Goal: Transaction & Acquisition: Purchase product/service

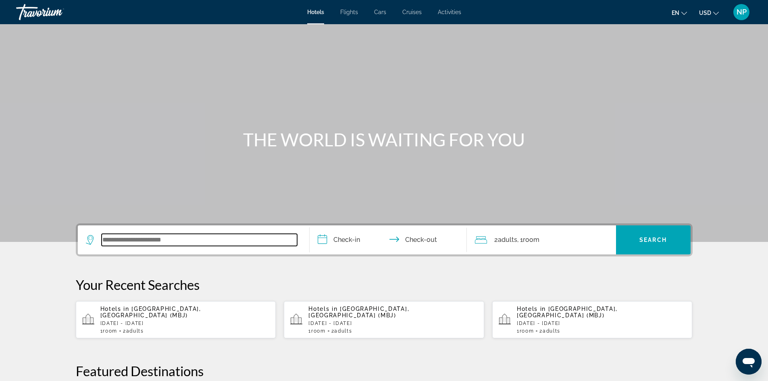
click at [181, 243] on input "Search widget" at bounding box center [199, 240] width 195 height 12
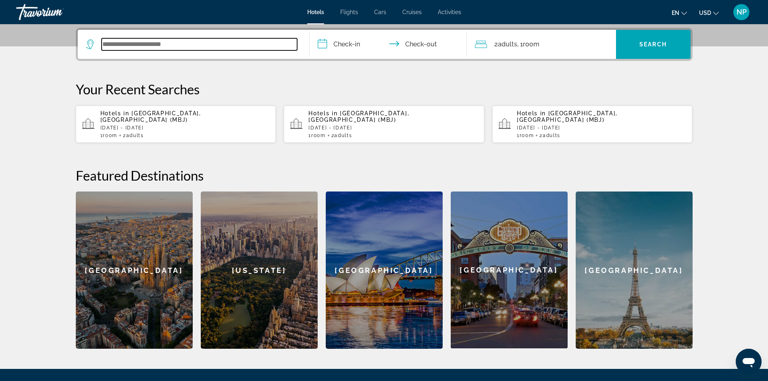
scroll to position [197, 0]
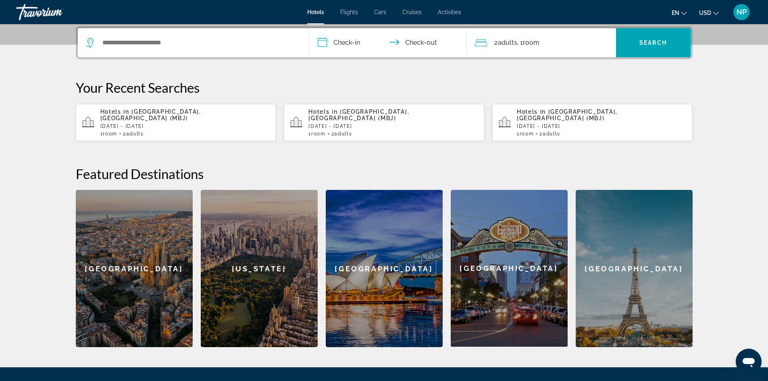
click at [158, 123] on div "Hotels in [GEOGRAPHIC_DATA], [GEOGRAPHIC_DATA] (MBJ) [DATE] - [DATE] 1 Room roo…" at bounding box center [184, 122] width 169 height 28
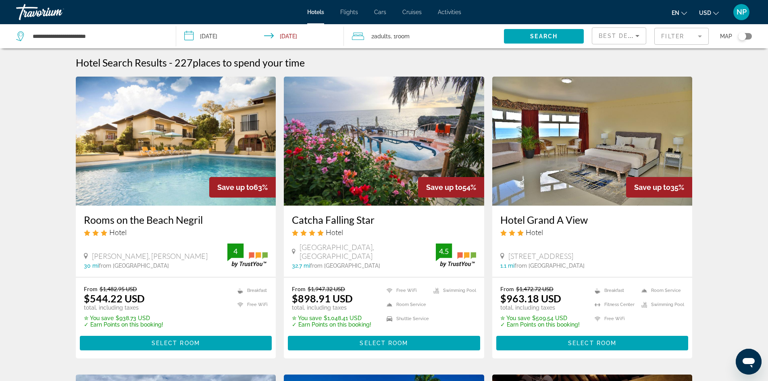
click at [694, 37] on mat-form-field "Filter" at bounding box center [681, 36] width 54 height 17
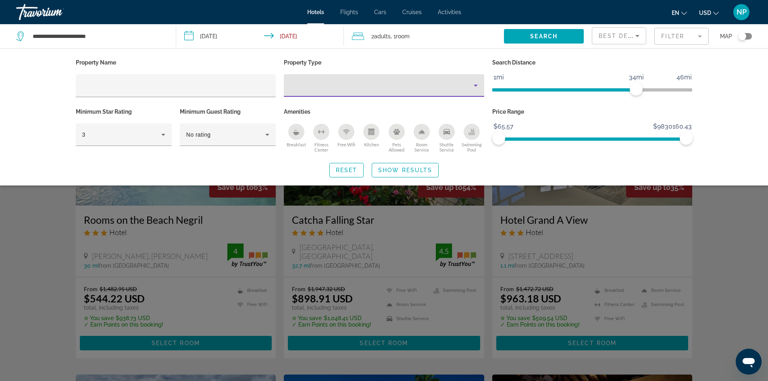
click at [473, 85] on icon "Property type" at bounding box center [476, 86] width 10 height 10
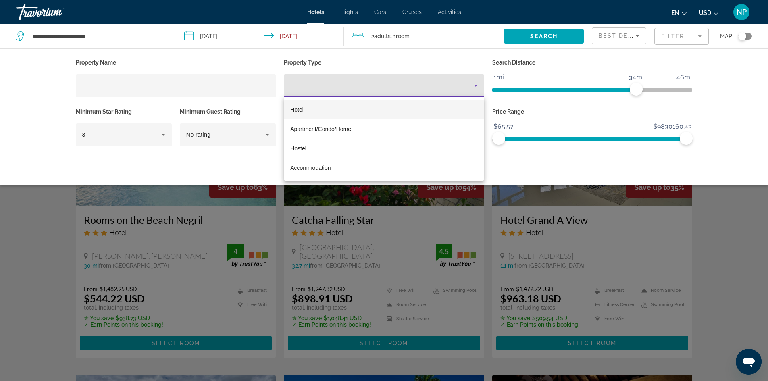
click at [296, 108] on span "Hotel" at bounding box center [296, 109] width 13 height 6
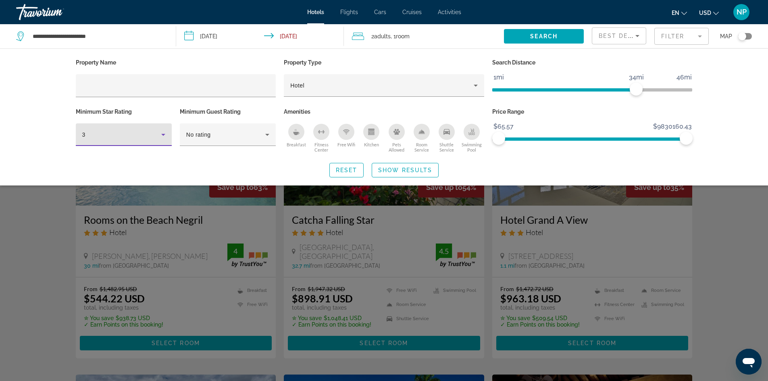
click at [163, 134] on icon "Hotel Filters" at bounding box center [163, 135] width 4 height 2
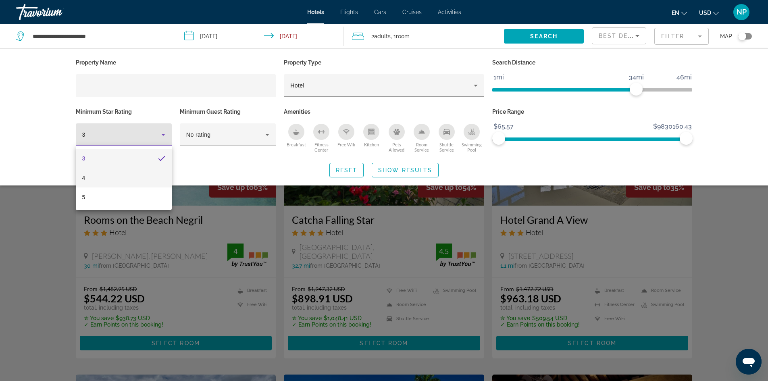
click at [92, 180] on mat-option "4" at bounding box center [124, 177] width 96 height 19
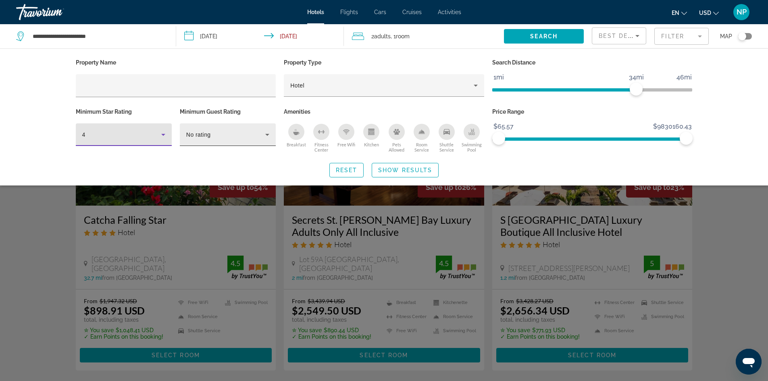
click at [270, 136] on icon "Hotel Filters" at bounding box center [267, 135] width 10 height 10
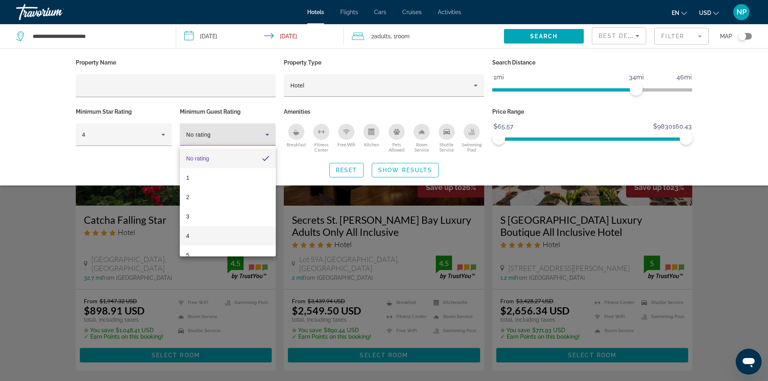
click at [193, 235] on mat-option "4" at bounding box center [228, 235] width 96 height 19
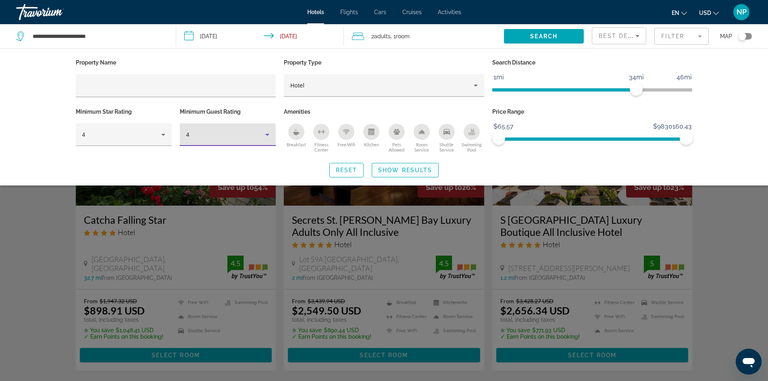
click at [408, 167] on span "Show Results" at bounding box center [405, 170] width 54 height 6
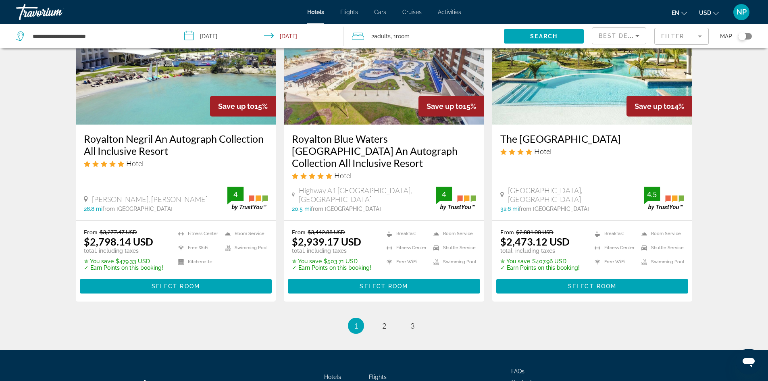
scroll to position [1046, 0]
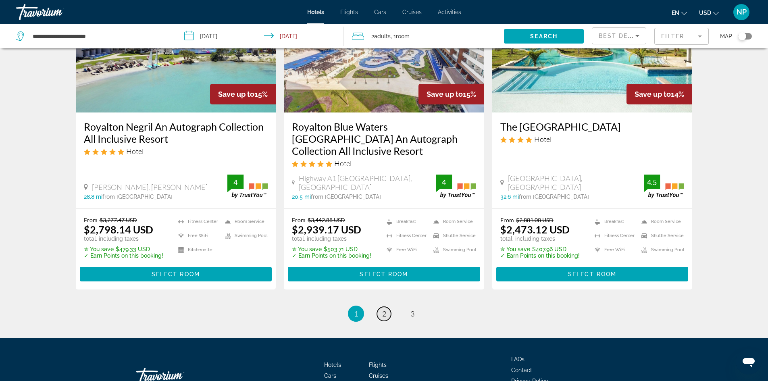
click at [385, 309] on span "2" at bounding box center [384, 313] width 4 height 9
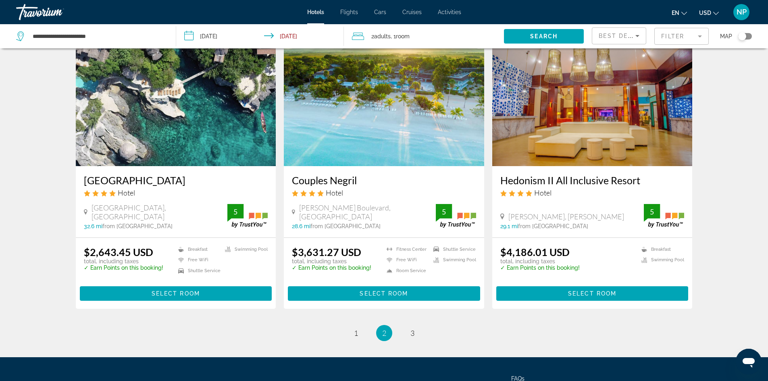
scroll to position [967, 0]
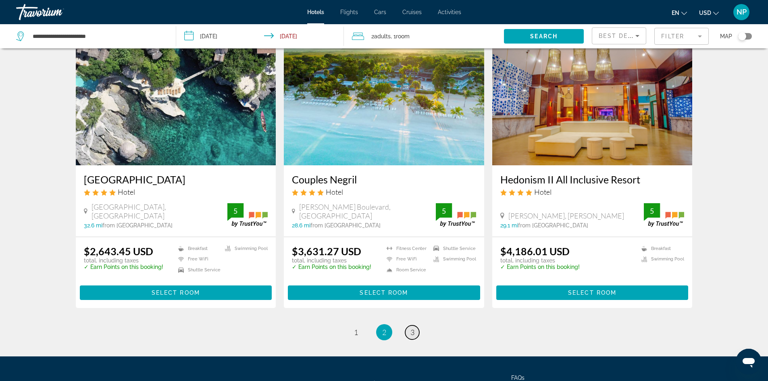
click at [412, 328] on span "3" at bounding box center [412, 332] width 4 height 9
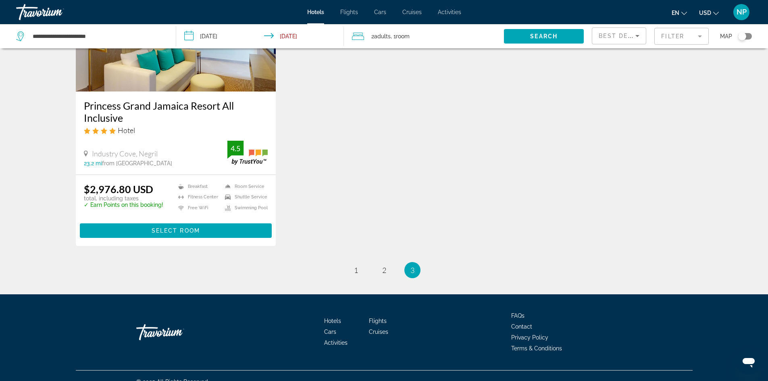
scroll to position [1023, 0]
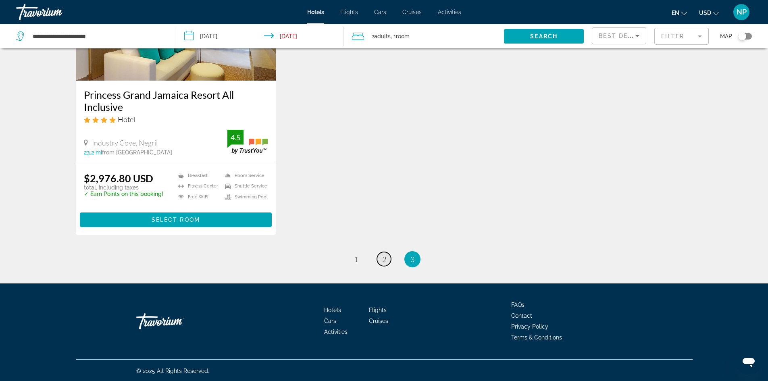
click at [384, 259] on span "2" at bounding box center [384, 259] width 4 height 9
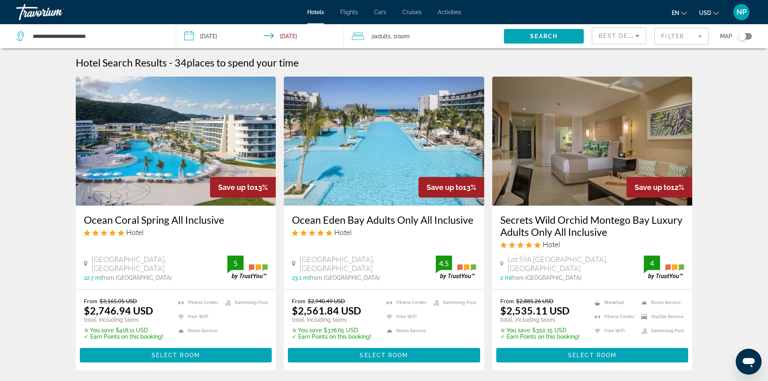
scroll to position [0, 0]
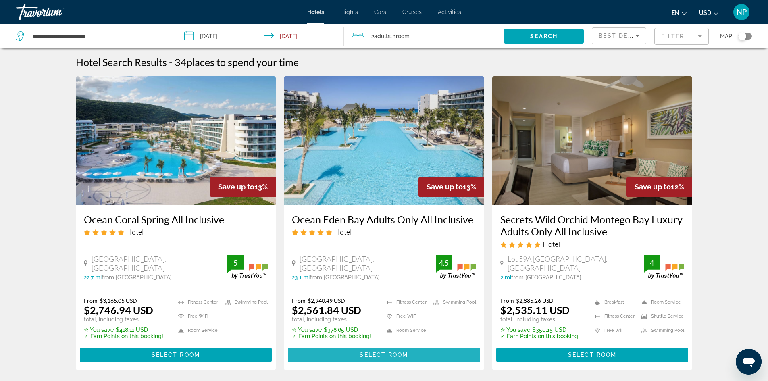
click at [322, 356] on span "Main content" at bounding box center [384, 354] width 192 height 19
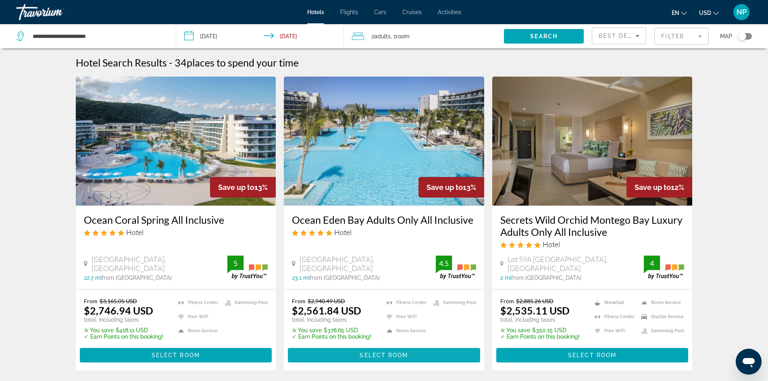
click at [389, 352] on span "Select Room" at bounding box center [383, 355] width 48 height 6
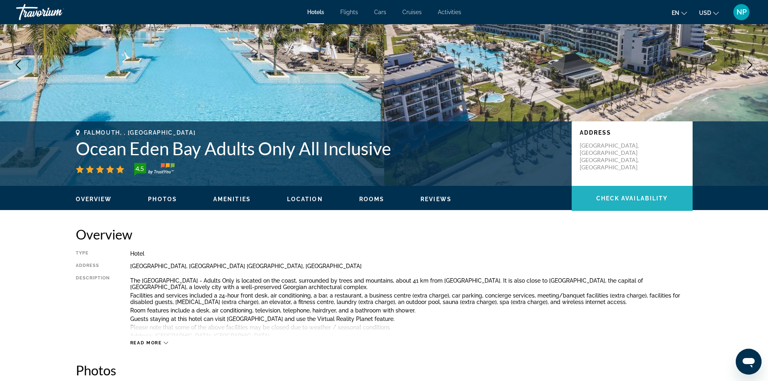
click at [609, 198] on span "Check Availability" at bounding box center [632, 198] width 72 height 6
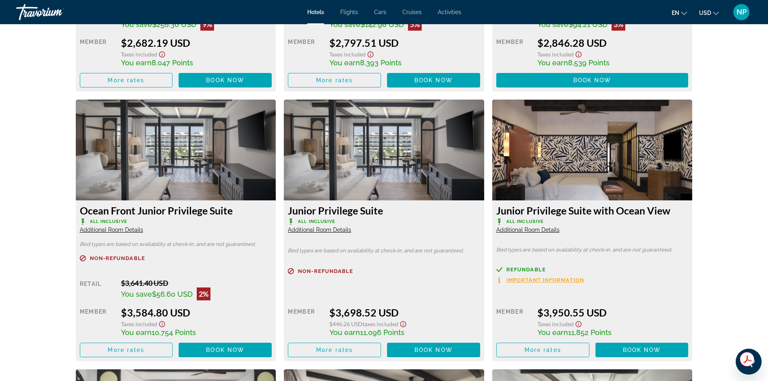
scroll to position [1582, 0]
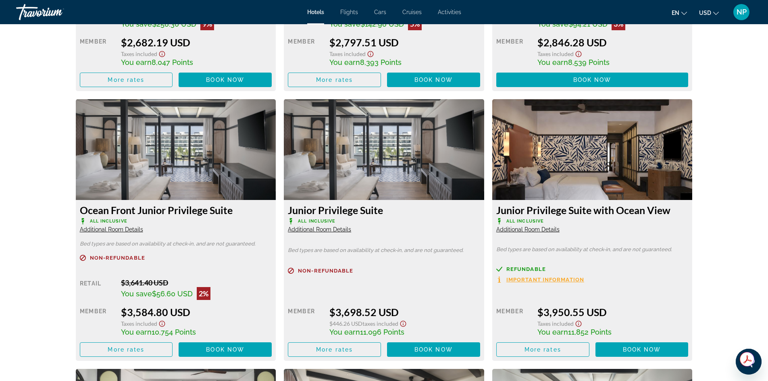
click at [535, 279] on span "Important Information" at bounding box center [545, 279] width 78 height 5
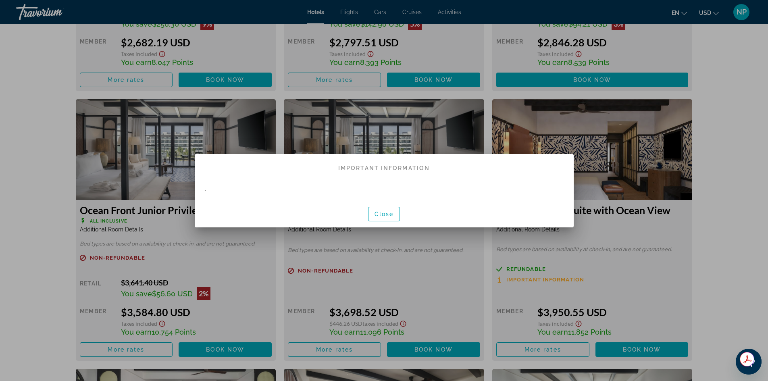
scroll to position [0, 0]
click at [376, 210] on span "button" at bounding box center [383, 213] width 31 height 19
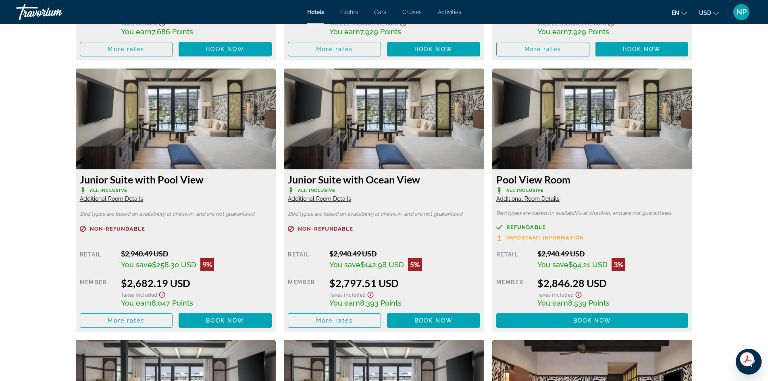
scroll to position [1341, 0]
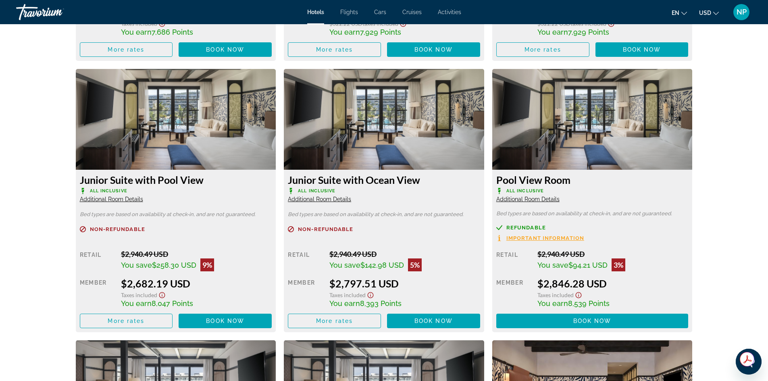
click at [368, 294] on icon "Show Taxes and Fees disclaimer" at bounding box center [370, 294] width 10 height 7
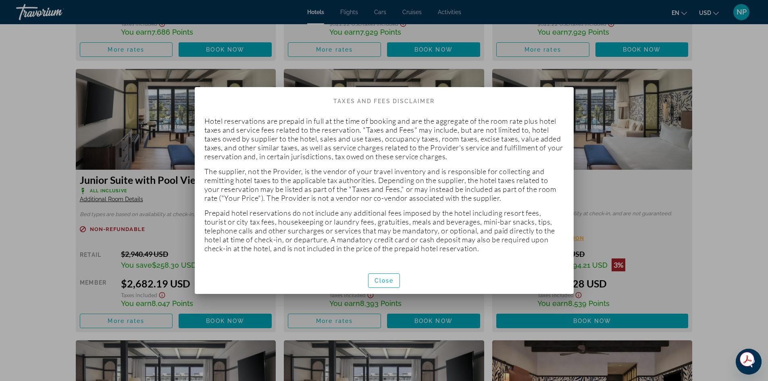
scroll to position [0, 0]
click at [384, 278] on span "Close" at bounding box center [383, 280] width 19 height 6
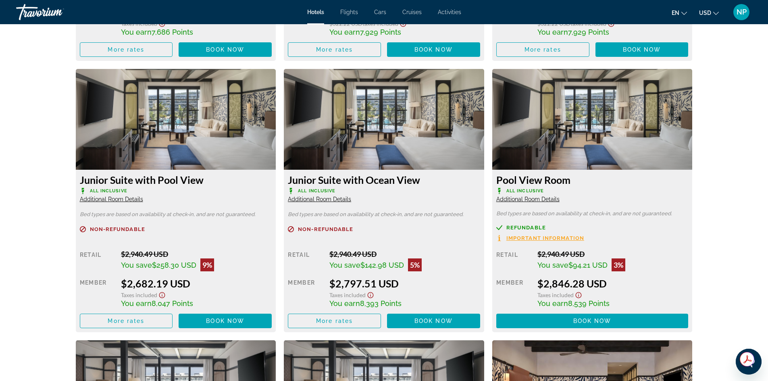
click at [315, 199] on span "Additional Room Details" at bounding box center [319, 199] width 63 height 6
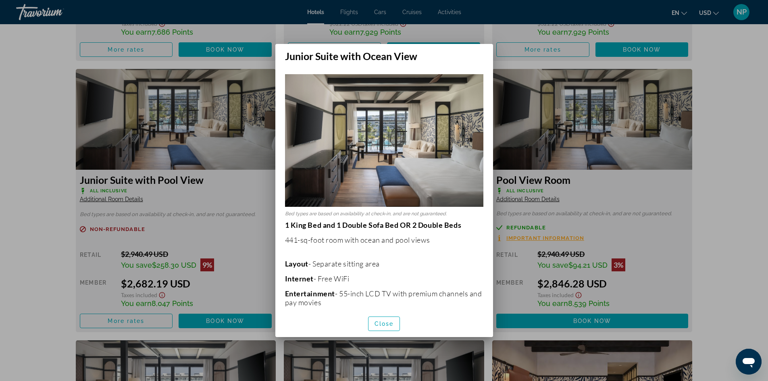
scroll to position [0, 0]
click at [386, 323] on span "Close" at bounding box center [383, 323] width 19 height 6
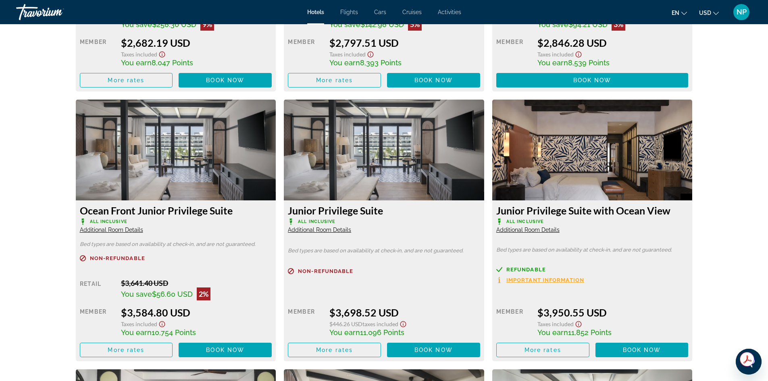
scroll to position [1582, 0]
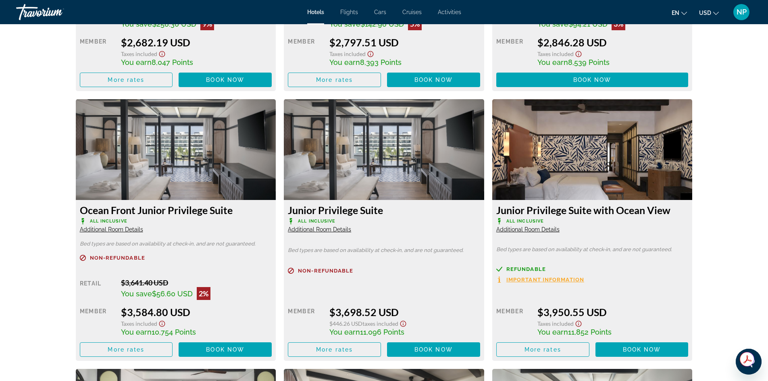
click at [514, 230] on span "Additional Room Details" at bounding box center [527, 229] width 63 height 6
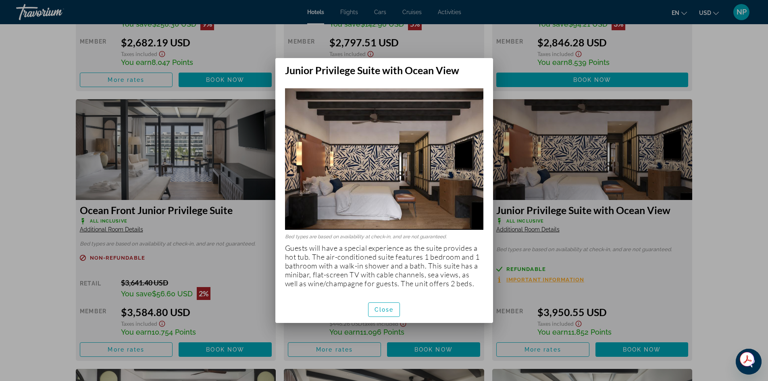
scroll to position [0, 0]
click at [382, 310] on span "Close" at bounding box center [383, 309] width 19 height 6
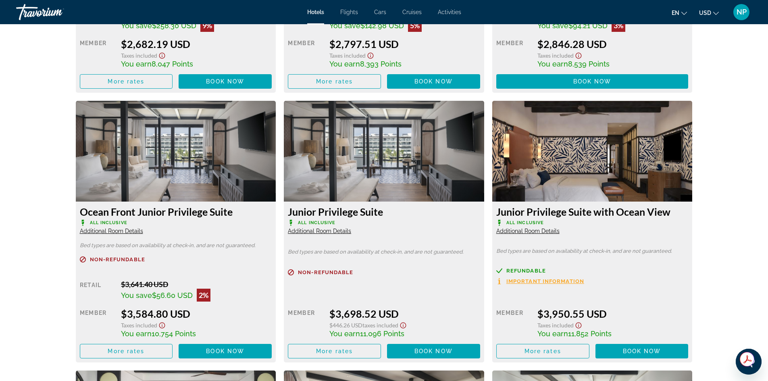
scroll to position [1580, 0]
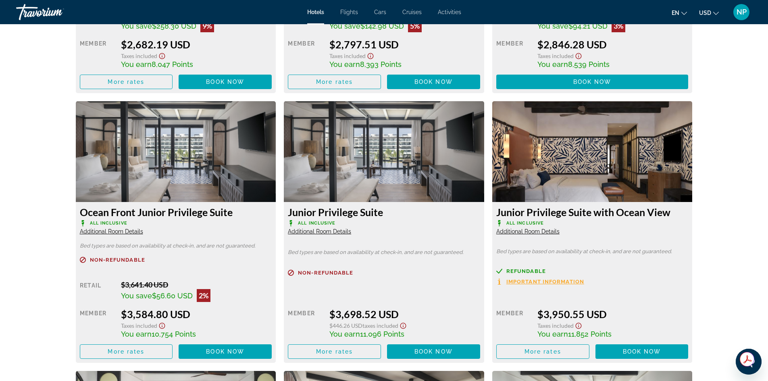
click at [304, 233] on span "Additional Room Details" at bounding box center [319, 231] width 63 height 6
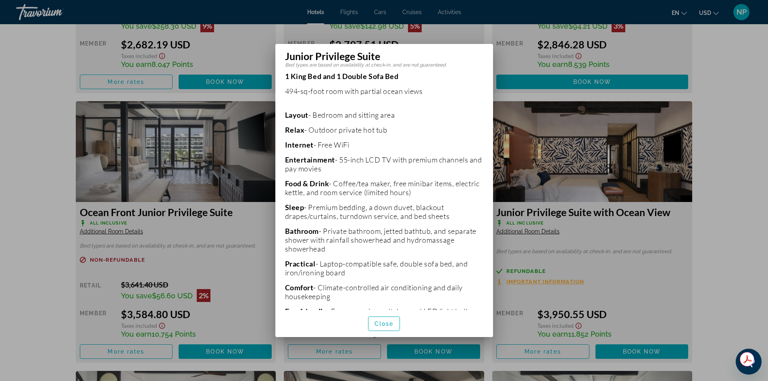
scroll to position [149, 0]
click at [382, 323] on span "Close" at bounding box center [383, 323] width 19 height 6
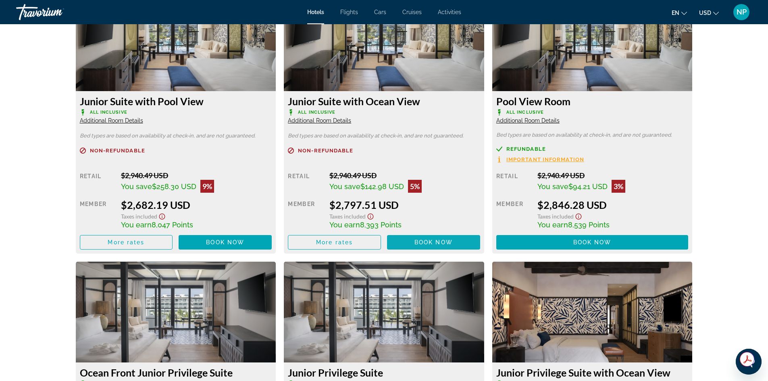
scroll to position [1420, 0]
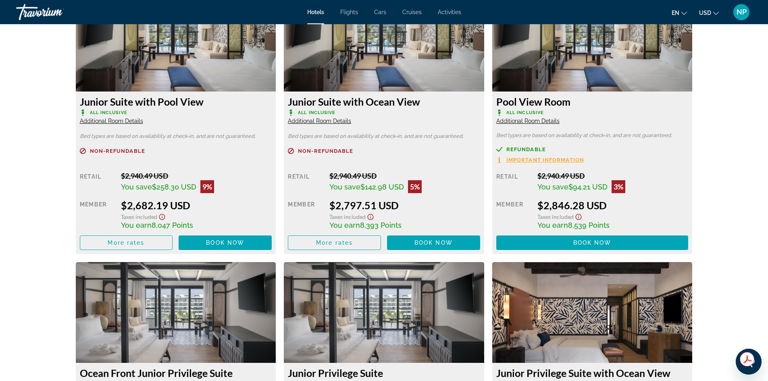
click at [305, 118] on span "Additional Room Details" at bounding box center [319, 121] width 63 height 6
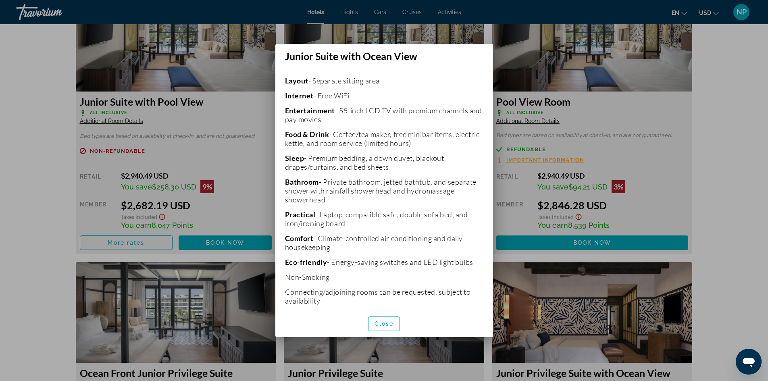
scroll to position [188, 0]
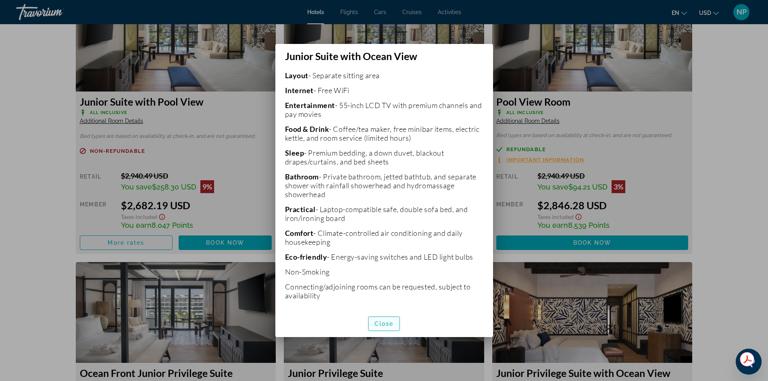
click at [387, 321] on span "Close" at bounding box center [383, 323] width 19 height 6
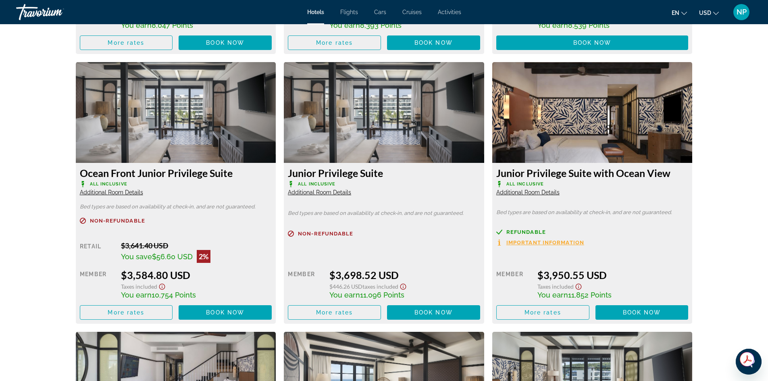
scroll to position [1620, 0]
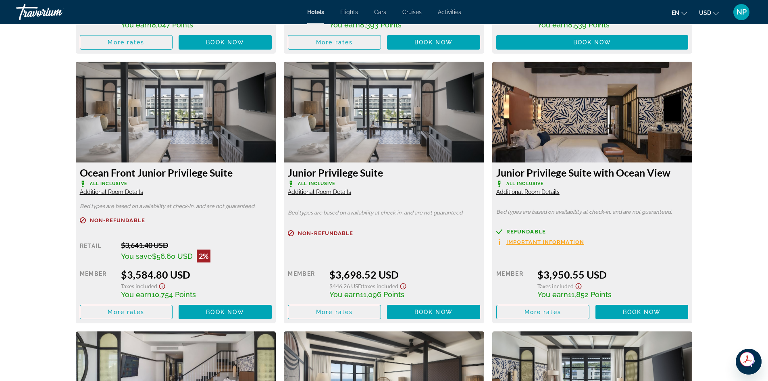
click at [536, 192] on span "Additional Room Details" at bounding box center [527, 192] width 63 height 6
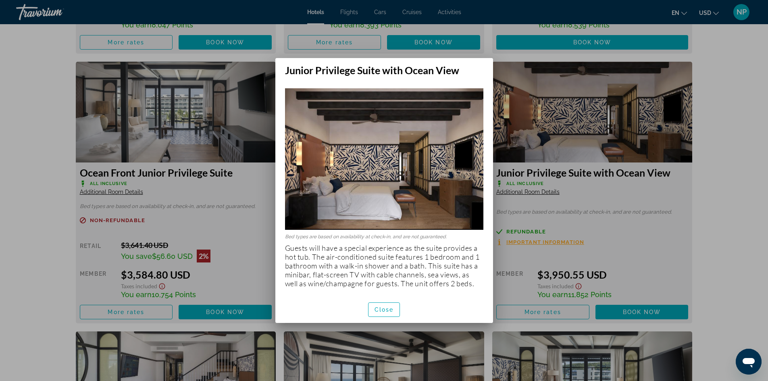
scroll to position [0, 0]
click at [716, 178] on div at bounding box center [384, 190] width 768 height 381
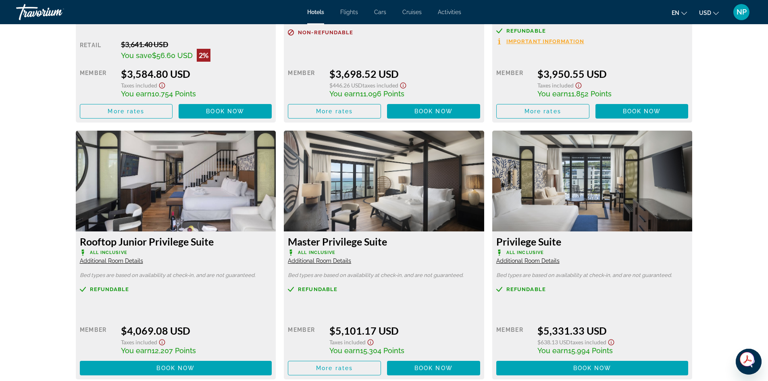
scroll to position [1821, 0]
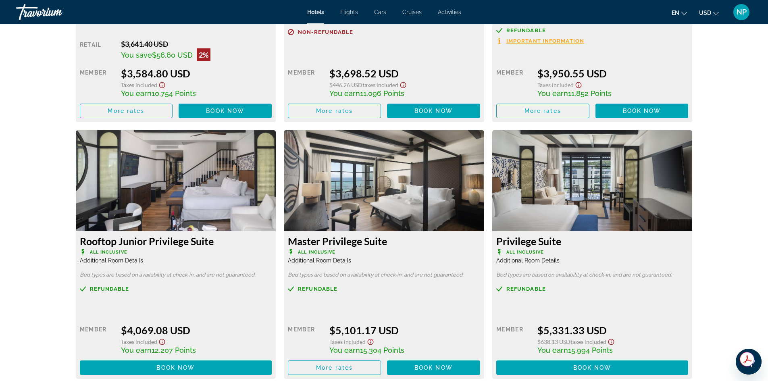
click at [517, 258] on span "Additional Room Details" at bounding box center [527, 260] width 63 height 6
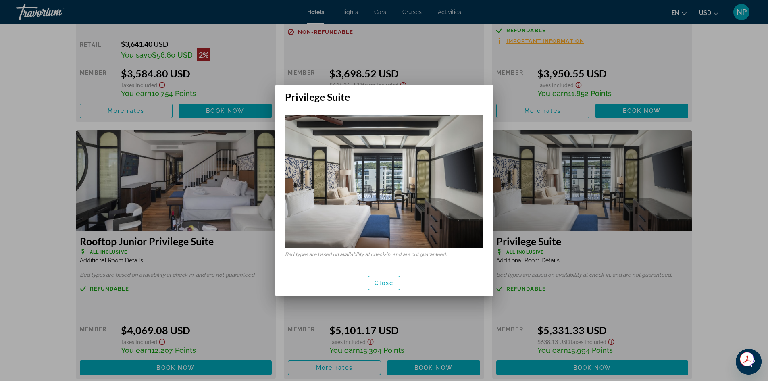
scroll to position [0, 0]
click at [386, 283] on span "Close" at bounding box center [383, 283] width 19 height 6
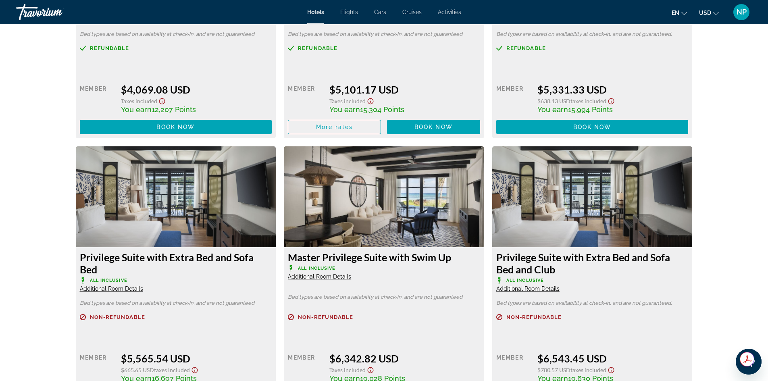
scroll to position [2062, 0]
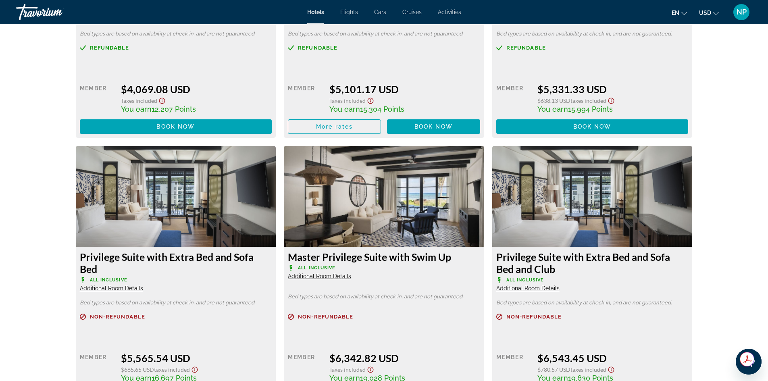
click at [318, 273] on span "Additional Room Details" at bounding box center [319, 276] width 63 height 6
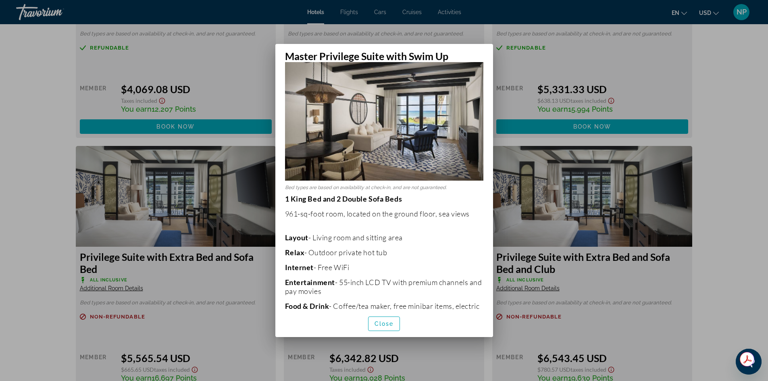
scroll to position [23, 0]
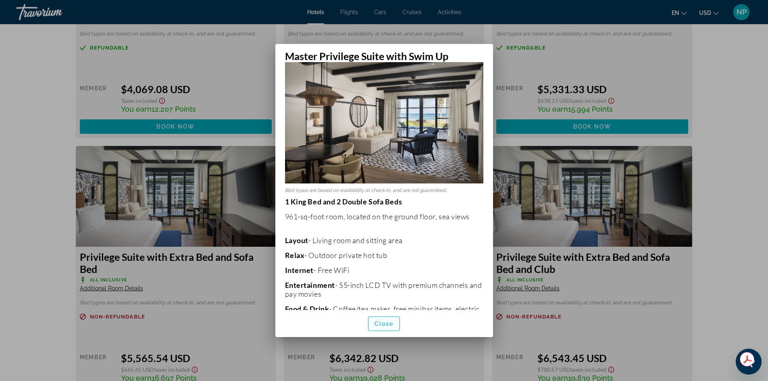
click at [380, 320] on span "Close" at bounding box center [383, 323] width 19 height 6
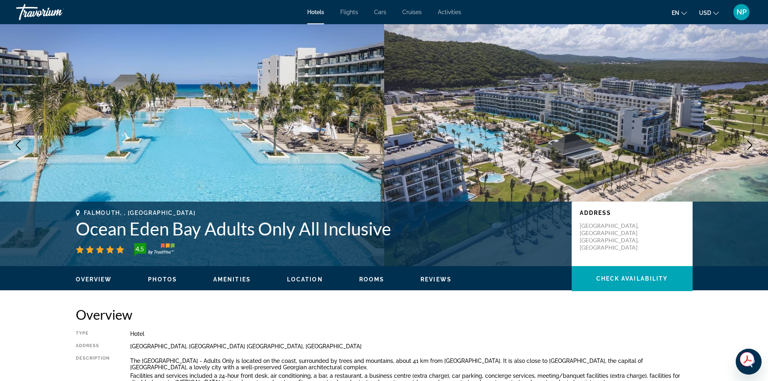
scroll to position [2062, 0]
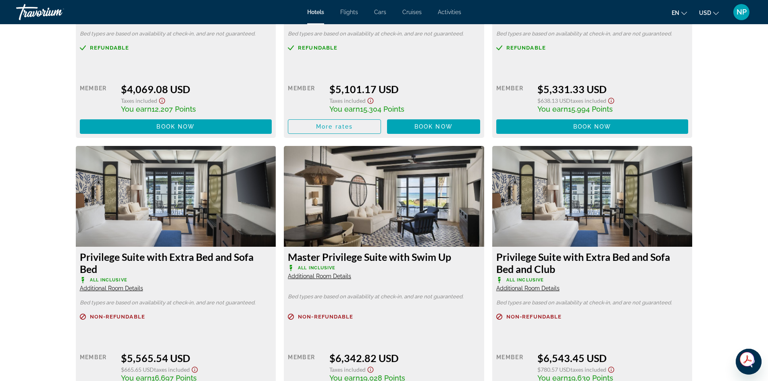
click at [343, 218] on img "Main content" at bounding box center [384, 196] width 200 height 101
click at [352, 221] on img "Main content" at bounding box center [384, 196] width 200 height 101
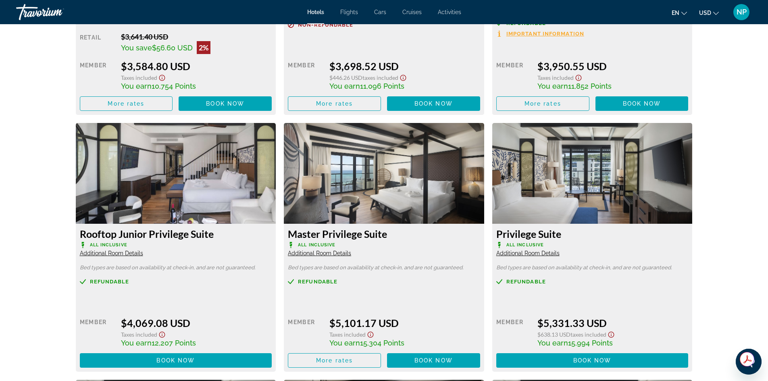
scroll to position [1827, 0]
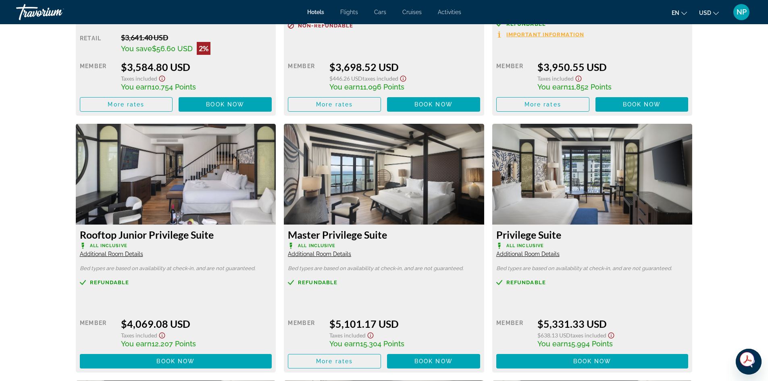
click at [313, 251] on span "Additional Room Details" at bounding box center [319, 254] width 63 height 6
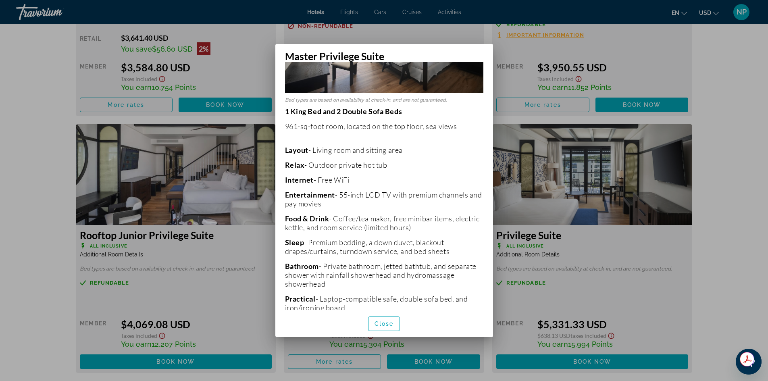
scroll to position [0, 0]
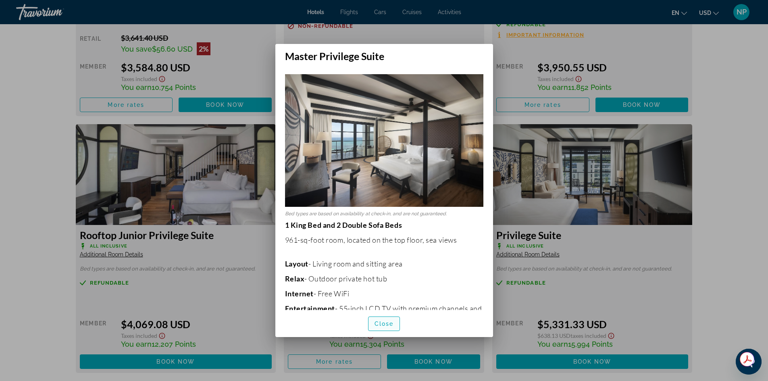
click at [382, 323] on span "Close" at bounding box center [383, 323] width 19 height 6
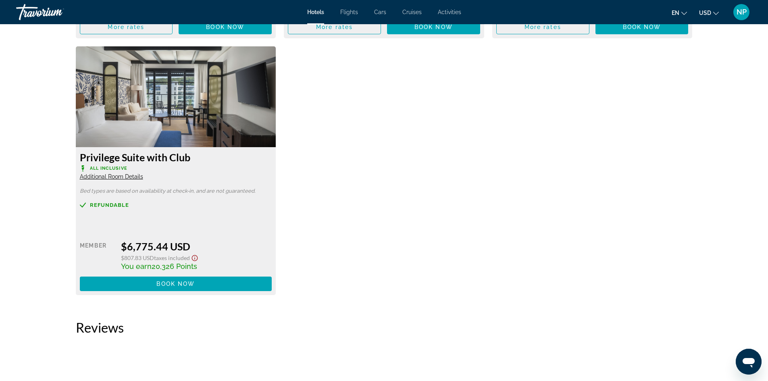
scroll to position [2430, 0]
click at [97, 176] on span "Additional Room Details" at bounding box center [111, 176] width 63 height 6
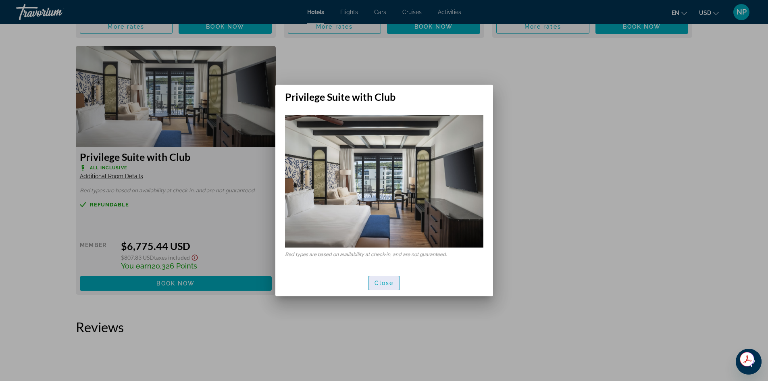
click at [388, 283] on span "Close" at bounding box center [383, 283] width 19 height 6
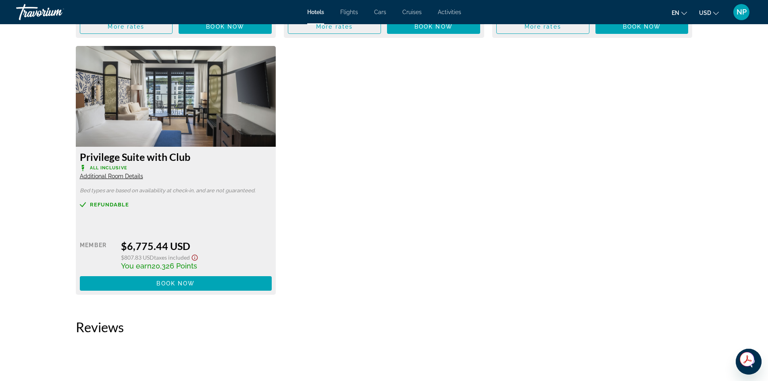
click at [126, 177] on span "Additional Room Details" at bounding box center [111, 176] width 63 height 6
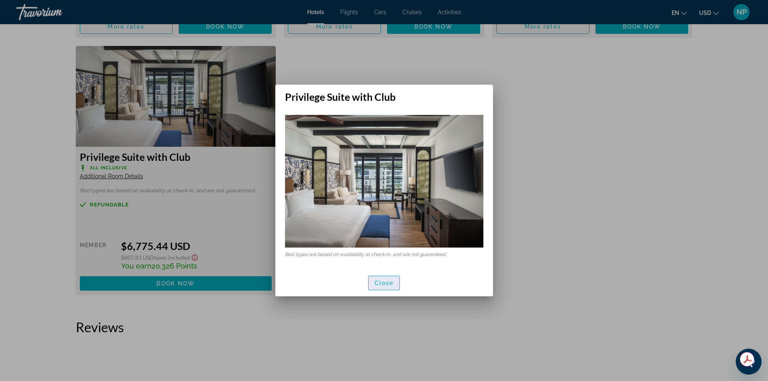
click at [382, 282] on span "Close" at bounding box center [383, 283] width 19 height 6
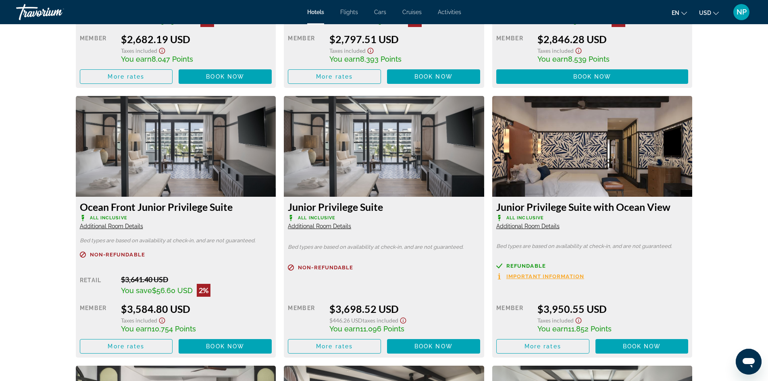
scroll to position [1585, 0]
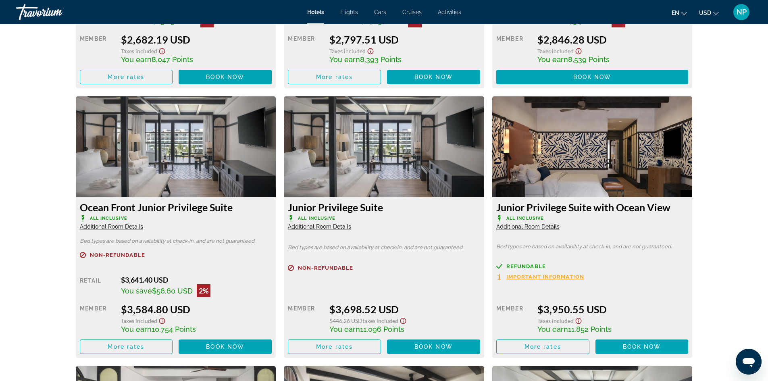
click at [110, 226] on span "Additional Room Details" at bounding box center [111, 226] width 63 height 6
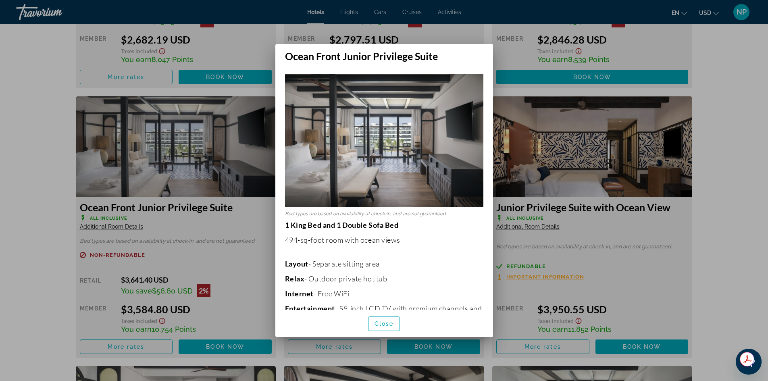
click at [726, 170] on div at bounding box center [384, 190] width 768 height 381
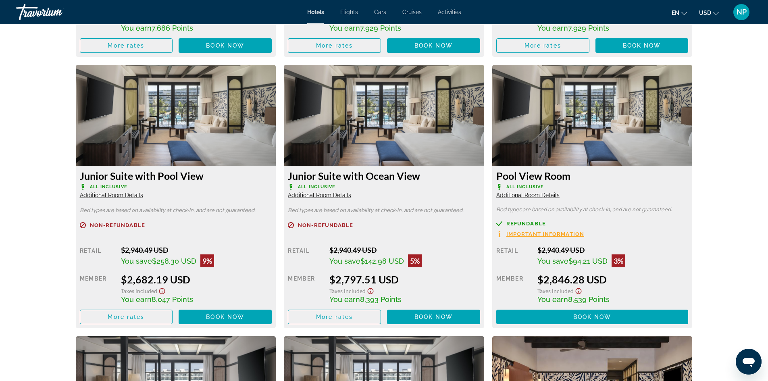
scroll to position [1346, 0]
click at [315, 197] on span "Additional Room Details" at bounding box center [319, 194] width 63 height 6
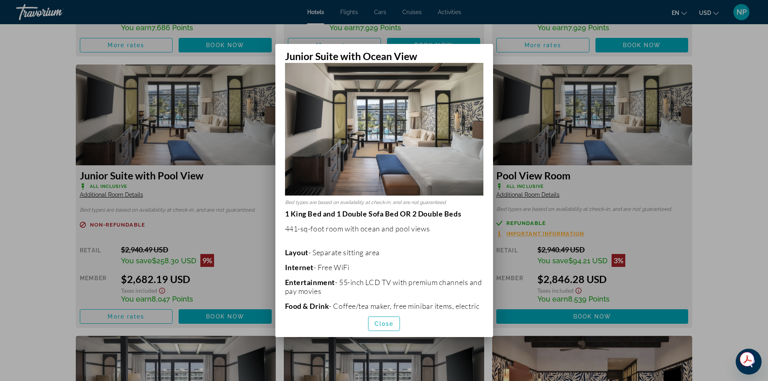
scroll to position [0, 0]
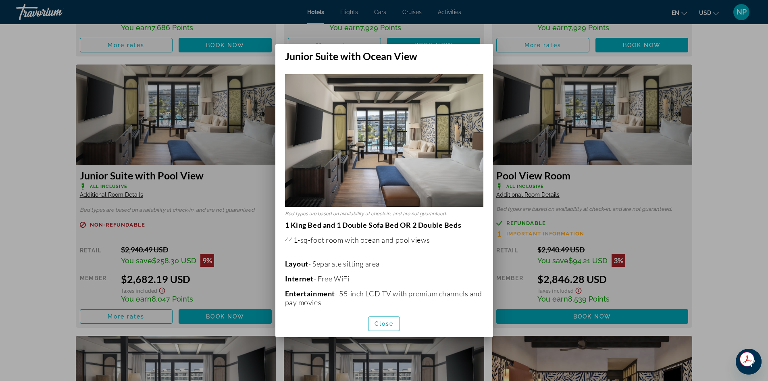
click at [724, 210] on div at bounding box center [384, 190] width 768 height 381
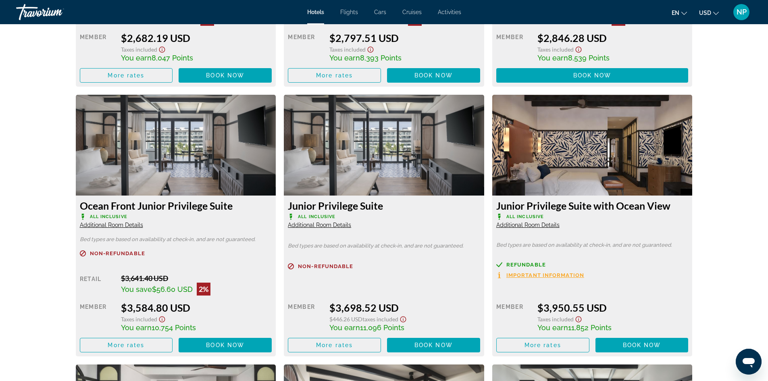
scroll to position [1587, 0]
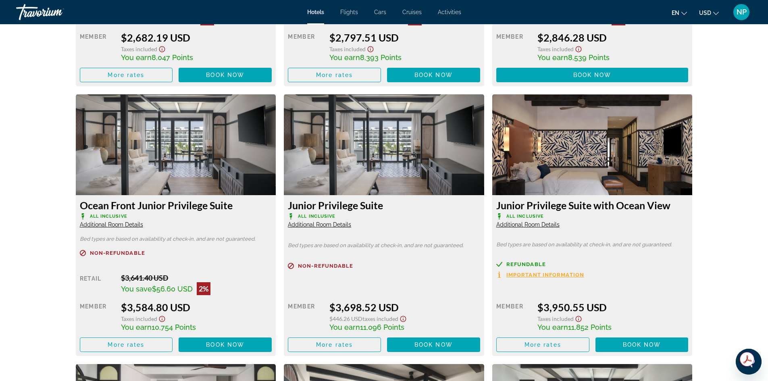
click at [531, 223] on span "Additional Room Details" at bounding box center [527, 224] width 63 height 6
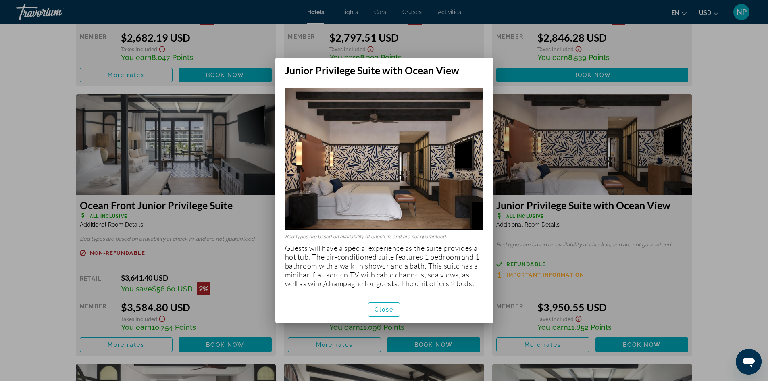
scroll to position [0, 0]
click at [710, 243] on div at bounding box center [384, 190] width 768 height 381
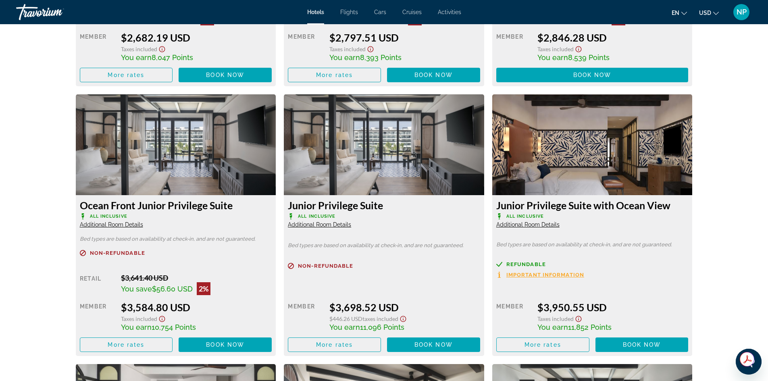
scroll to position [1587, 0]
click at [121, 224] on span "Additional Room Details" at bounding box center [111, 224] width 63 height 6
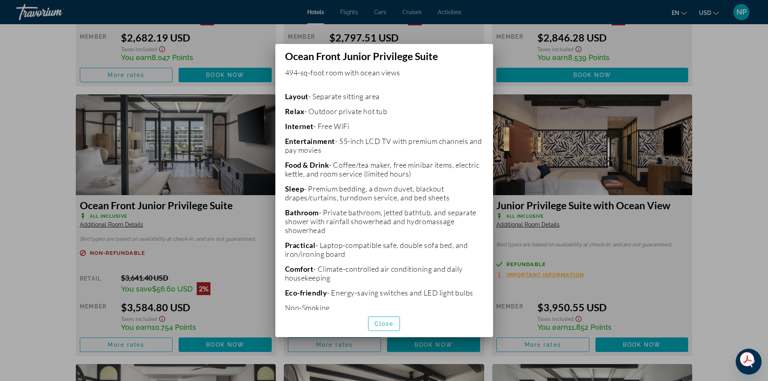
scroll to position [169, 0]
click at [387, 328] on span "button" at bounding box center [383, 323] width 31 height 19
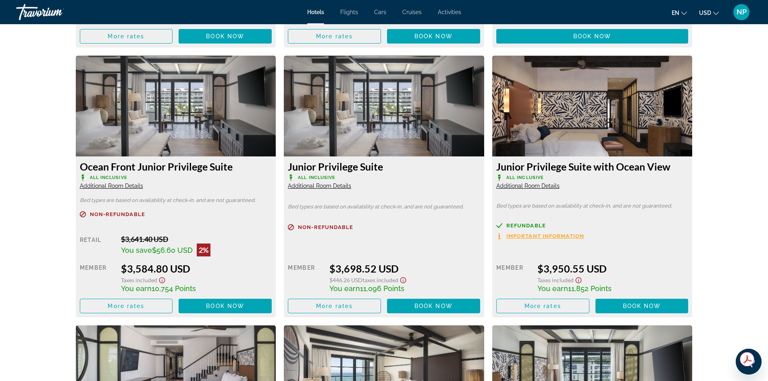
scroll to position [1626, 0]
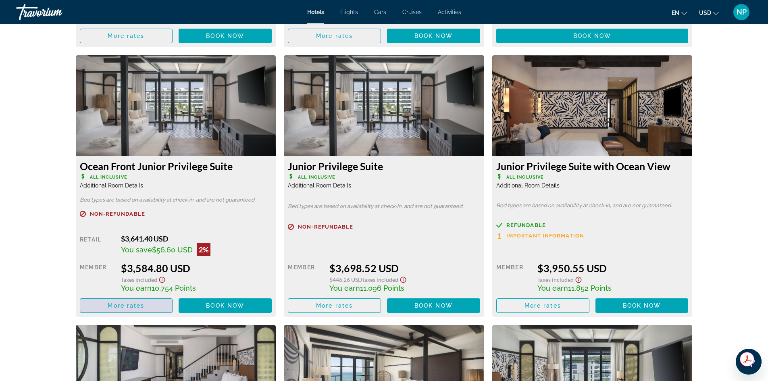
click at [141, 306] on span "More rates" at bounding box center [126, 305] width 37 height 6
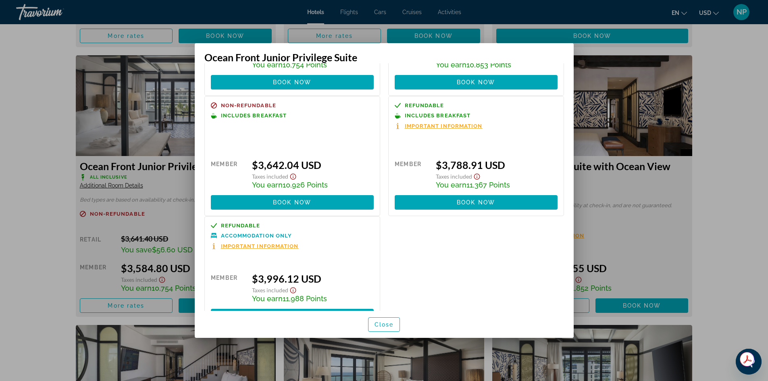
scroll to position [137, 0]
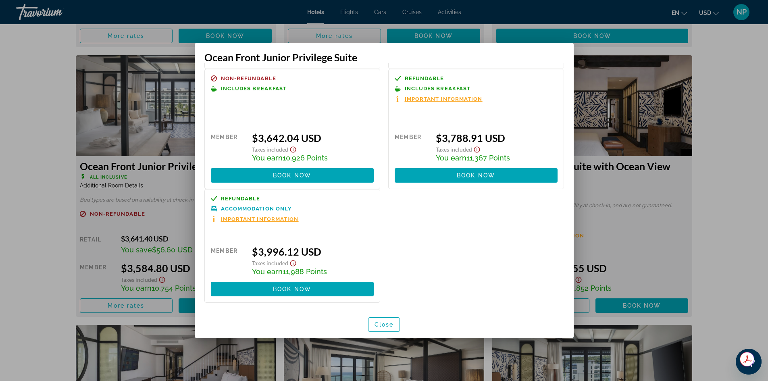
click at [244, 218] on span "Important Information" at bounding box center [260, 218] width 78 height 5
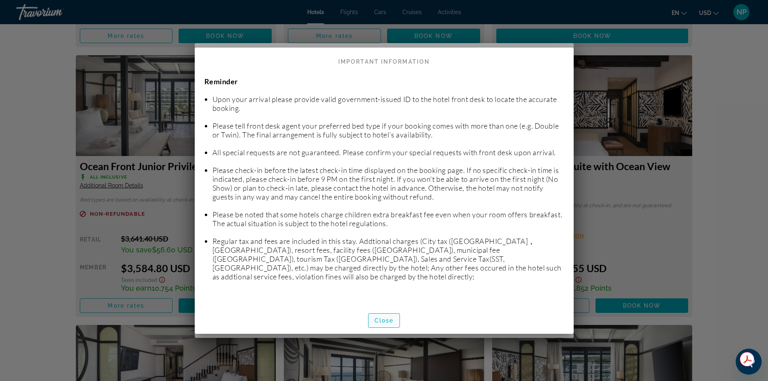
click at [382, 317] on span "Close" at bounding box center [383, 320] width 19 height 6
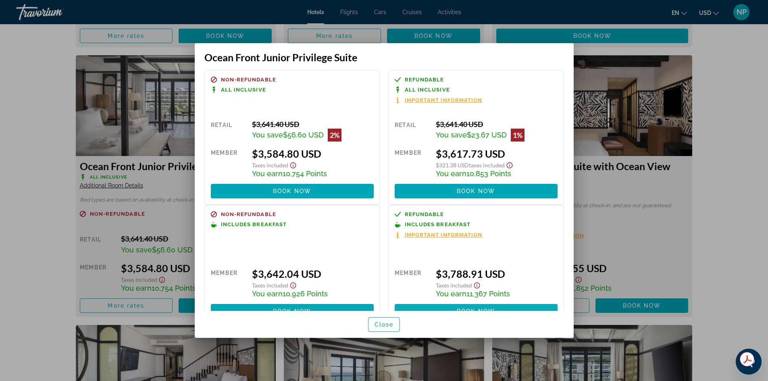
scroll to position [0, 0]
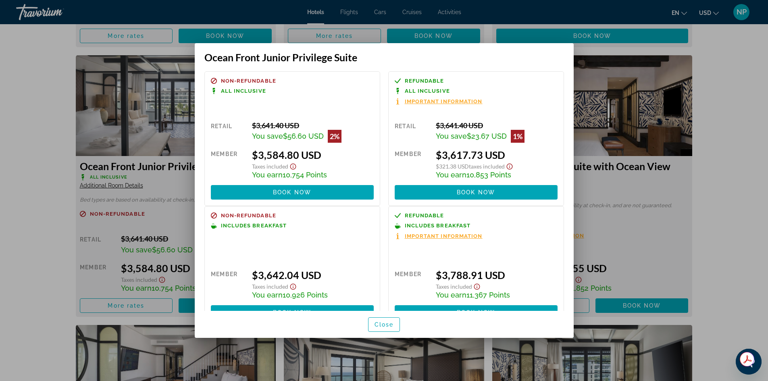
click at [417, 101] on span "Important Information" at bounding box center [444, 101] width 78 height 5
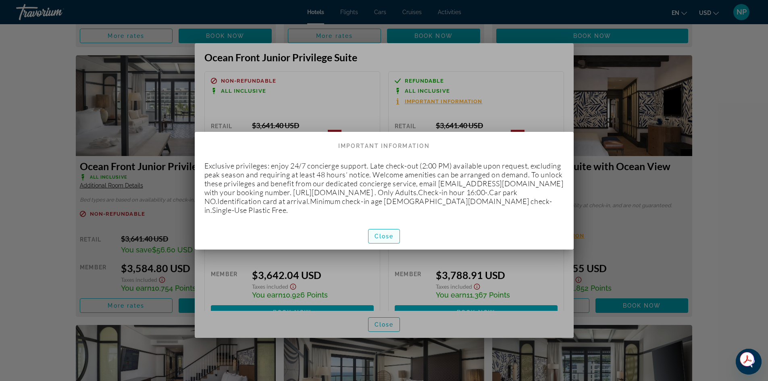
click at [387, 237] on span "Close" at bounding box center [383, 236] width 19 height 6
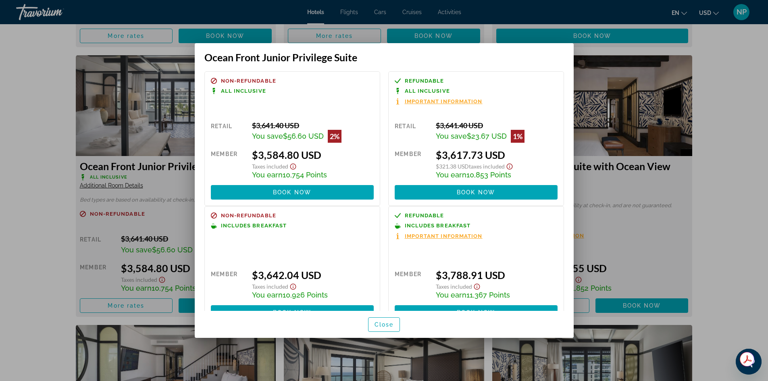
click at [448, 235] on span "Important Information" at bounding box center [444, 235] width 78 height 5
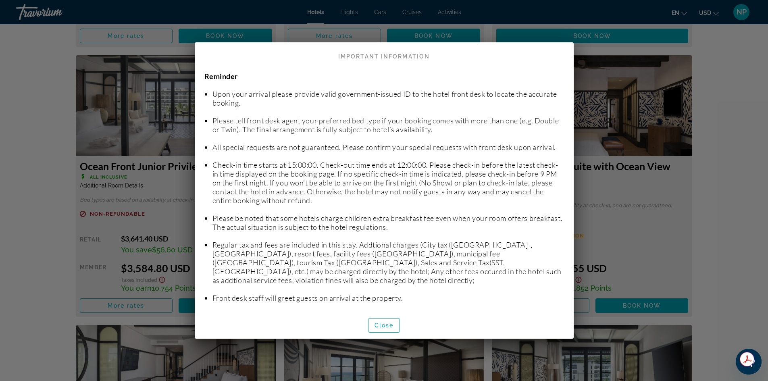
scroll to position [8, 0]
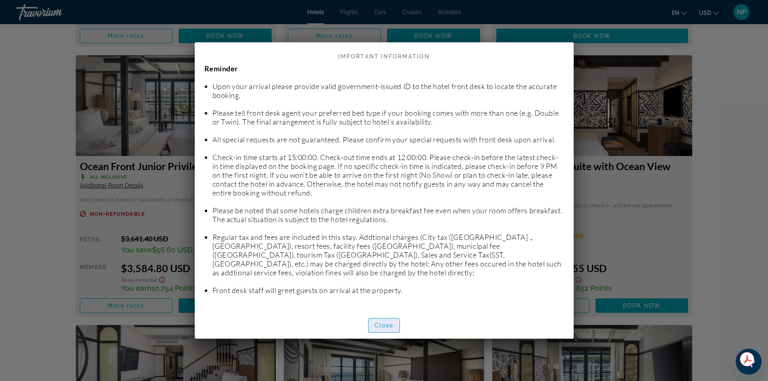
click at [381, 330] on span "button" at bounding box center [383, 324] width 31 height 19
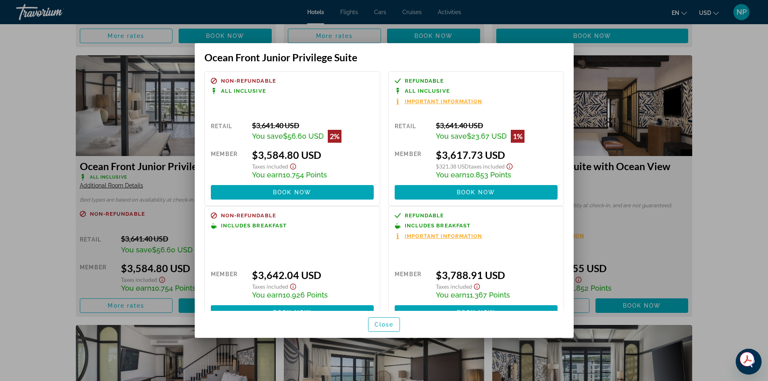
click at [432, 101] on span "Important Information" at bounding box center [444, 101] width 78 height 5
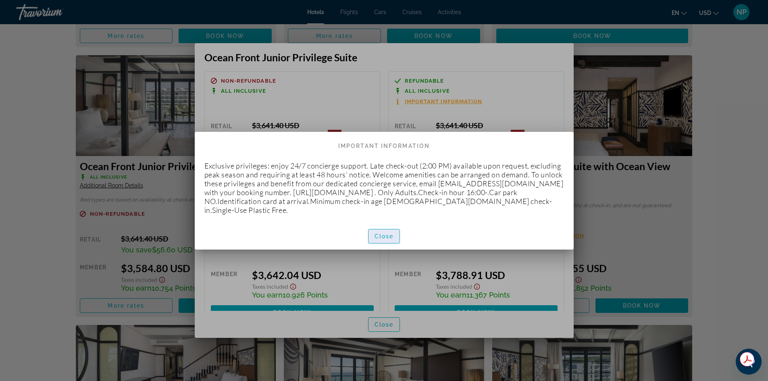
click at [383, 236] on span "Close" at bounding box center [383, 236] width 19 height 6
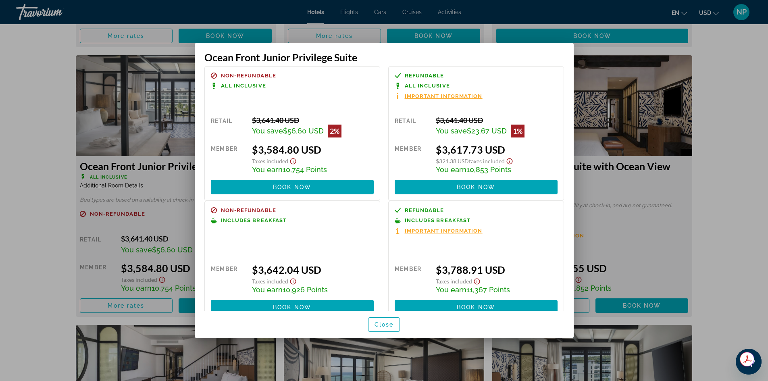
scroll to position [0, 0]
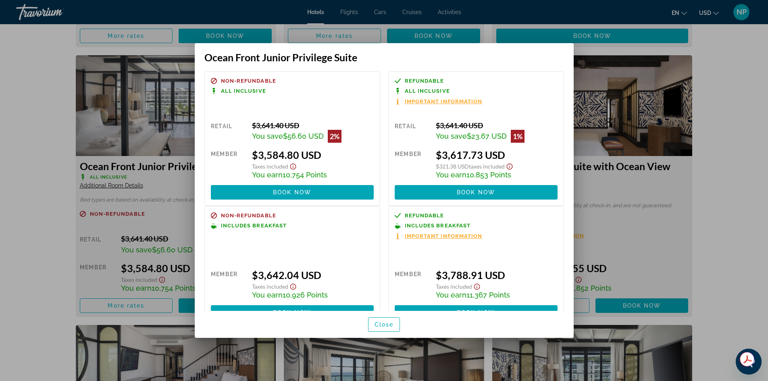
click at [441, 235] on span "Important Information" at bounding box center [444, 235] width 78 height 5
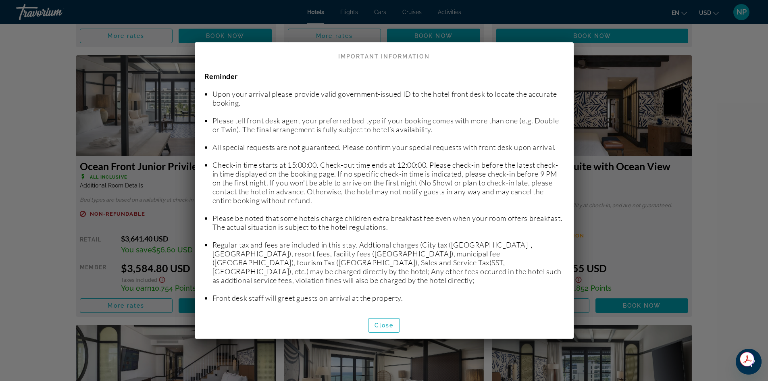
scroll to position [8, 0]
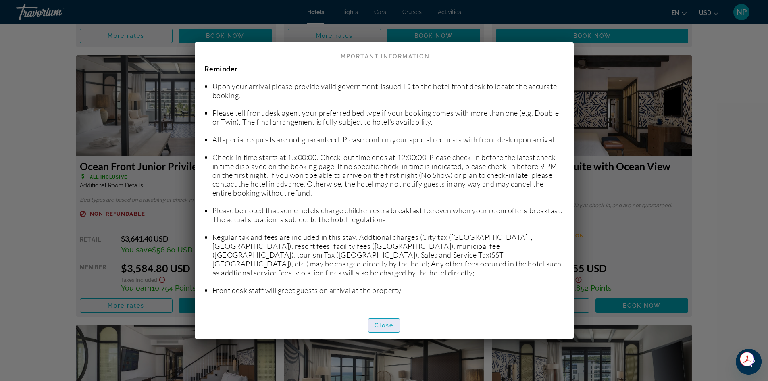
click at [391, 323] on span "Close" at bounding box center [383, 325] width 19 height 6
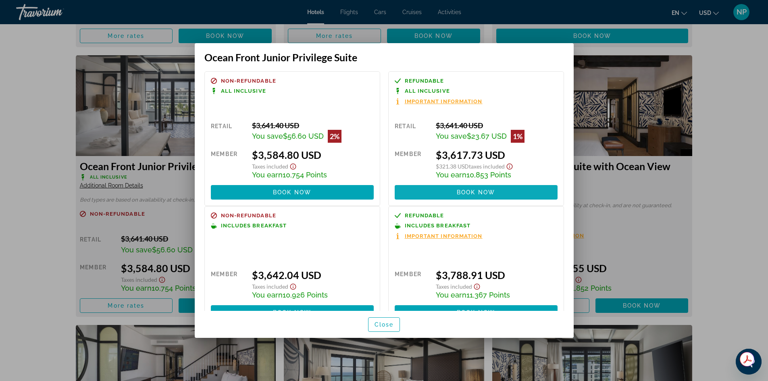
click at [467, 193] on span "Book now" at bounding box center [476, 192] width 38 height 6
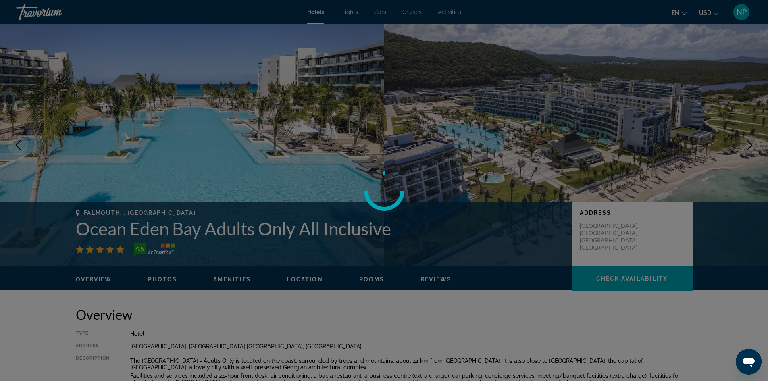
scroll to position [1626, 0]
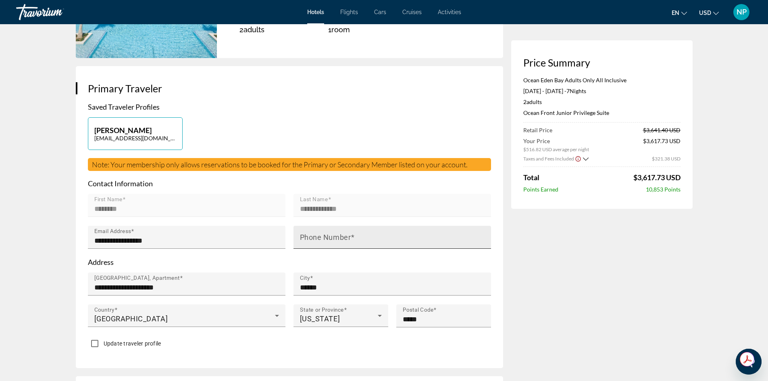
click at [319, 238] on mat-label "Phone Number" at bounding box center [325, 237] width 51 height 8
click at [319, 238] on input "Phone Number" at bounding box center [394, 241] width 189 height 10
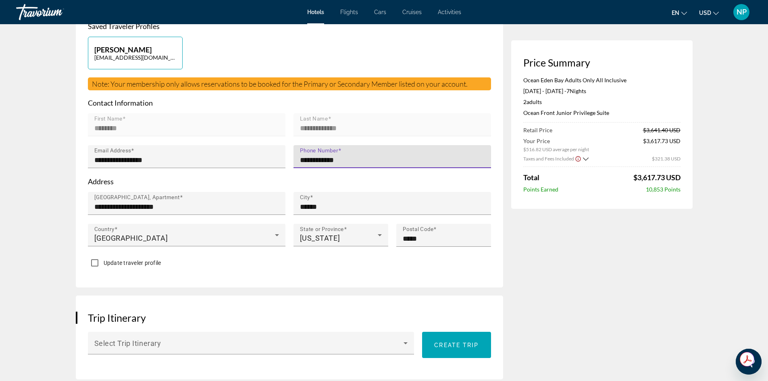
scroll to position [201, 0]
type input "**********"
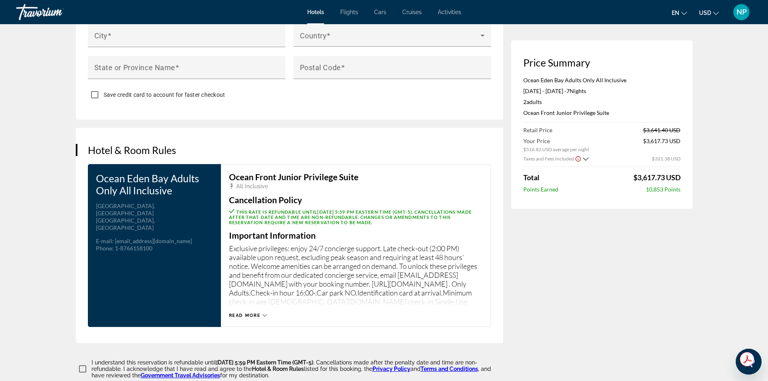
scroll to position [885, 0]
click at [240, 312] on span "Read more" at bounding box center [245, 314] width 32 height 5
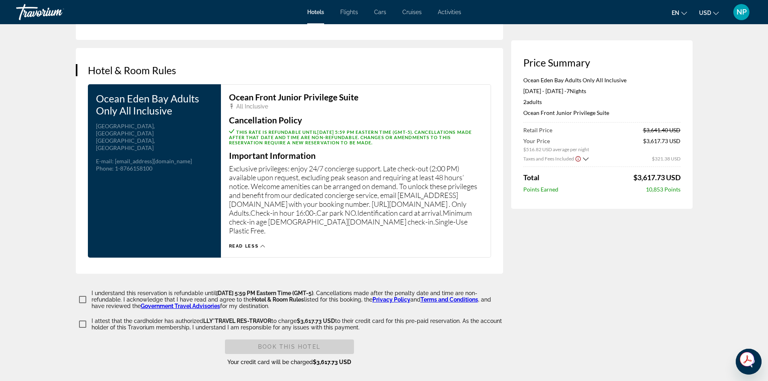
scroll to position [965, 0]
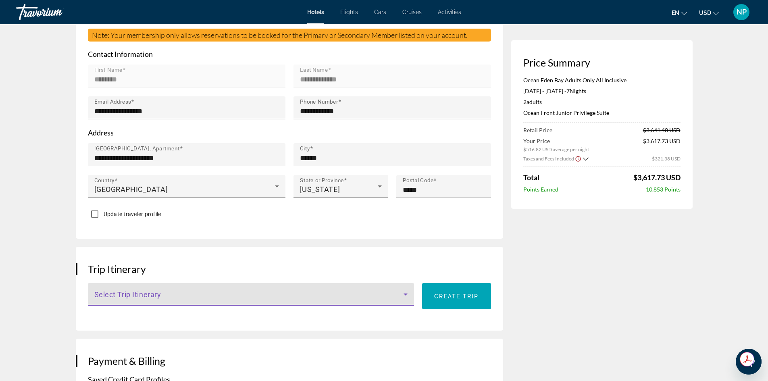
click at [407, 289] on icon "Main content" at bounding box center [406, 294] width 10 height 10
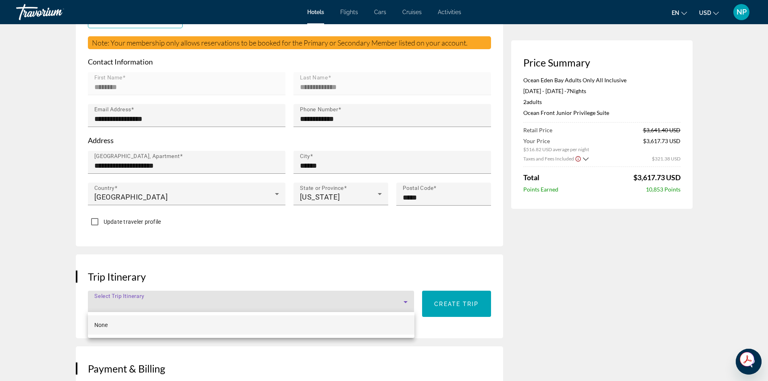
scroll to position [241, 0]
click at [135, 293] on div at bounding box center [384, 190] width 768 height 381
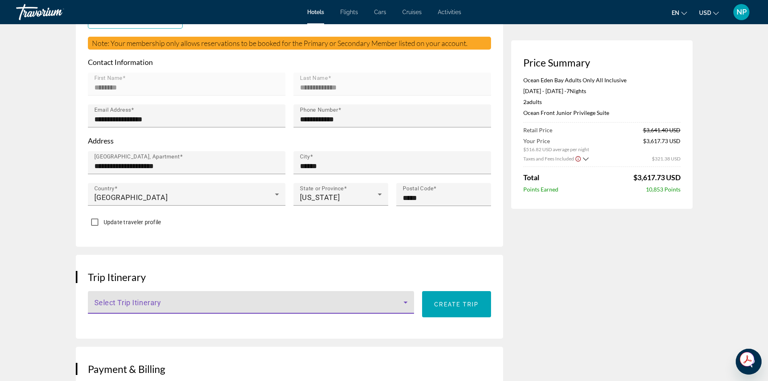
click at [117, 301] on span "Main content" at bounding box center [248, 306] width 309 height 10
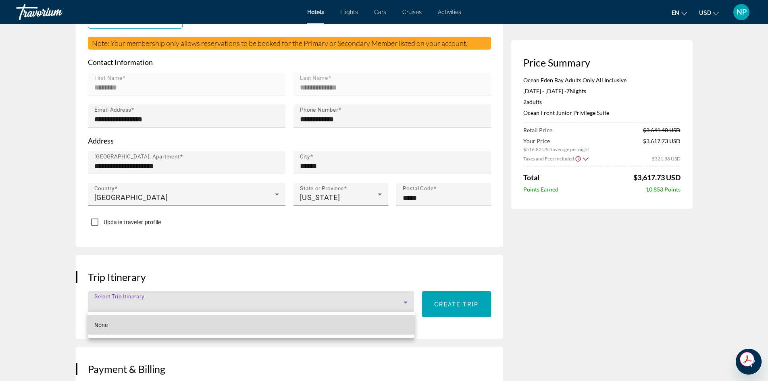
click at [105, 322] on span "None" at bounding box center [100, 325] width 13 height 6
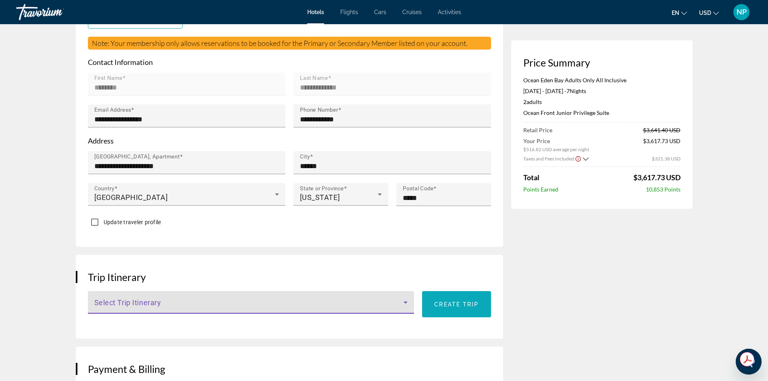
click at [439, 307] on span "Main content" at bounding box center [456, 304] width 68 height 19
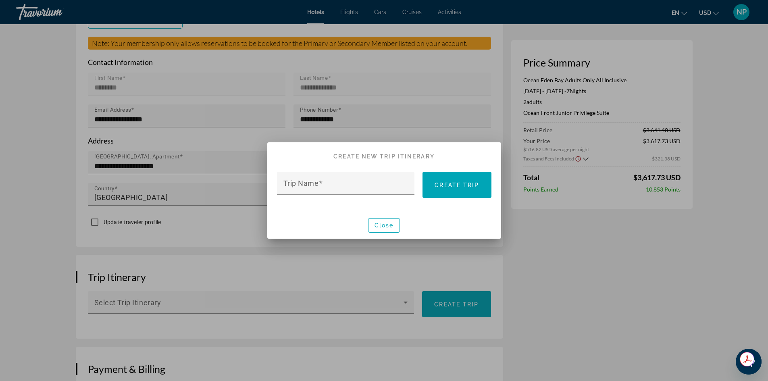
scroll to position [0, 0]
click at [287, 180] on mat-label "Trip Name" at bounding box center [300, 183] width 35 height 8
click at [287, 182] on input "Trip Name" at bounding box center [348, 187] width 130 height 10
type input "*"
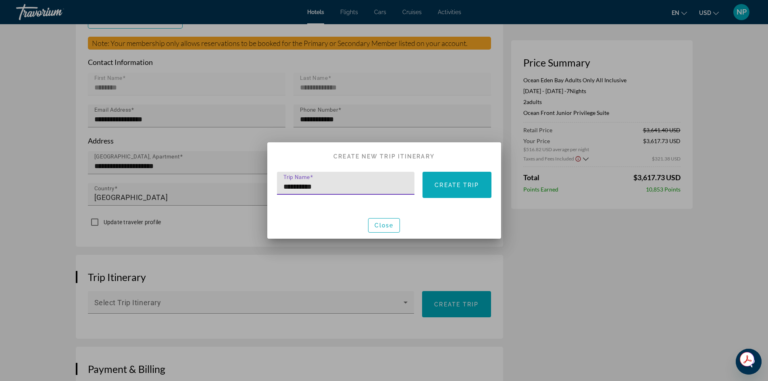
type input "**********"
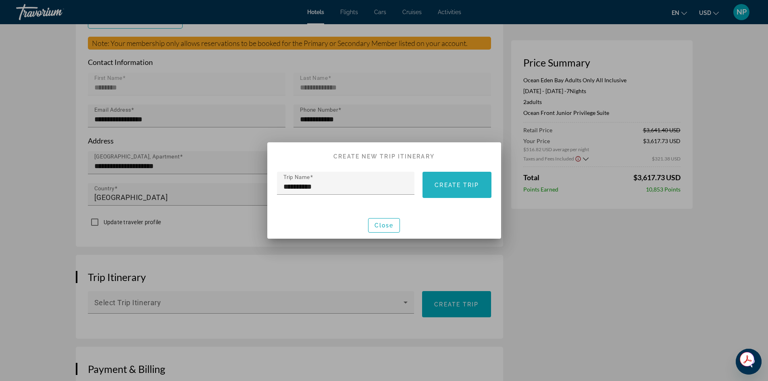
click at [443, 187] on span "Create trip" at bounding box center [456, 185] width 44 height 6
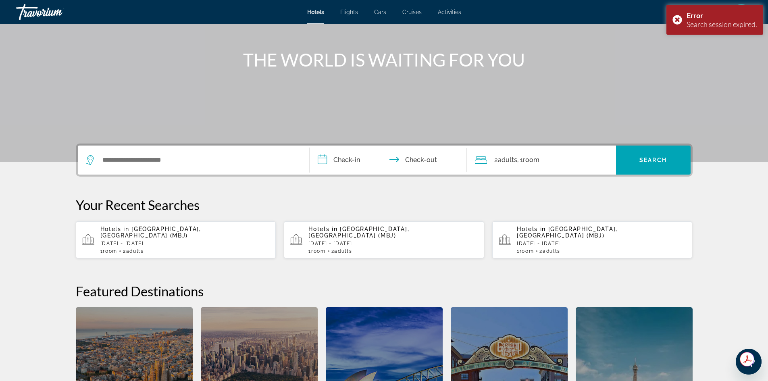
scroll to position [80, 0]
click at [191, 240] on p "[DATE] - [DATE]" at bounding box center [184, 243] width 169 height 6
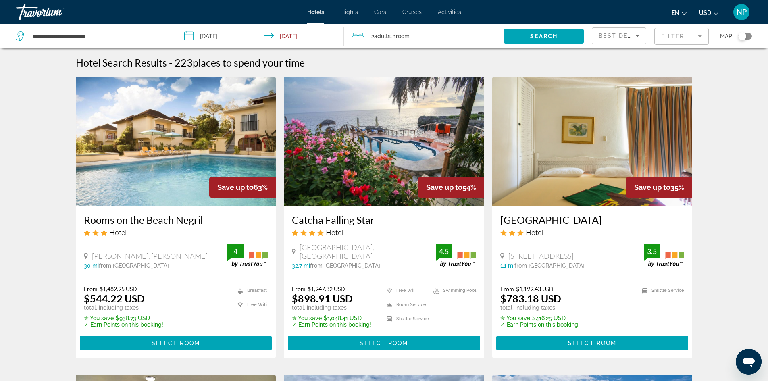
click at [700, 34] on mat-form-field "Filter" at bounding box center [681, 36] width 54 height 17
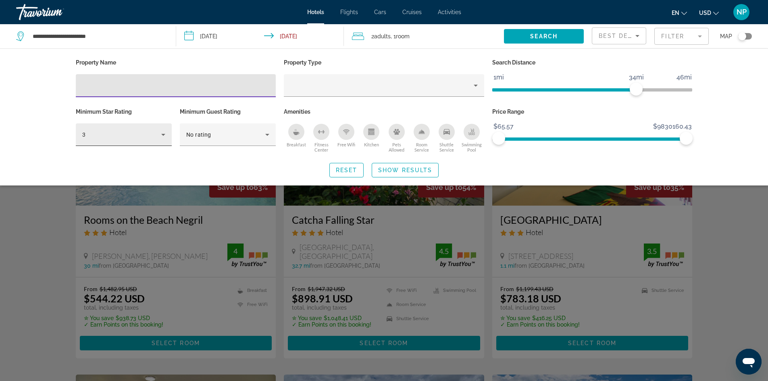
click at [160, 136] on icon "Hotel Filters" at bounding box center [163, 135] width 10 height 10
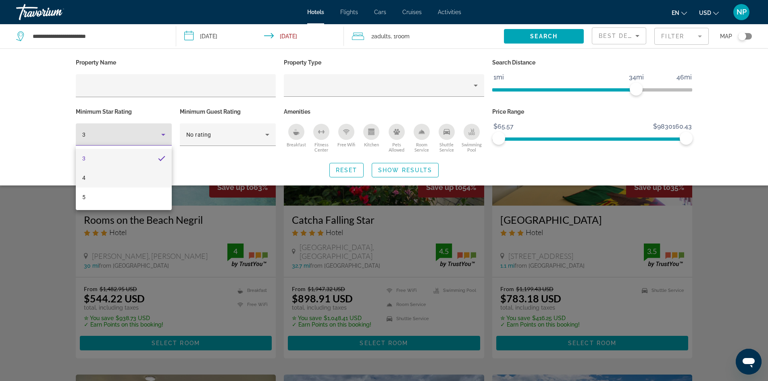
click at [99, 181] on mat-option "4" at bounding box center [124, 177] width 96 height 19
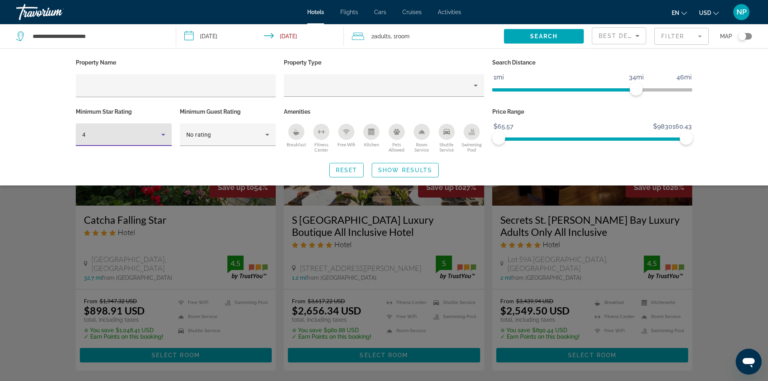
click at [161, 133] on icon "Hotel Filters" at bounding box center [163, 135] width 10 height 10
click at [83, 198] on span "5" at bounding box center [83, 197] width 3 height 10
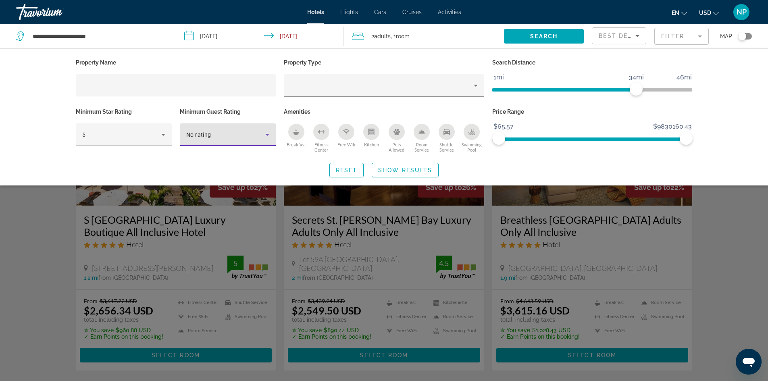
click at [265, 133] on icon "Hotel Filters" at bounding box center [267, 135] width 10 height 10
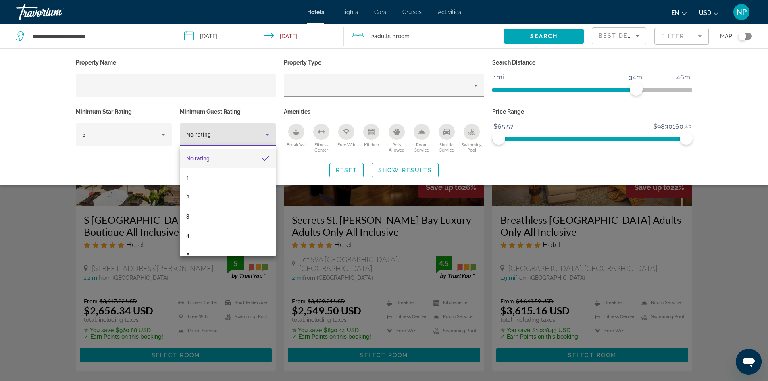
scroll to position [12, 0]
click at [197, 240] on mat-option "5" at bounding box center [228, 243] width 96 height 19
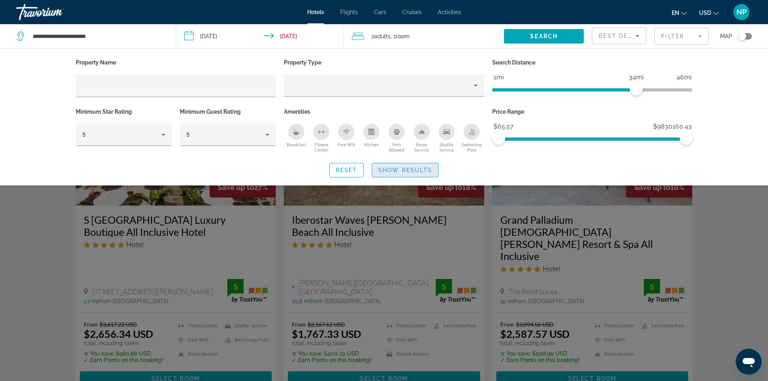
click at [406, 171] on span "Show Results" at bounding box center [405, 170] width 54 height 6
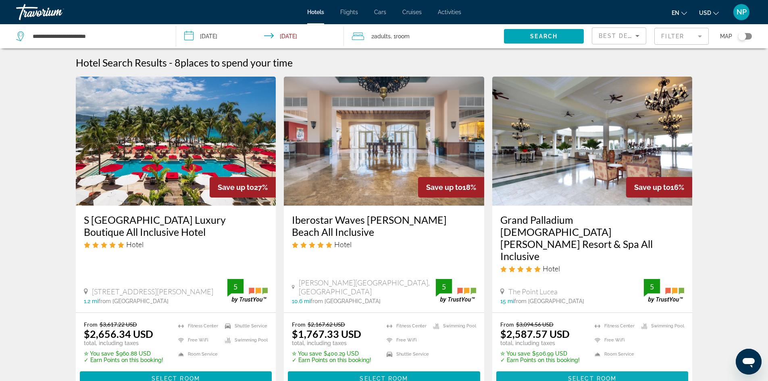
click at [579, 375] on span "Select Room" at bounding box center [592, 378] width 48 height 6
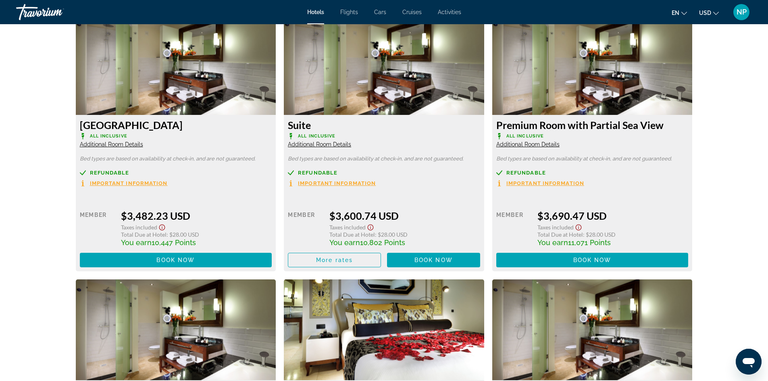
scroll to position [1933, 0]
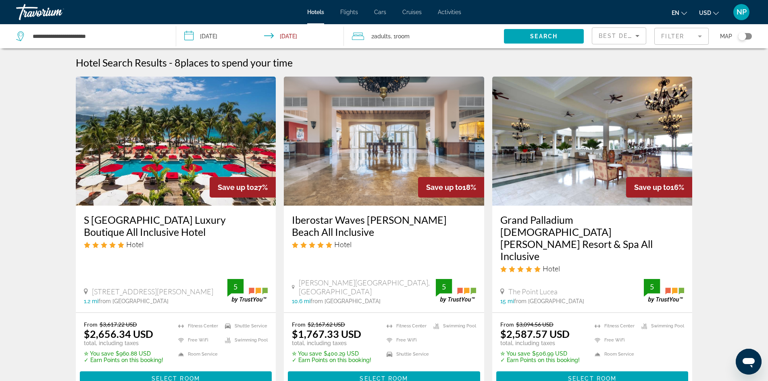
click at [685, 37] on mat-form-field "Filter" at bounding box center [681, 36] width 54 height 17
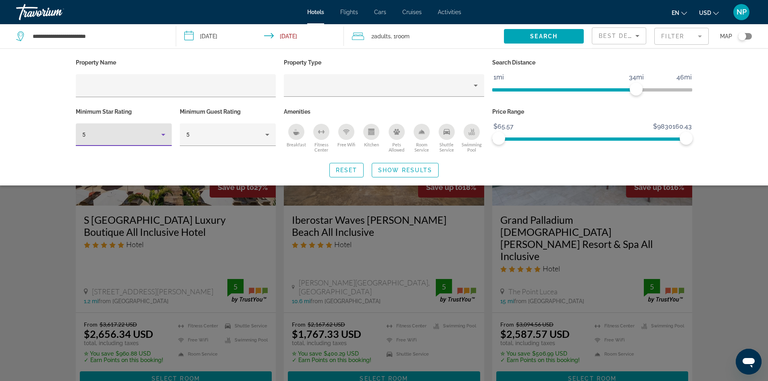
click at [167, 137] on icon "Hotel Filters" at bounding box center [163, 135] width 10 height 10
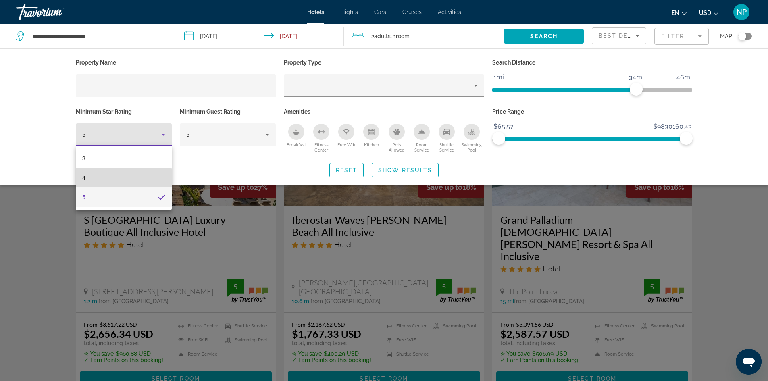
click at [95, 183] on mat-option "4" at bounding box center [124, 177] width 96 height 19
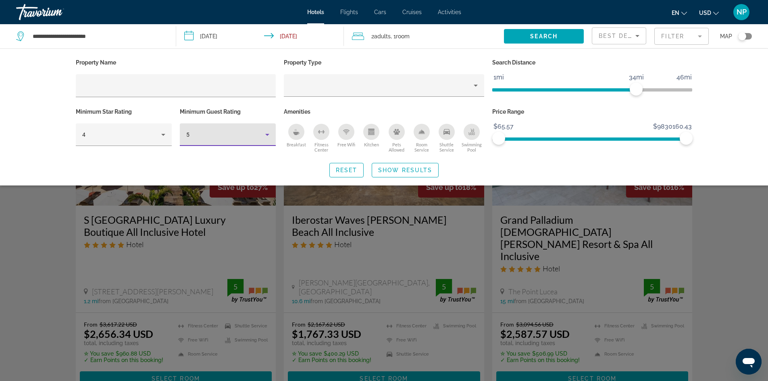
click at [268, 134] on icon "Hotel Filters" at bounding box center [267, 135] width 4 height 2
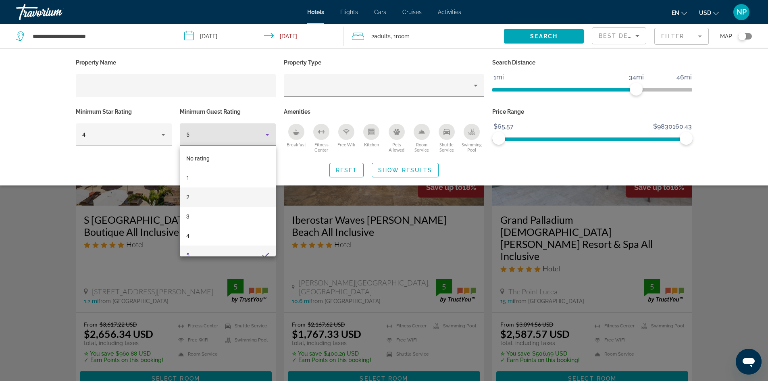
scroll to position [8, 0]
click at [193, 230] on mat-option "4" at bounding box center [228, 227] width 96 height 19
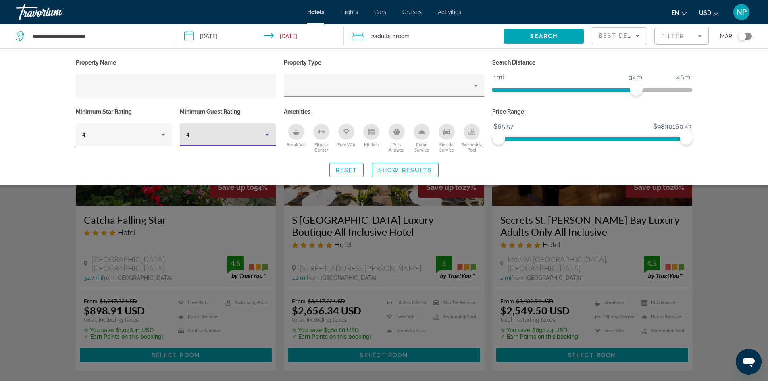
click at [392, 172] on span "Show Results" at bounding box center [405, 170] width 54 height 6
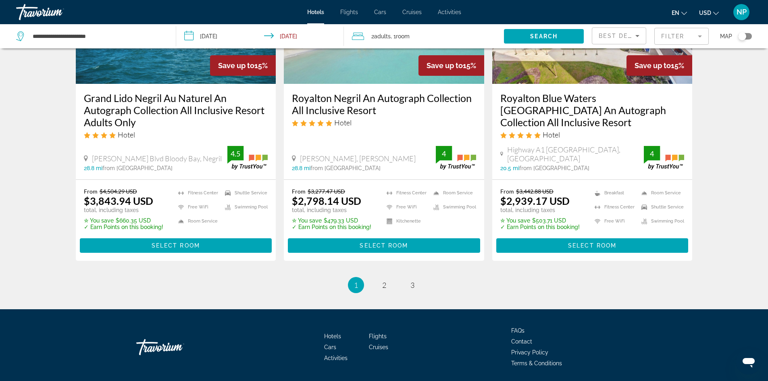
scroll to position [1076, 0]
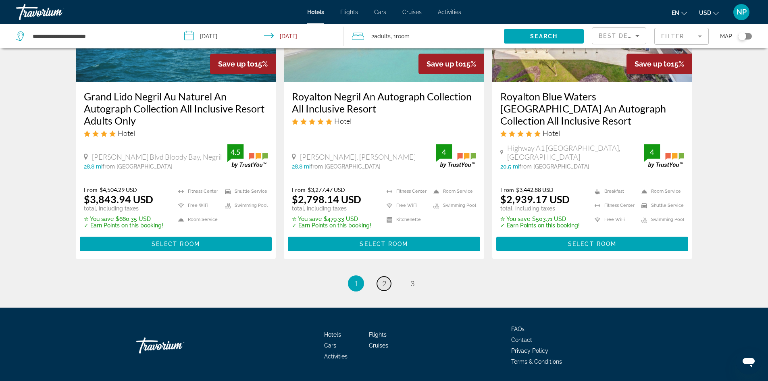
click at [384, 276] on link "page 2" at bounding box center [384, 283] width 14 height 14
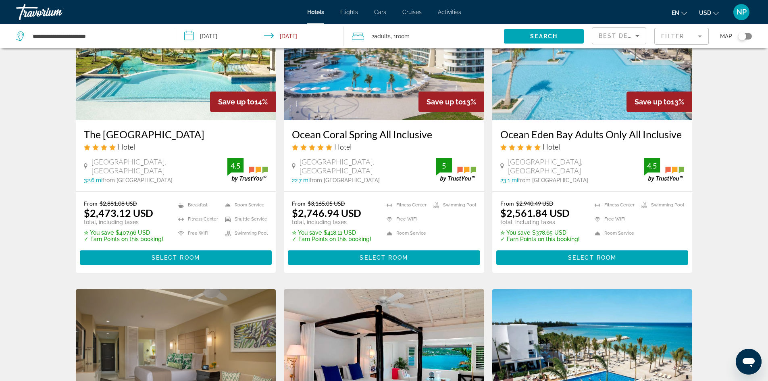
scroll to position [87, 0]
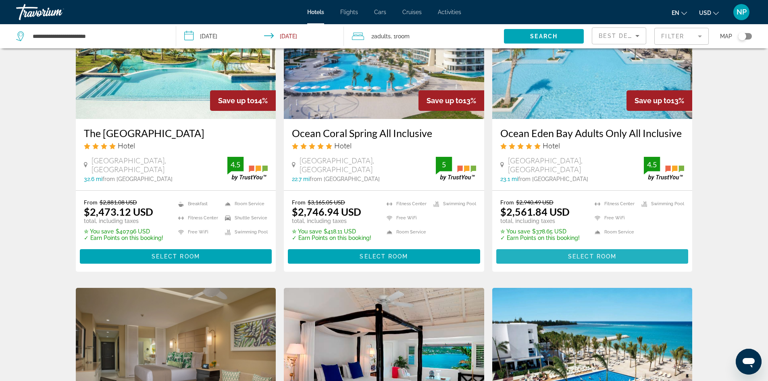
click at [605, 253] on span "Select Room" at bounding box center [592, 256] width 48 height 6
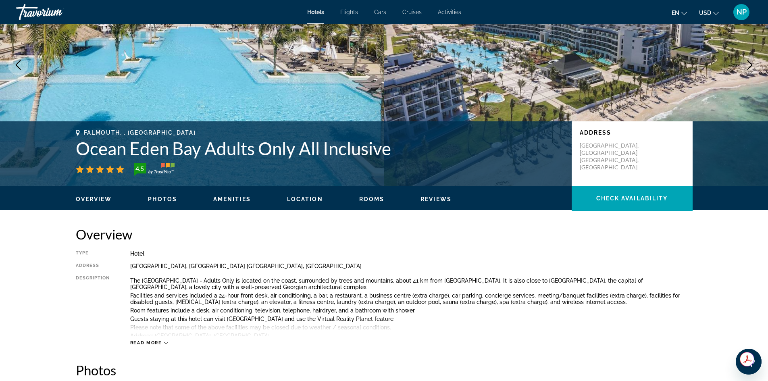
scroll to position [81, 0]
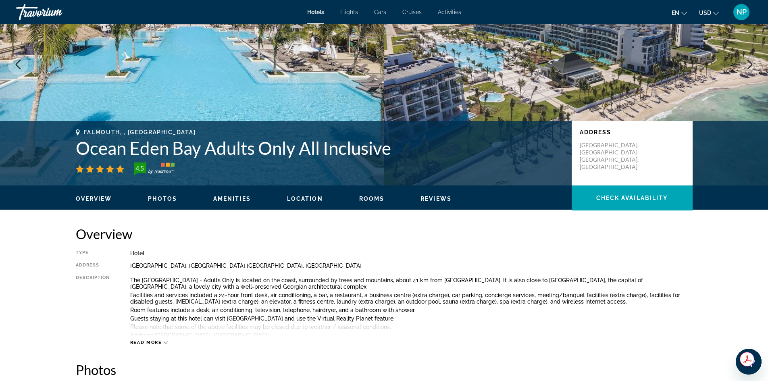
click at [438, 200] on span "Reviews" at bounding box center [435, 198] width 31 height 6
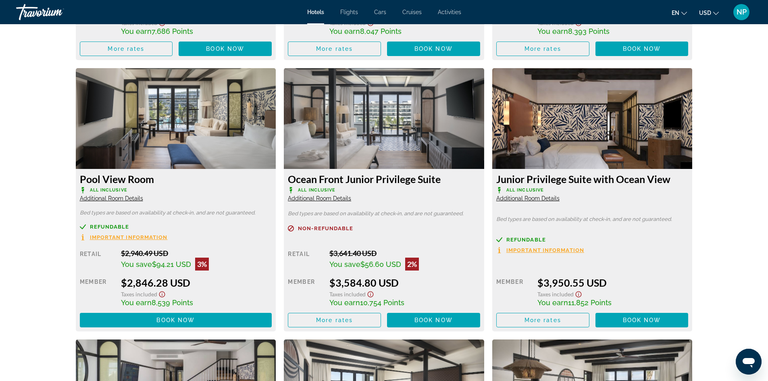
scroll to position [1342, 0]
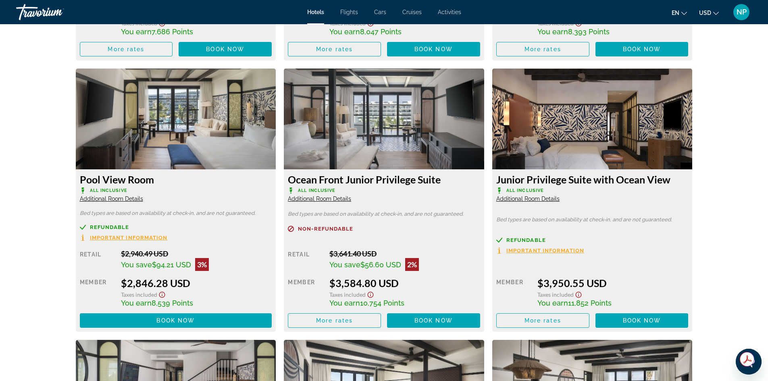
click at [526, 199] on span "Additional Room Details" at bounding box center [527, 198] width 63 height 6
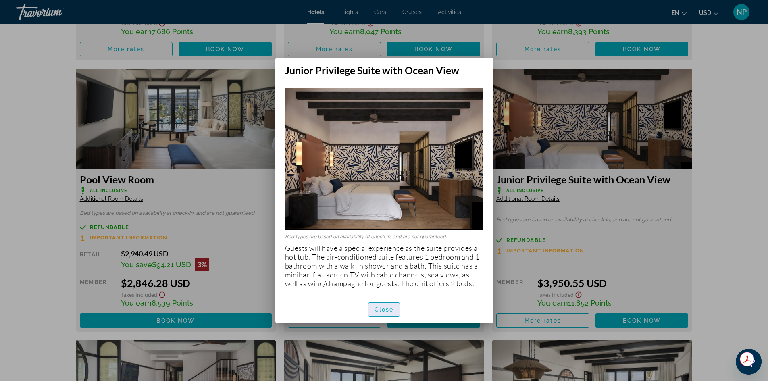
click at [381, 308] on span "Close" at bounding box center [383, 309] width 19 height 6
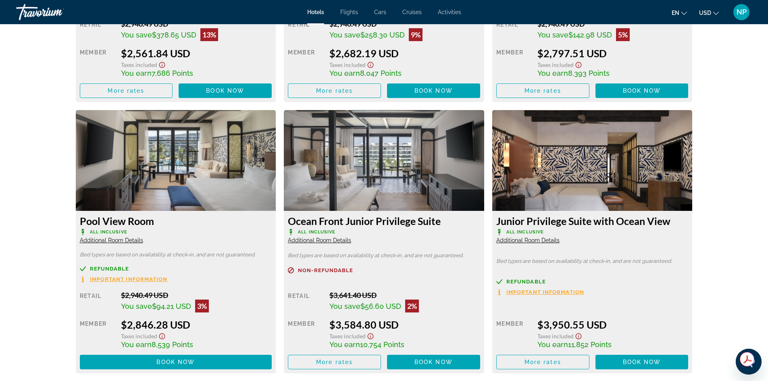
scroll to position [1301, 0]
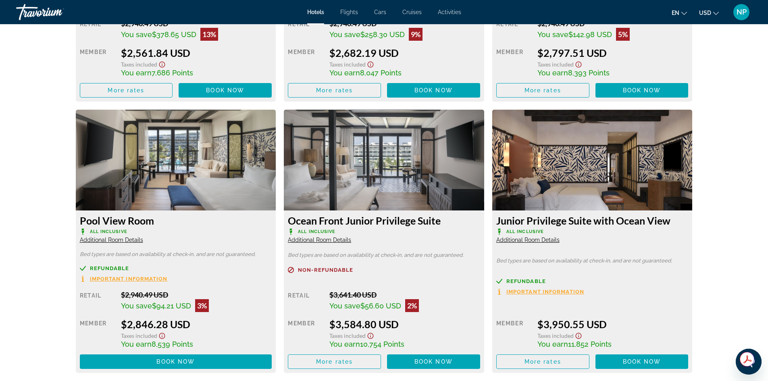
click at [335, 241] on span "Additional Room Details" at bounding box center [319, 240] width 63 height 6
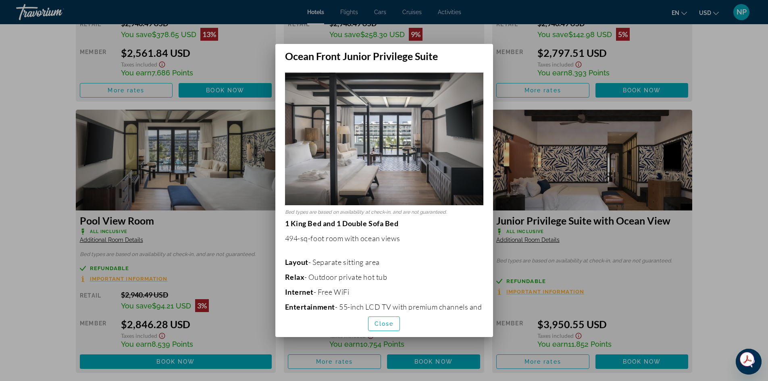
scroll to position [1, 0]
click at [389, 321] on span "Close" at bounding box center [383, 323] width 19 height 6
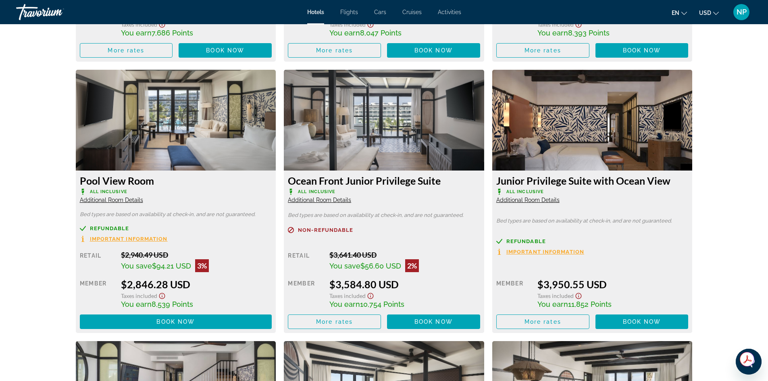
scroll to position [1341, 0]
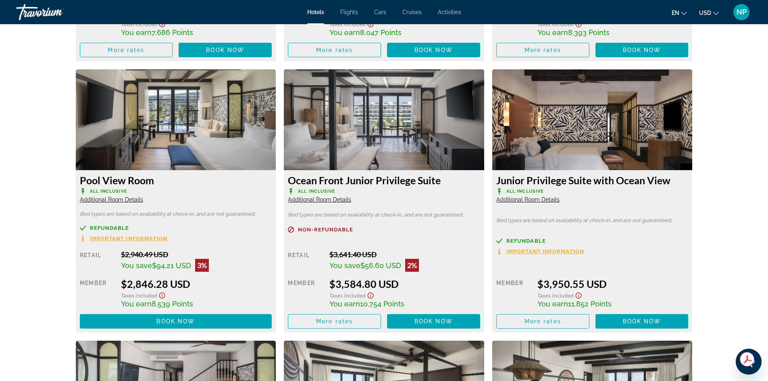
drag, startPoint x: 408, startPoint y: 322, endPoint x: 398, endPoint y: 253, distance: 70.0
click at [448, 284] on div "Retail $3,641.40 USD You save $56.60 USD 2% when you redeem Member $3,584.80 US…" at bounding box center [384, 289] width 192 height 79
click at [310, 200] on span "Additional Room Details" at bounding box center [319, 199] width 63 height 6
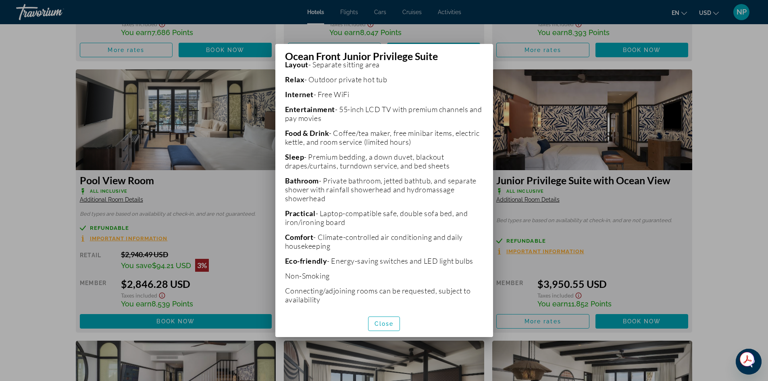
scroll to position [203, 0]
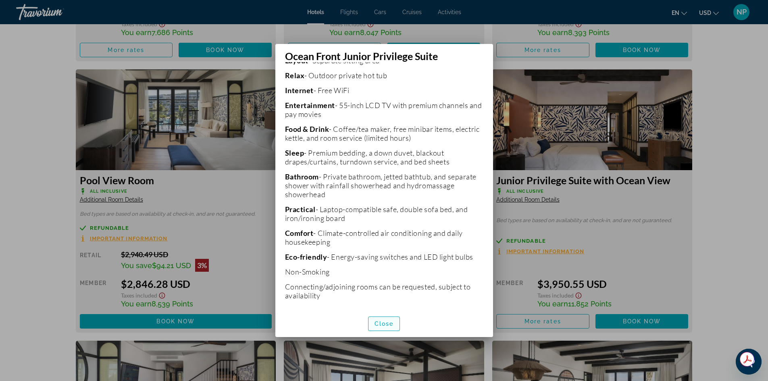
click at [383, 326] on span "Close" at bounding box center [383, 323] width 19 height 6
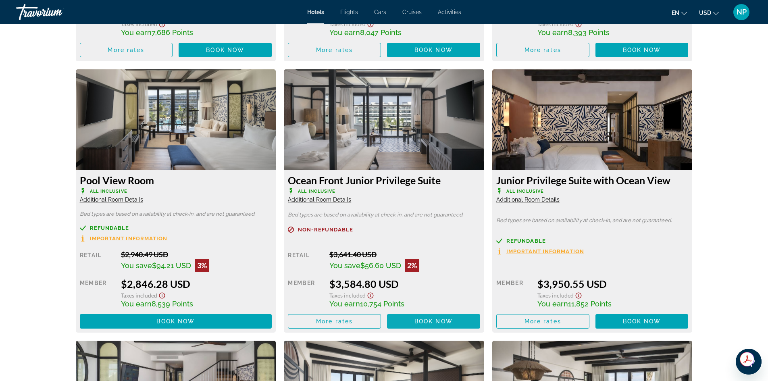
scroll to position [1341, 0]
click at [335, 319] on span "More rates" at bounding box center [334, 321] width 37 height 6
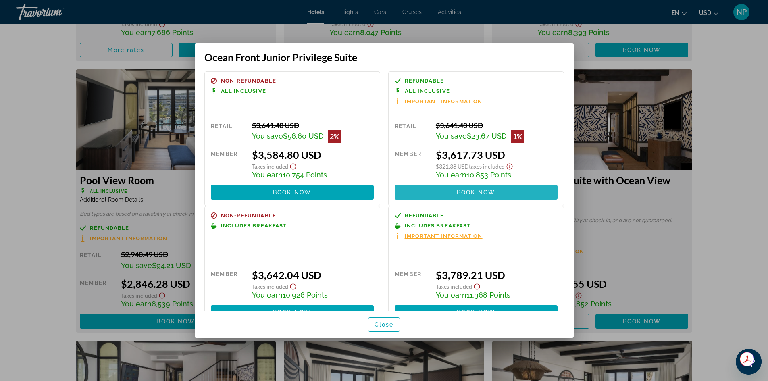
click at [474, 194] on span "Book now" at bounding box center [476, 192] width 38 height 6
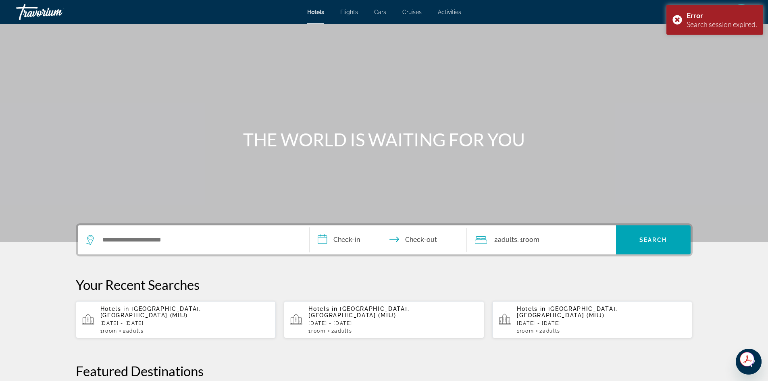
click at [160, 320] on p "[DATE] - [DATE]" at bounding box center [184, 323] width 169 height 6
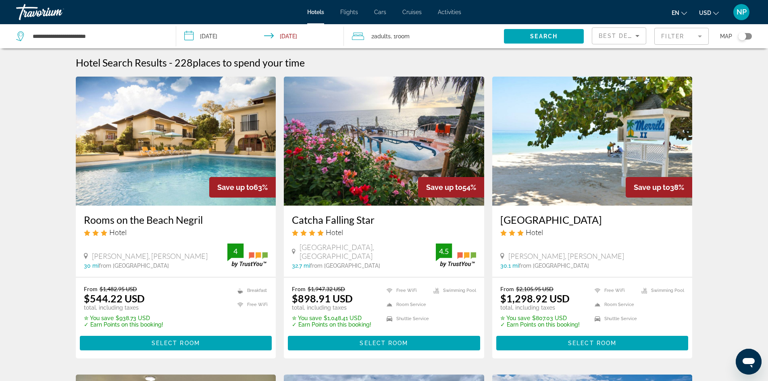
click at [704, 36] on mat-form-field "Filter" at bounding box center [681, 36] width 54 height 17
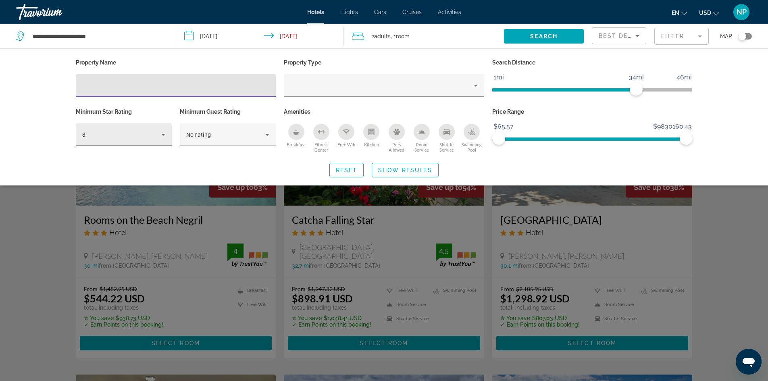
click at [163, 132] on icon "Hotel Filters" at bounding box center [163, 135] width 10 height 10
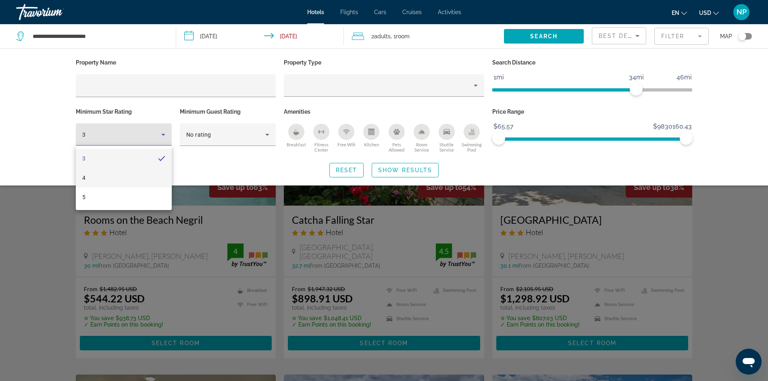
click at [91, 181] on mat-option "4" at bounding box center [124, 177] width 96 height 19
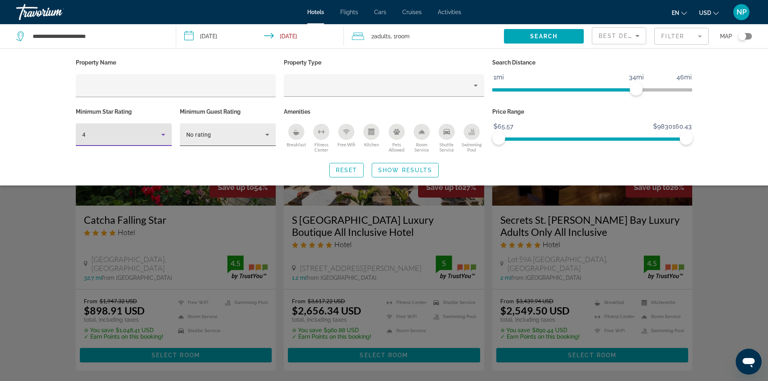
click at [264, 135] on icon "Hotel Filters" at bounding box center [267, 135] width 10 height 10
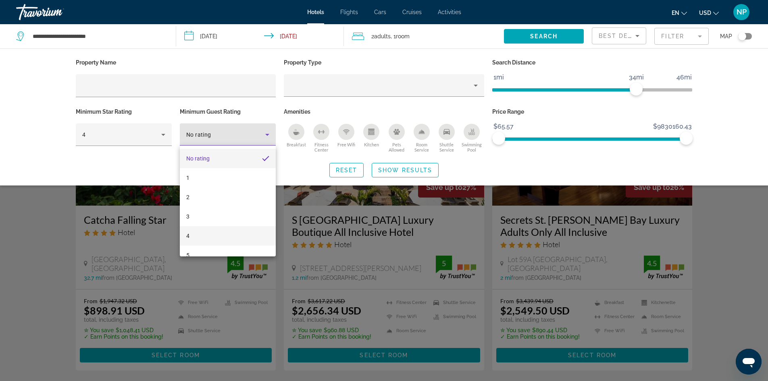
click at [186, 236] on span "4" at bounding box center [187, 236] width 3 height 10
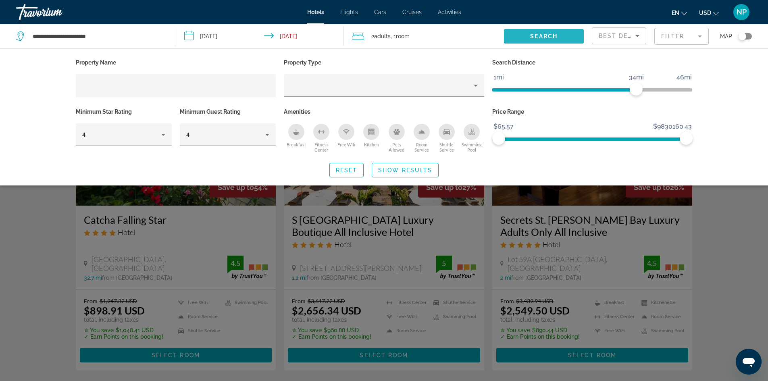
click at [540, 30] on span "Search widget" at bounding box center [544, 36] width 80 height 19
click at [395, 174] on span "Search widget" at bounding box center [405, 169] width 66 height 19
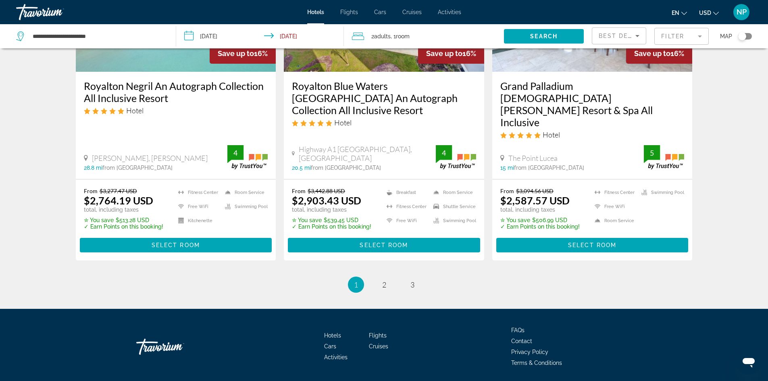
scroll to position [1076, 0]
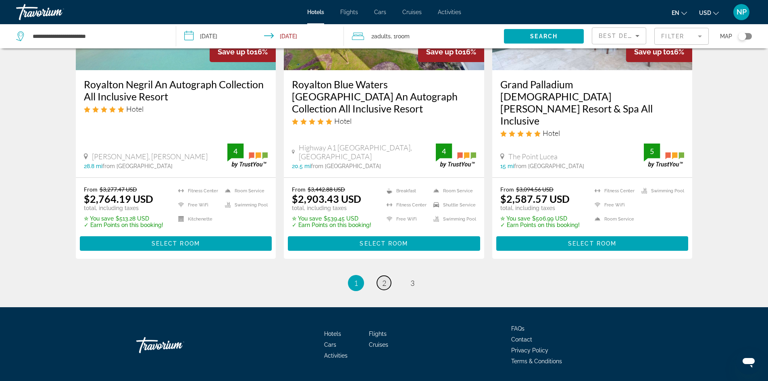
click at [379, 276] on link "page 2" at bounding box center [384, 283] width 14 height 14
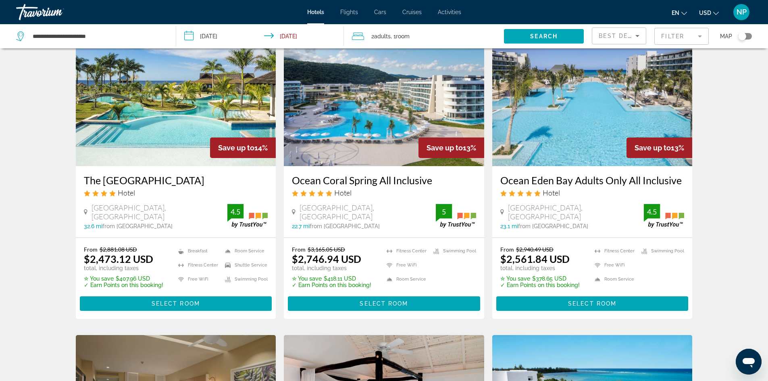
scroll to position [40, 0]
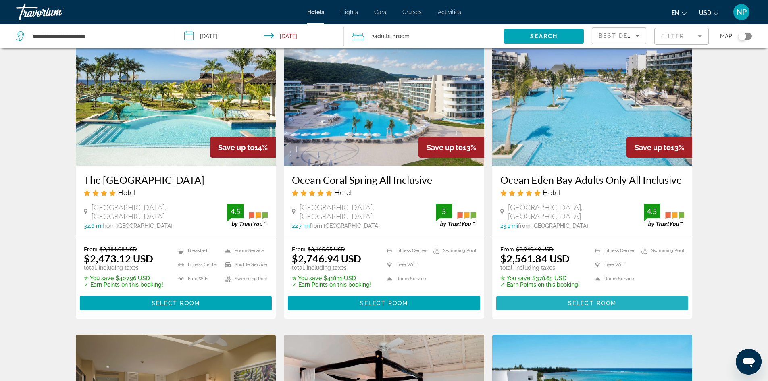
click at [581, 302] on span "Select Room" at bounding box center [592, 303] width 48 height 6
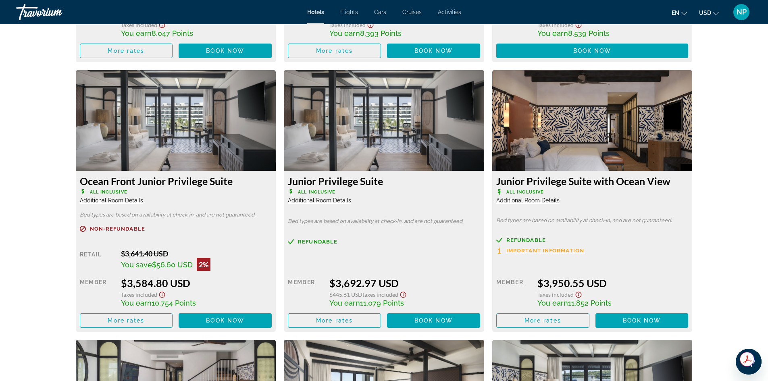
scroll to position [1611, 0]
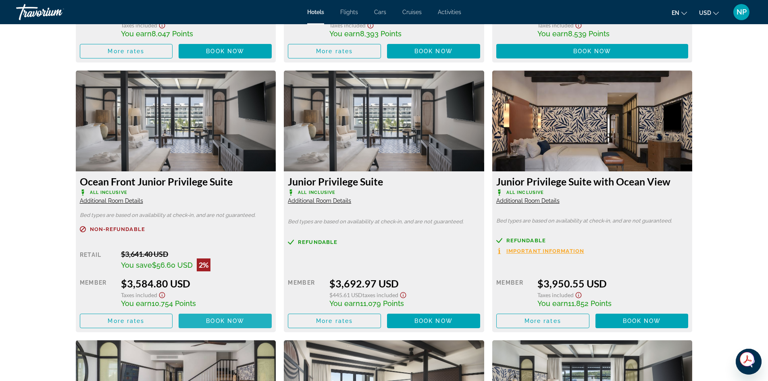
click at [218, 318] on span "Book now" at bounding box center [225, 321] width 38 height 6
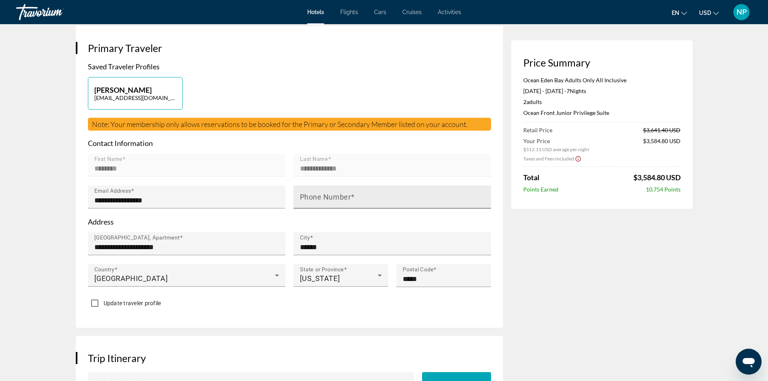
click at [328, 197] on mat-label "Phone Number" at bounding box center [325, 197] width 51 height 8
click at [328, 197] on input "Phone Number" at bounding box center [394, 200] width 189 height 10
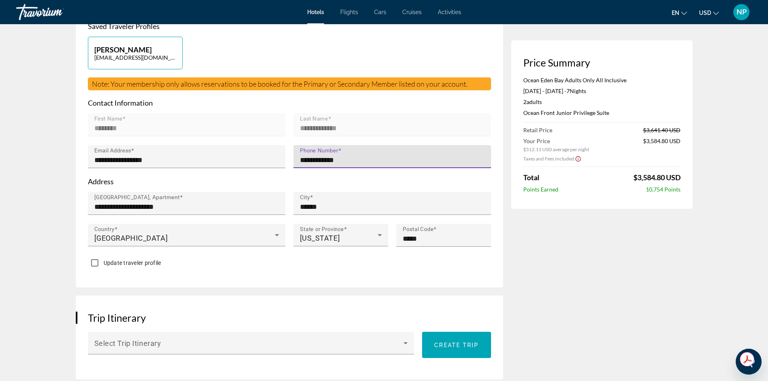
scroll to position [201, 0]
type input "**********"
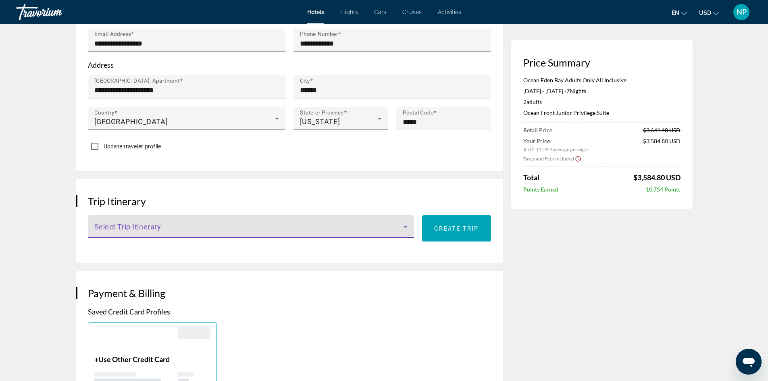
click at [407, 228] on icon "Main content" at bounding box center [406, 227] width 10 height 10
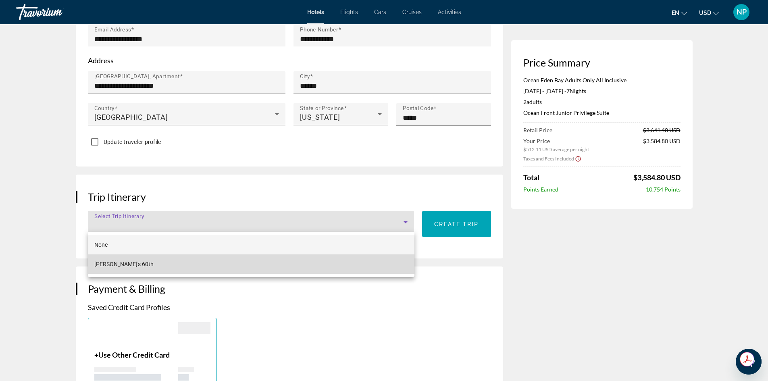
click at [123, 264] on mat-option "[PERSON_NAME]'s 60th" at bounding box center [251, 263] width 327 height 19
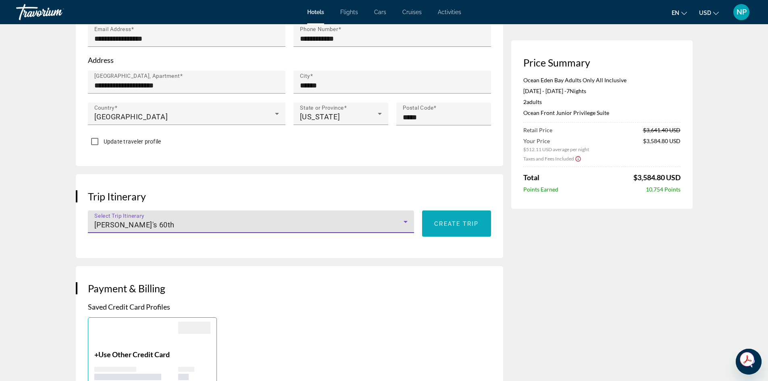
click at [451, 228] on span "Main content" at bounding box center [456, 223] width 68 height 19
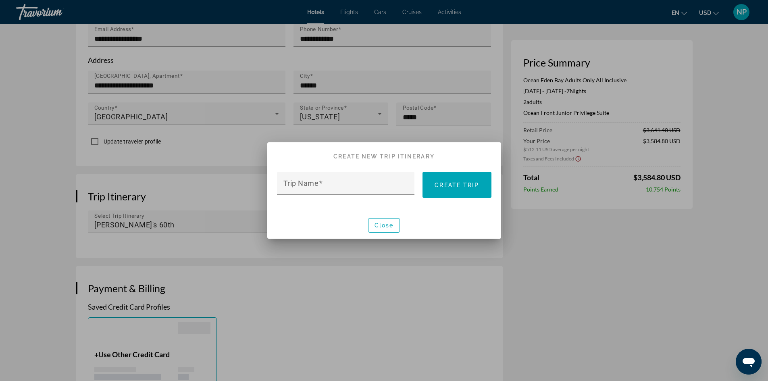
scroll to position [0, 0]
click at [388, 220] on span "button" at bounding box center [383, 225] width 31 height 19
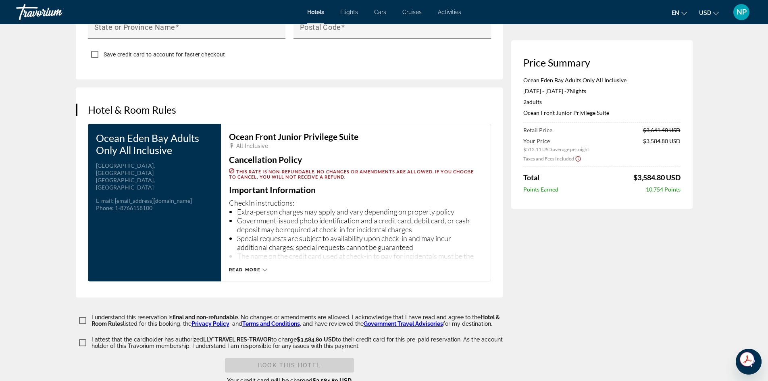
scroll to position [926, 0]
click at [245, 267] on span "Read more" at bounding box center [245, 269] width 32 height 5
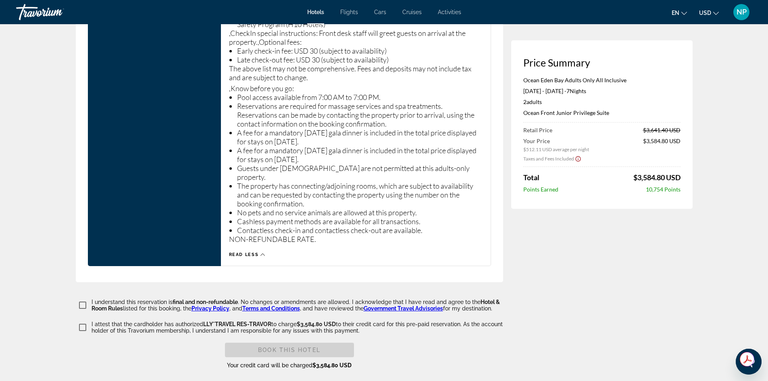
scroll to position [1246, 0]
click at [490, 298] on span "Hotel & Room Rules" at bounding box center [295, 304] width 408 height 13
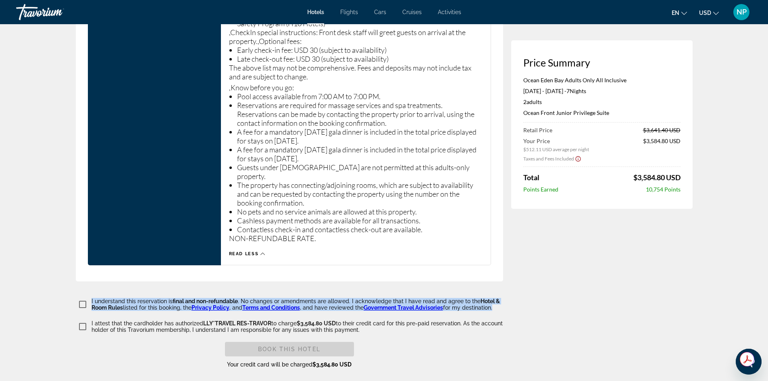
click at [490, 298] on span "Hotel & Room Rules" at bounding box center [295, 304] width 408 height 13
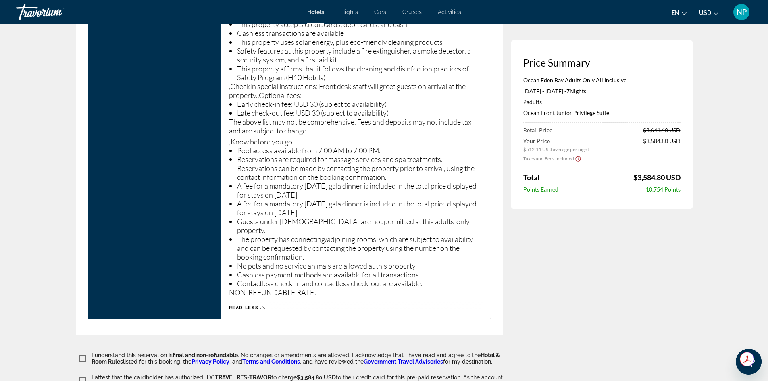
scroll to position [1206, 0]
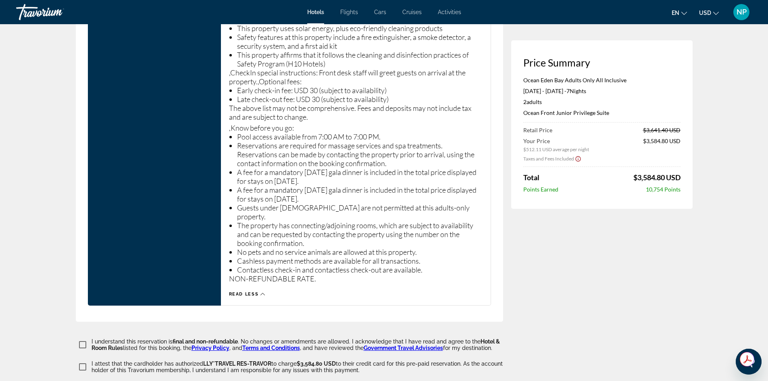
click at [576, 158] on icon "Show Taxes and Fees disclaimer" at bounding box center [578, 158] width 6 height 7
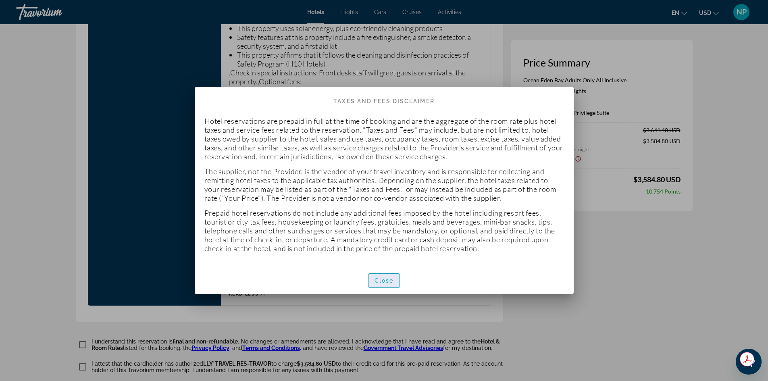
click at [382, 277] on span "Close" at bounding box center [383, 280] width 19 height 6
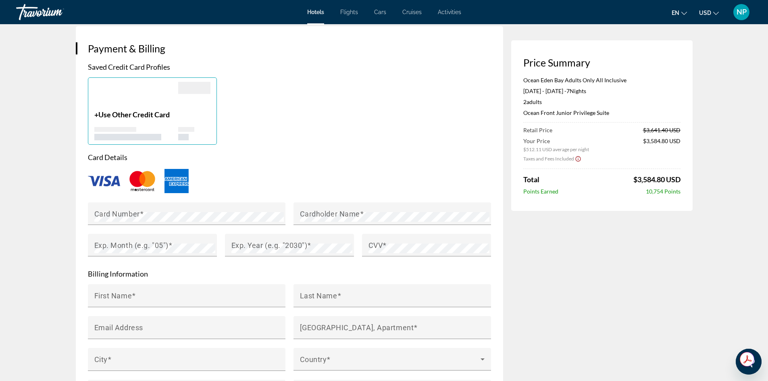
scroll to position [562, 0]
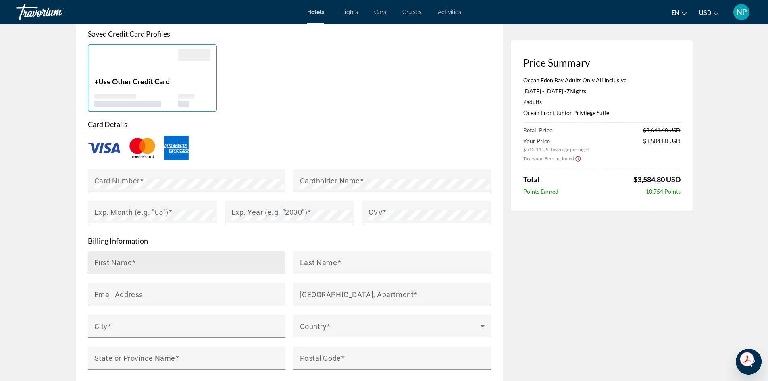
click at [104, 264] on mat-label "First Name" at bounding box center [113, 262] width 38 height 8
click at [104, 264] on input "First Name" at bounding box center [188, 266] width 189 height 10
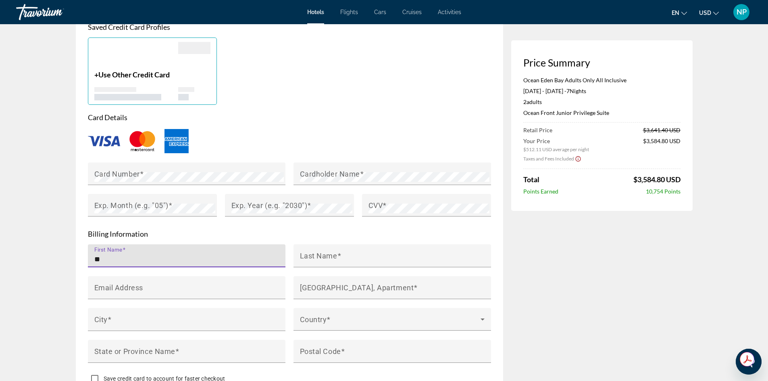
scroll to position [602, 0]
type input "********"
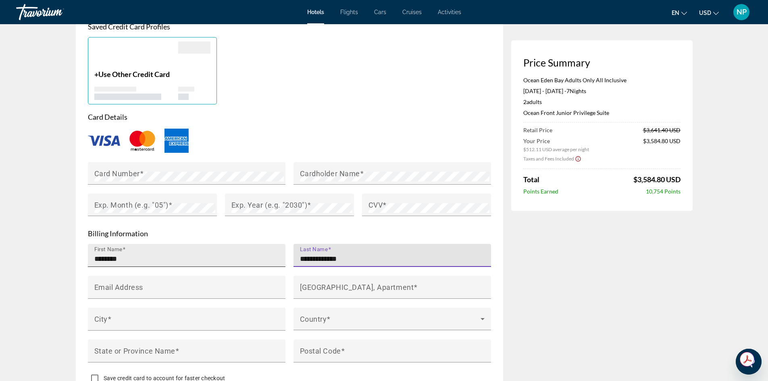
type input "**********"
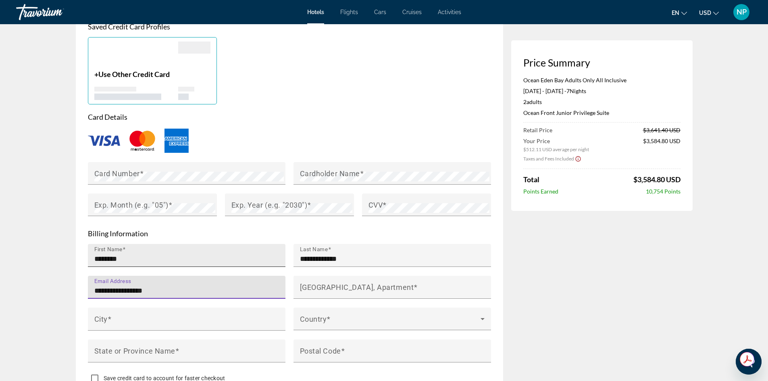
type input "**********"
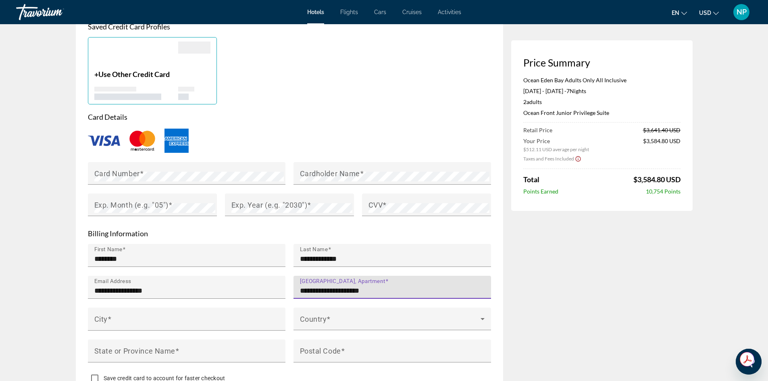
type input "**********"
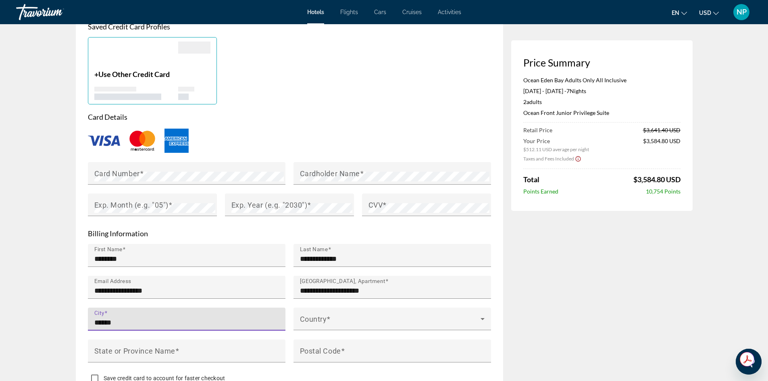
type input "******"
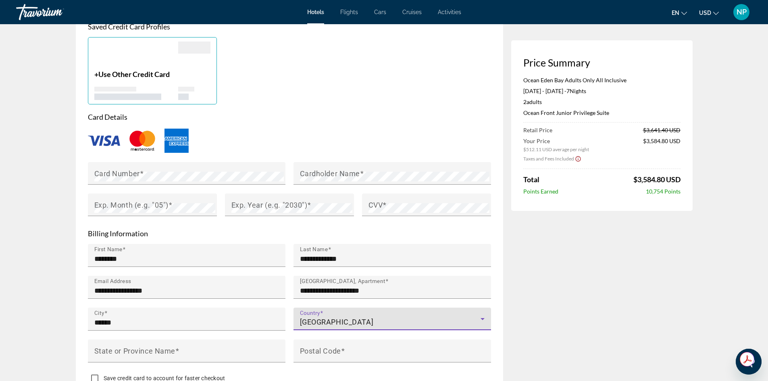
click at [484, 318] on icon "Main content" at bounding box center [482, 319] width 10 height 10
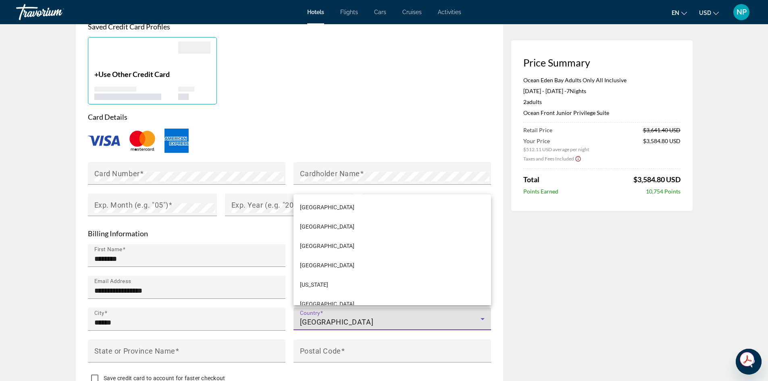
scroll to position [4515, 0]
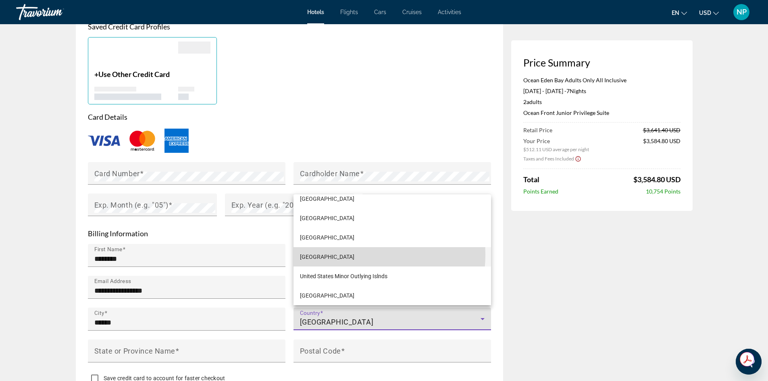
click at [338, 255] on span "[GEOGRAPHIC_DATA]" at bounding box center [327, 257] width 54 height 10
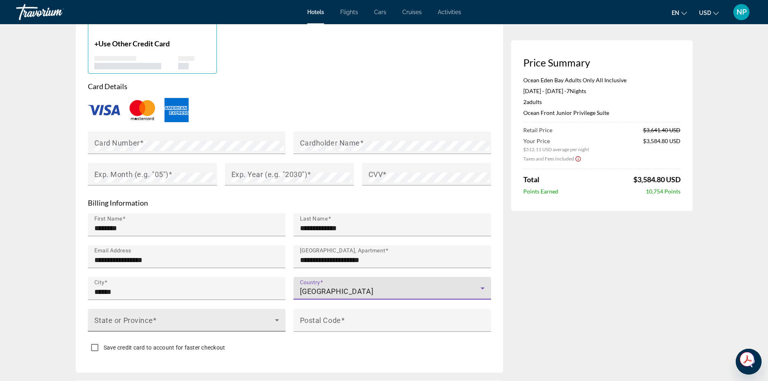
click at [276, 319] on icon "Main content" at bounding box center [277, 320] width 10 height 10
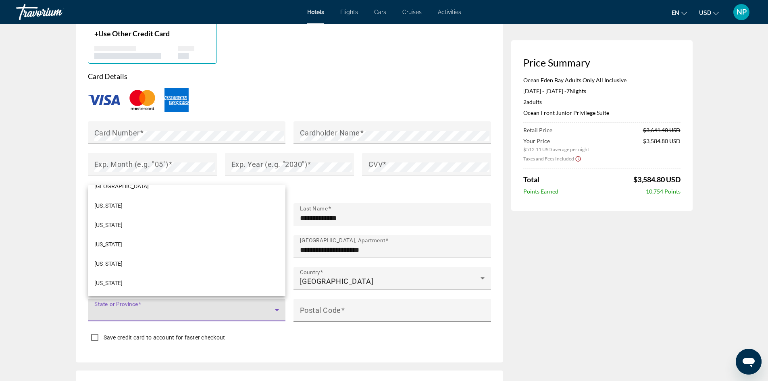
scroll to position [856, 0]
click at [108, 190] on span "[US_STATE]" at bounding box center [108, 193] width 28 height 10
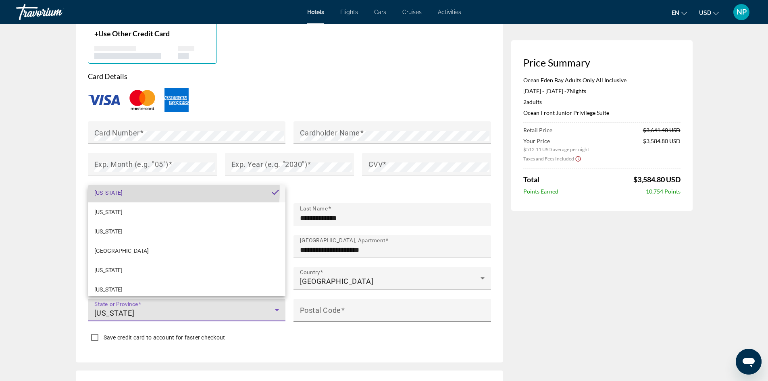
scroll to position [854, 0]
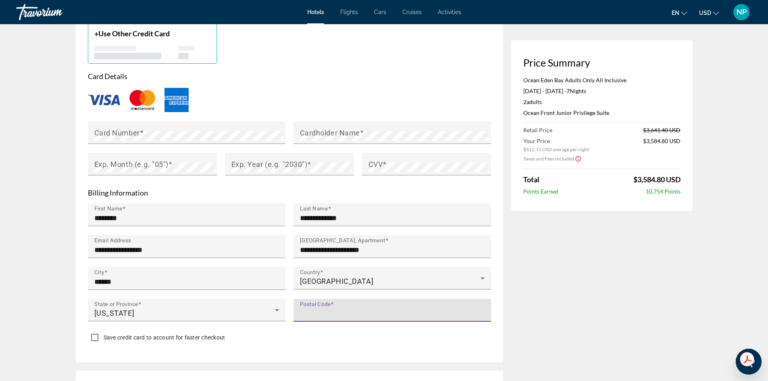
click at [340, 312] on input "Postal Code" at bounding box center [394, 314] width 189 height 10
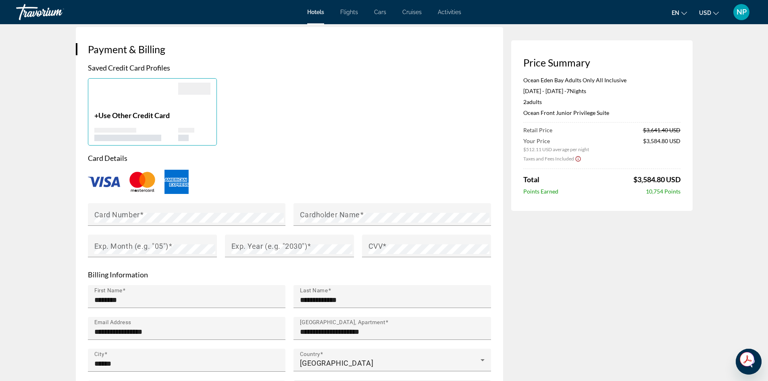
scroll to position [561, 0]
type input "*****"
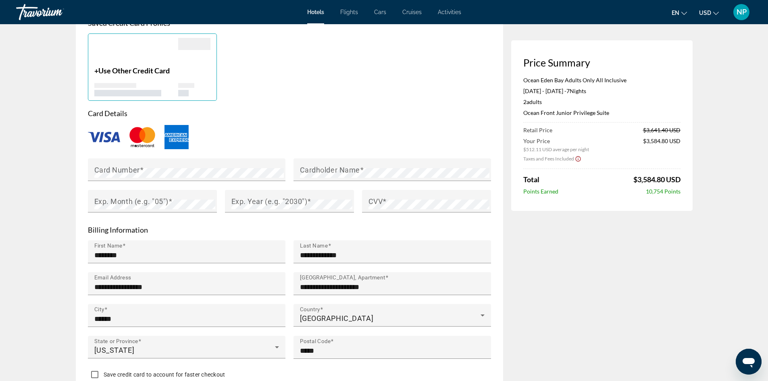
scroll to position [605, 0]
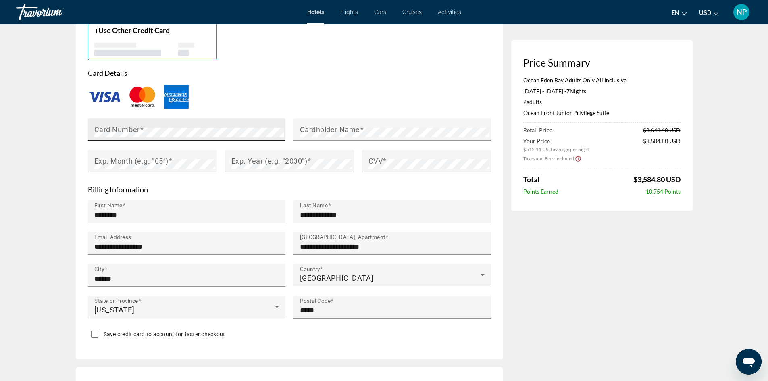
click at [130, 130] on mat-label "Card Number" at bounding box center [117, 129] width 46 height 8
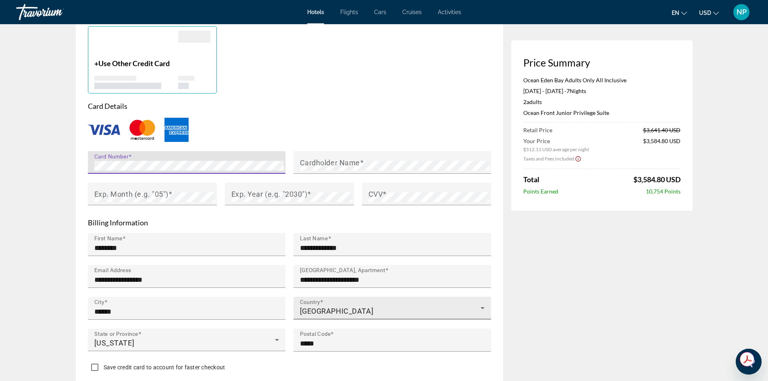
scroll to position [612, 0]
click at [322, 147] on div "Card Details Card Number Cardholder Name Exp. Month (e.g. "05") Exp. Year (e.g.…" at bounding box center [289, 158] width 403 height 112
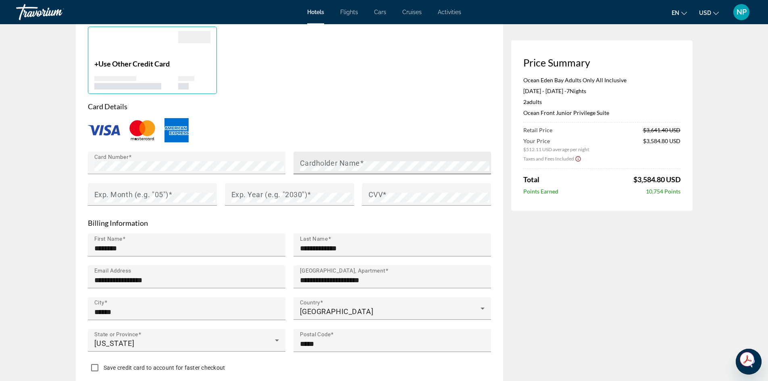
click at [326, 160] on mat-label "Cardholder Name" at bounding box center [330, 162] width 60 height 8
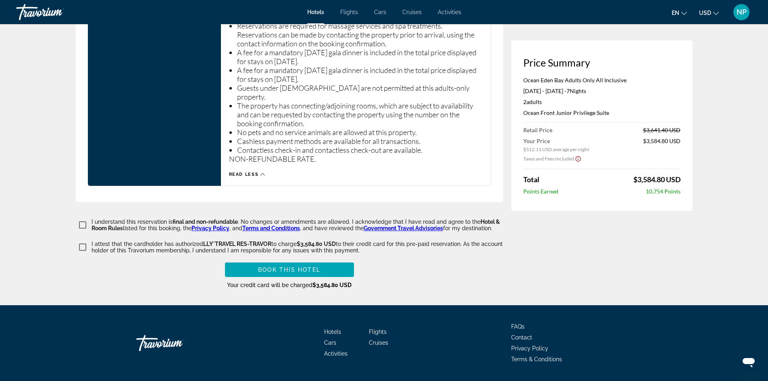
scroll to position [1337, 0]
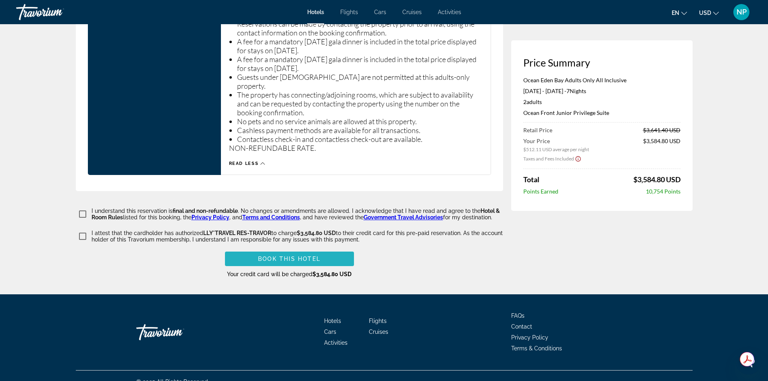
click at [286, 251] on button "Book this hotel" at bounding box center [289, 258] width 129 height 15
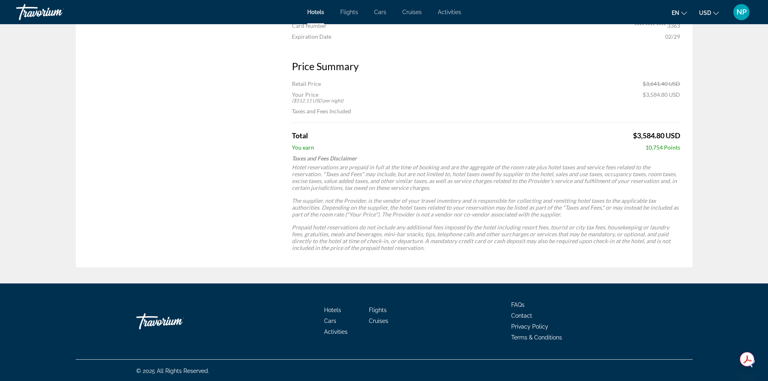
scroll to position [676, 0]
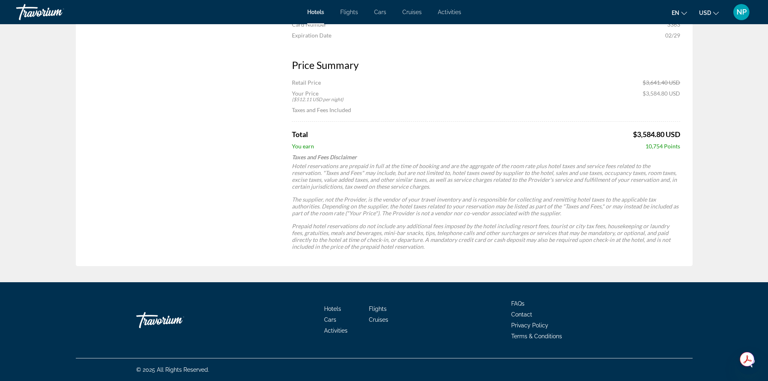
click at [373, 307] on span "Flights" at bounding box center [378, 308] width 18 height 6
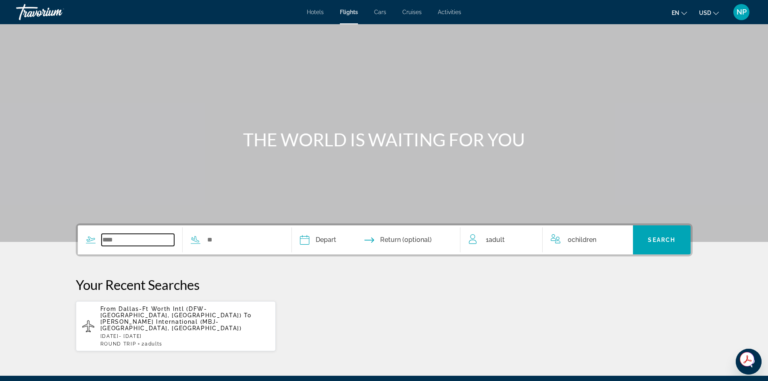
click at [117, 241] on input "Search widget" at bounding box center [138, 240] width 73 height 12
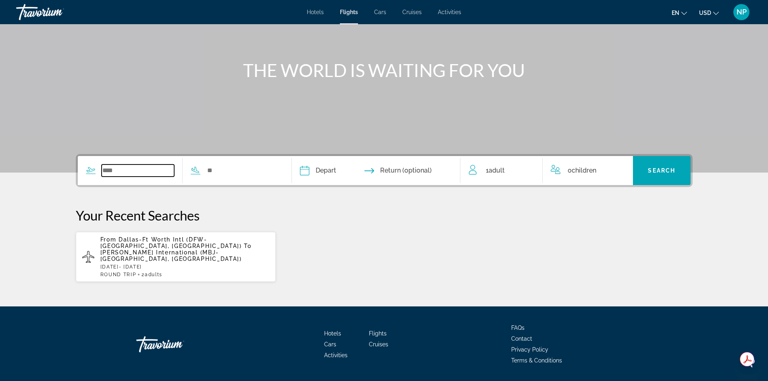
scroll to position [81, 0]
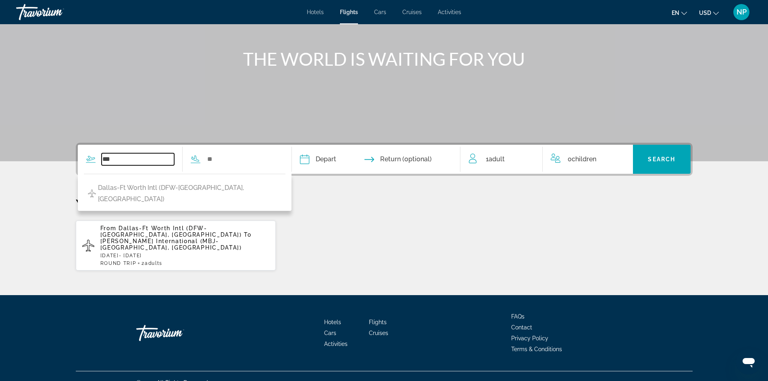
type input "***"
click at [219, 163] on input "Search widget" at bounding box center [242, 159] width 73 height 12
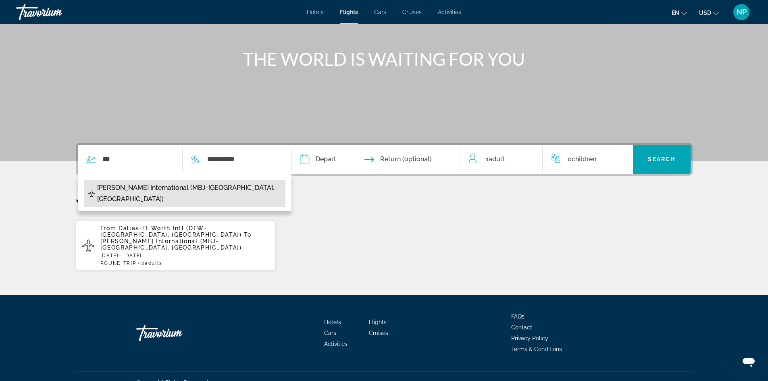
click at [213, 188] on span "[PERSON_NAME] International (MBJ-[GEOGRAPHIC_DATA], [GEOGRAPHIC_DATA])" at bounding box center [189, 193] width 184 height 23
type input "**********"
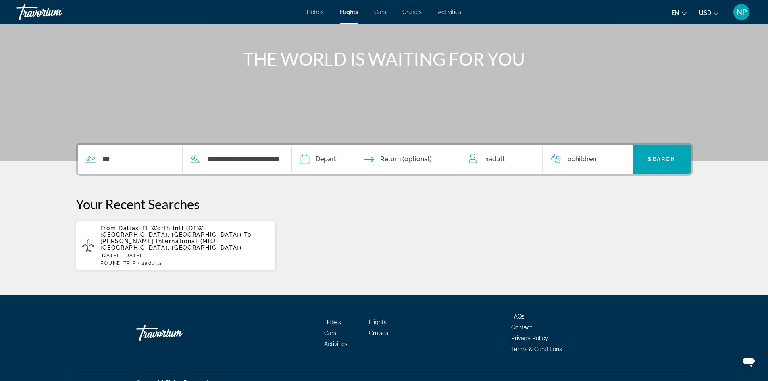
click at [330, 163] on input "Depart date" at bounding box center [339, 160] width 83 height 31
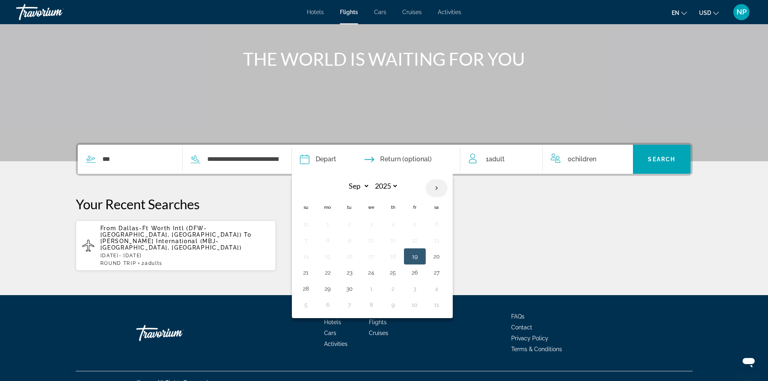
click at [434, 187] on th "Next month" at bounding box center [436, 188] width 22 height 18
select select "**"
click at [372, 271] on button "19" at bounding box center [371, 272] width 13 height 11
type input "**********"
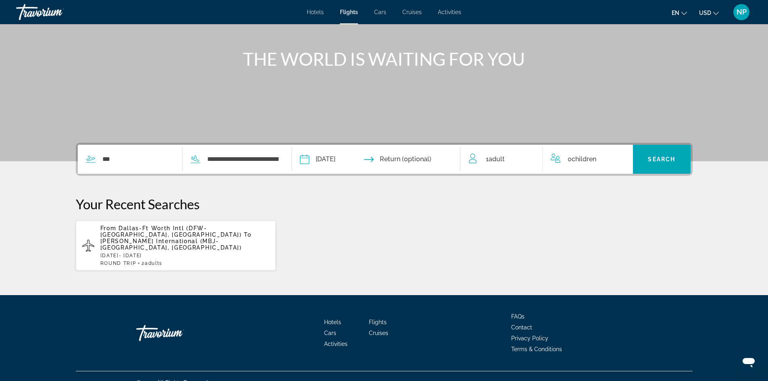
click at [417, 161] on input "Return date" at bounding box center [421, 160] width 83 height 31
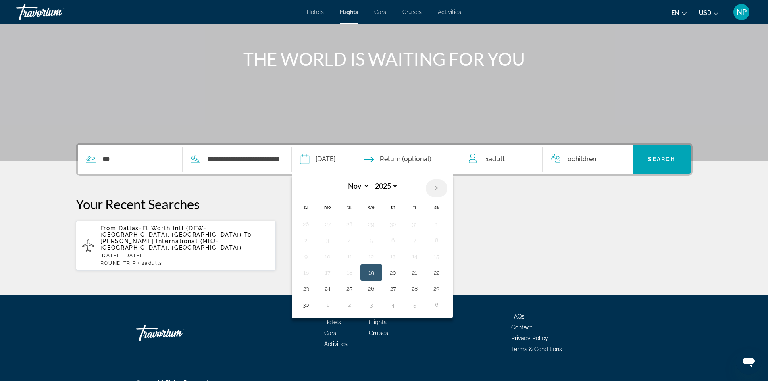
click at [440, 187] on th "Next month" at bounding box center [436, 188] width 22 height 18
click at [312, 191] on th "Previous month" at bounding box center [306, 188] width 22 height 18
select select "**"
click at [374, 289] on button "26" at bounding box center [371, 288] width 13 height 11
type input "**********"
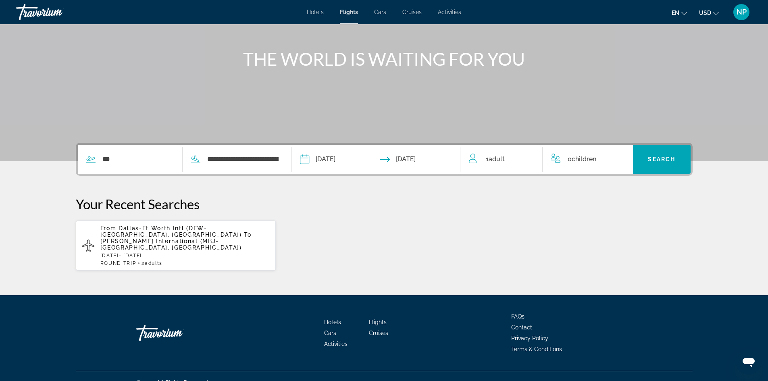
click at [503, 164] on span "1 Adult Adults" at bounding box center [495, 159] width 19 height 11
click at [533, 159] on icon "Increment adults" at bounding box center [530, 158] width 7 height 10
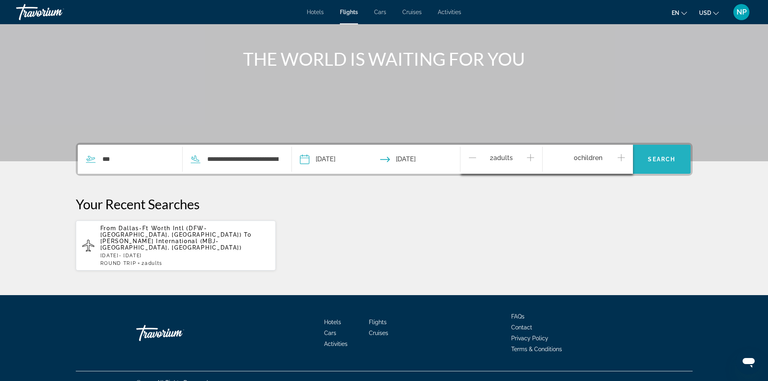
click at [660, 158] on span "Search" at bounding box center [661, 159] width 27 height 6
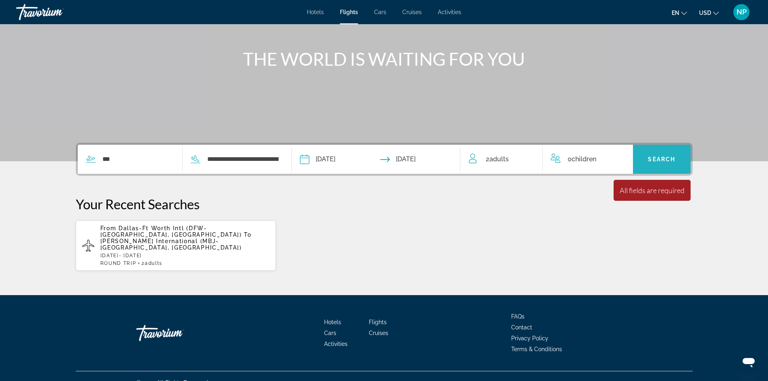
click at [651, 156] on span "Search" at bounding box center [661, 159] width 27 height 6
click at [659, 152] on span "Search widget" at bounding box center [662, 158] width 58 height 19
click at [567, 162] on div "0 Child Children" at bounding box center [587, 159] width 74 height 11
click at [649, 158] on span "Search" at bounding box center [661, 159] width 27 height 6
click at [209, 253] on p "[DATE] - [DATE]" at bounding box center [184, 256] width 169 height 6
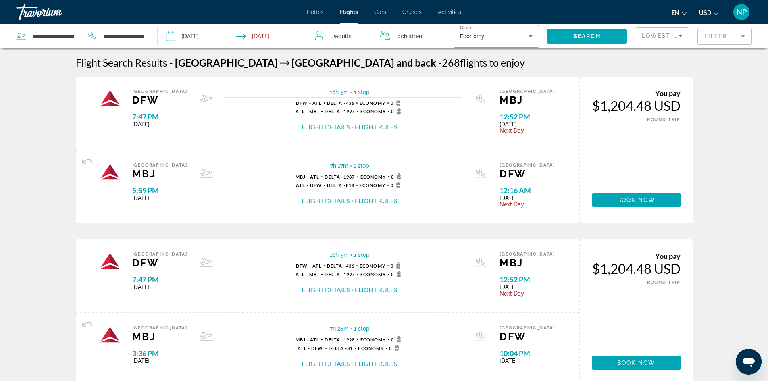
click at [740, 36] on mat-form-field "Filter" at bounding box center [724, 36] width 54 height 17
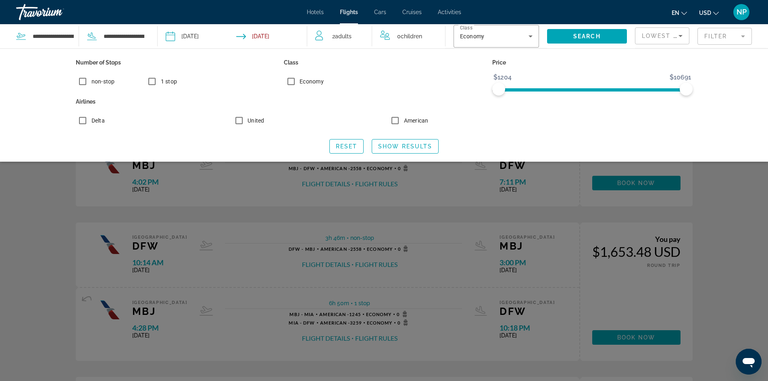
click at [402, 120] on label "American" at bounding box center [415, 120] width 26 height 8
click at [403, 147] on span "Show Results" at bounding box center [405, 146] width 54 height 6
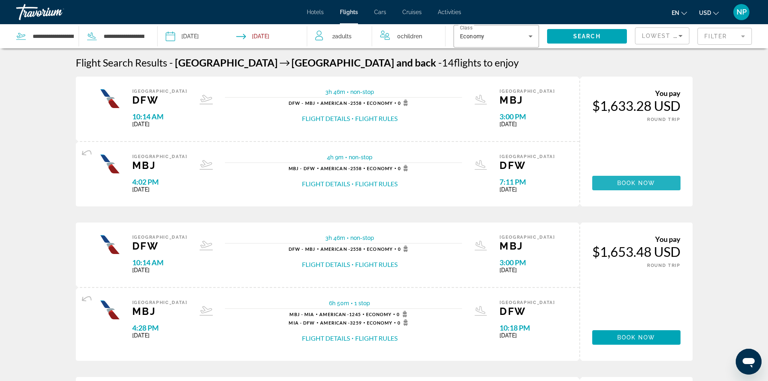
click at [644, 179] on span "Main content" at bounding box center [636, 182] width 88 height 19
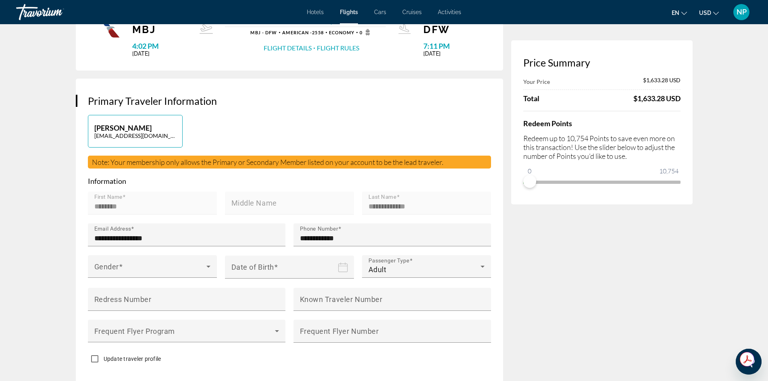
scroll to position [120, 0]
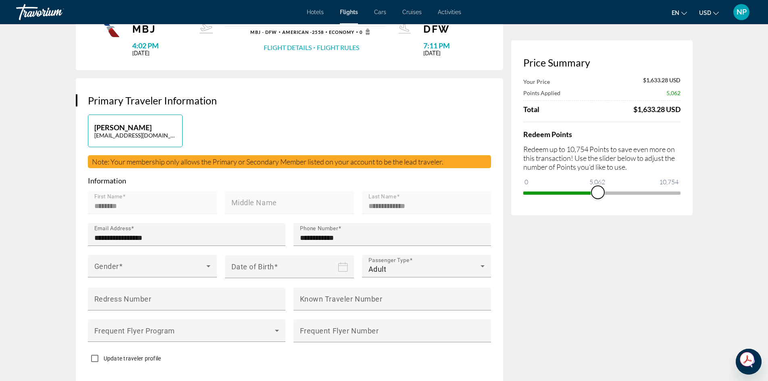
drag, startPoint x: 532, startPoint y: 183, endPoint x: 597, endPoint y: 185, distance: 65.3
click at [597, 191] on ngx-slider "0 10,754 5,062" at bounding box center [601, 192] width 157 height 2
drag, startPoint x: 600, startPoint y: 203, endPoint x: 518, endPoint y: 214, distance: 82.6
click at [518, 214] on div "Price Summary Your Price $1,582.66 USD Taxes and Fees $129.85 USD Total $1,712.…" at bounding box center [601, 128] width 181 height 176
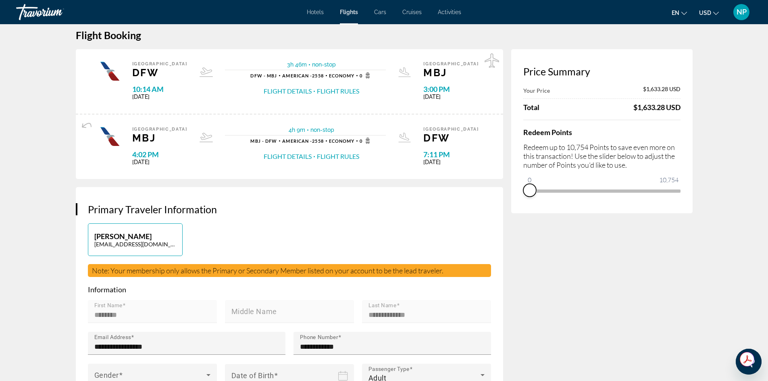
scroll to position [0, 0]
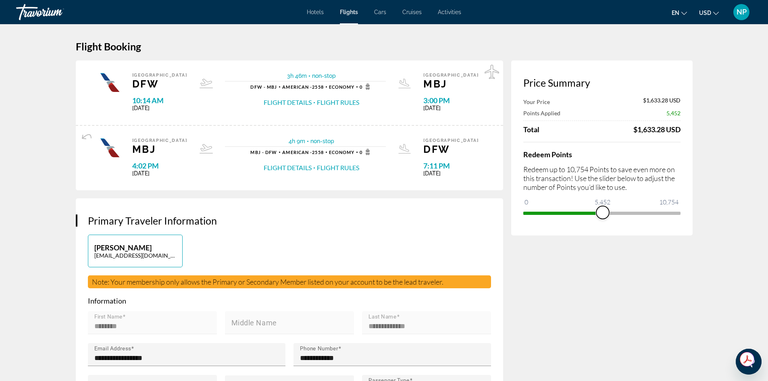
drag, startPoint x: 531, startPoint y: 200, endPoint x: 602, endPoint y: 209, distance: 71.1
click at [602, 209] on span "ngx-slider" at bounding box center [602, 212] width 13 height 13
drag, startPoint x: 601, startPoint y: 222, endPoint x: 517, endPoint y: 230, distance: 84.6
click at [517, 230] on div "Price Summary Your Price $1,579.06 USD Taxes and Fees $129.56 USD Total $1,708.…" at bounding box center [601, 148] width 181 height 176
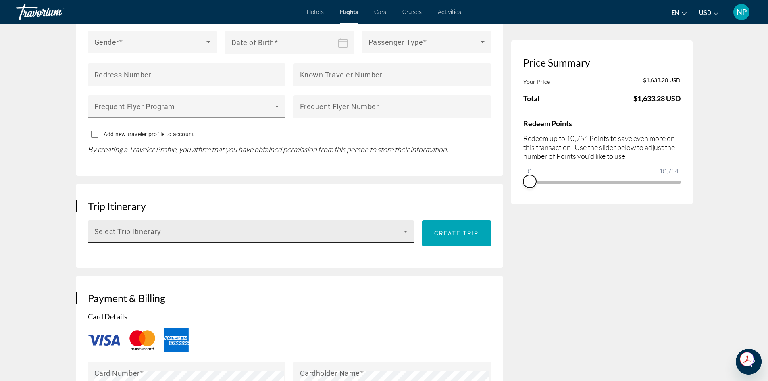
scroll to position [644, 0]
click at [402, 226] on icon "Main content" at bounding box center [406, 231] width 10 height 10
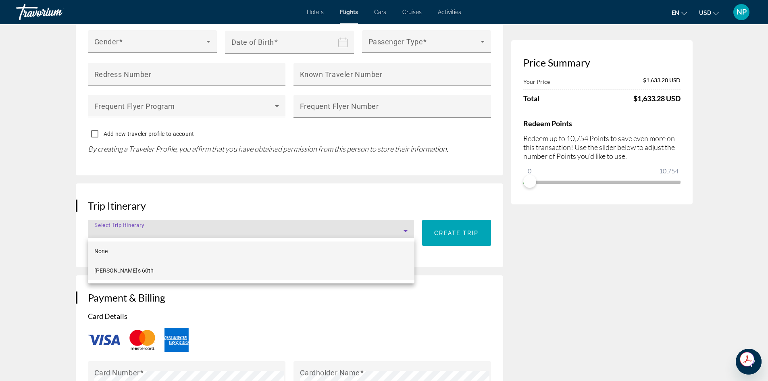
click at [170, 268] on mat-option "[PERSON_NAME]'s 60th" at bounding box center [251, 270] width 327 height 19
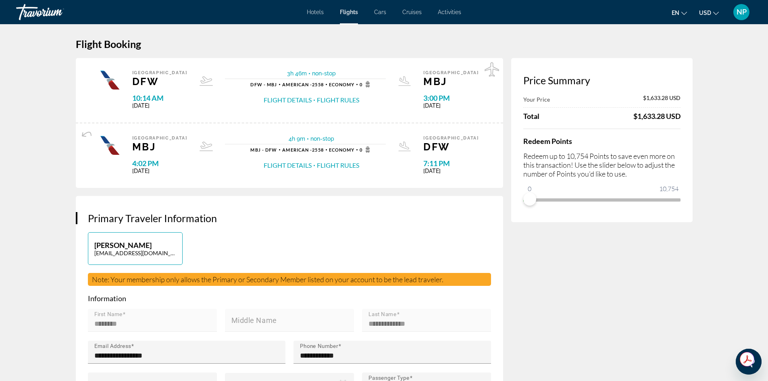
scroll to position [0, 0]
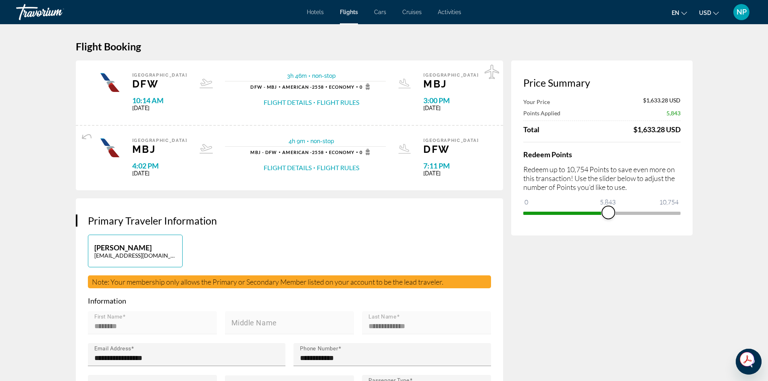
drag, startPoint x: 533, startPoint y: 202, endPoint x: 608, endPoint y: 200, distance: 75.4
click at [608, 212] on ngx-slider "0 10,754 5,843" at bounding box center [601, 213] width 157 height 2
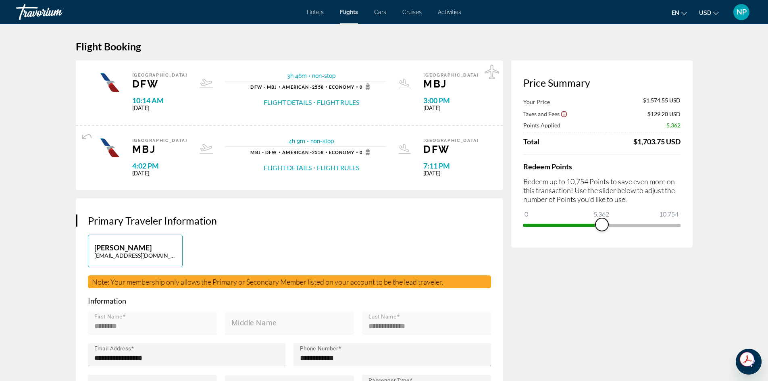
drag, startPoint x: 608, startPoint y: 228, endPoint x: 601, endPoint y: 228, distance: 6.4
click at [601, 228] on span "ngx-slider" at bounding box center [601, 224] width 13 height 13
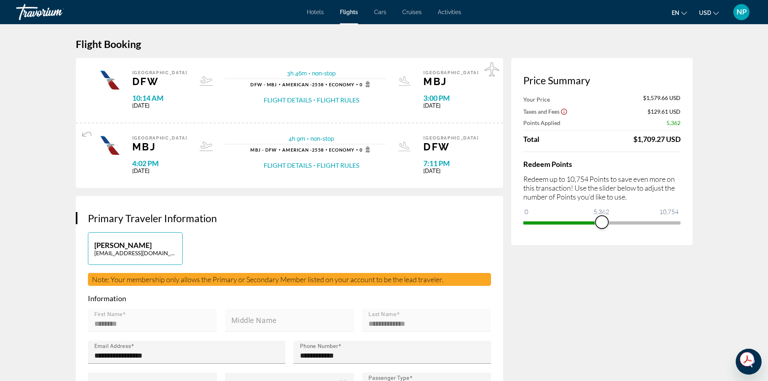
scroll to position [3, 0]
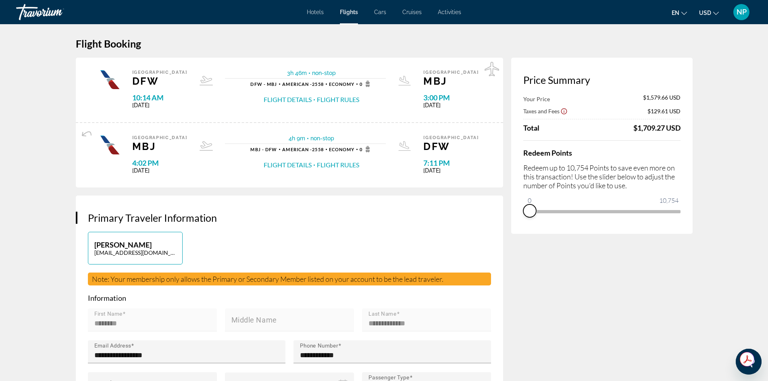
drag, startPoint x: 602, startPoint y: 222, endPoint x: 556, endPoint y: 284, distance: 77.7
click at [528, 228] on div "Price Summary Your Price $1,579.66 USD Taxes and Fees $129.61 USD Total $1,709.…" at bounding box center [601, 146] width 181 height 176
drag, startPoint x: 530, startPoint y: 200, endPoint x: 680, endPoint y: 224, distance: 151.8
click at [680, 224] on div "Price Summary Your Price $1,633.28 USD Points Applied 10,754 Total $1,633.28 US…" at bounding box center [601, 145] width 181 height 175
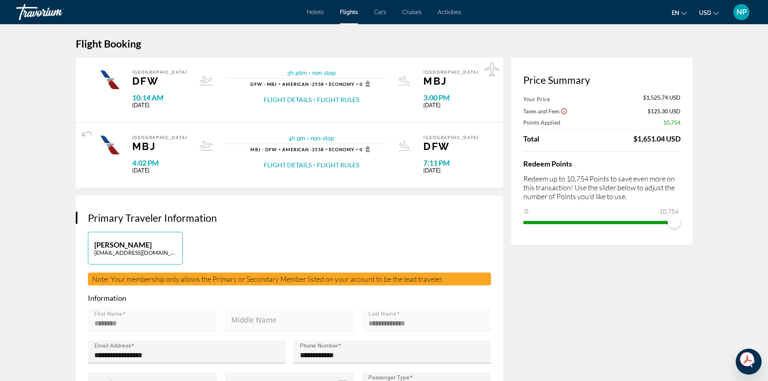
click at [563, 112] on icon "Show Taxes and Fees disclaimer" at bounding box center [563, 111] width 7 height 7
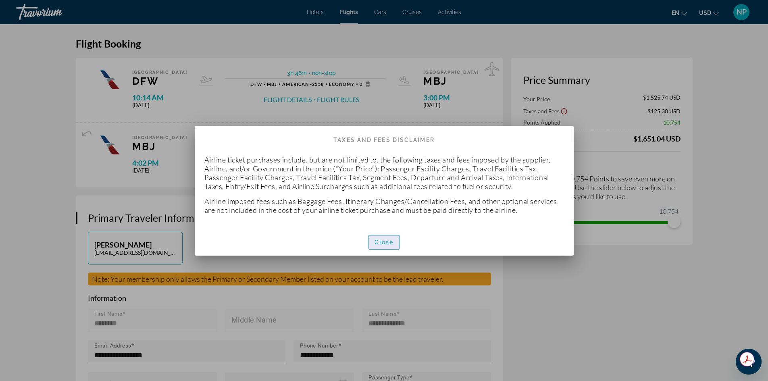
click at [383, 243] on span "Close" at bounding box center [383, 242] width 19 height 6
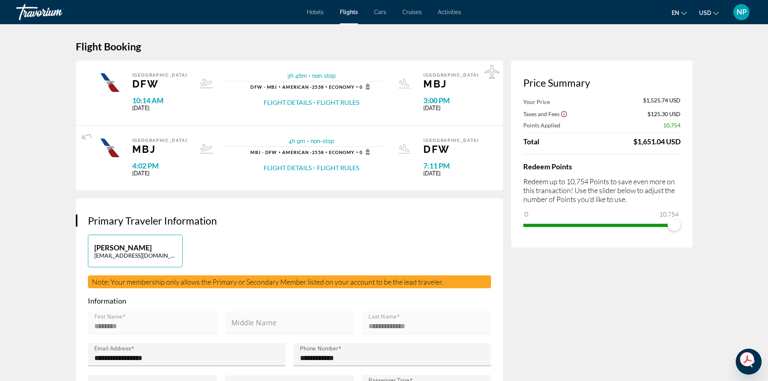
scroll to position [3, 0]
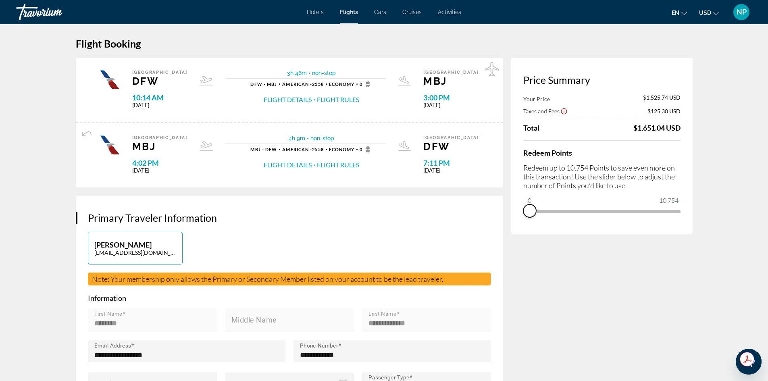
drag, startPoint x: 677, startPoint y: 222, endPoint x: 523, endPoint y: 236, distance: 154.1
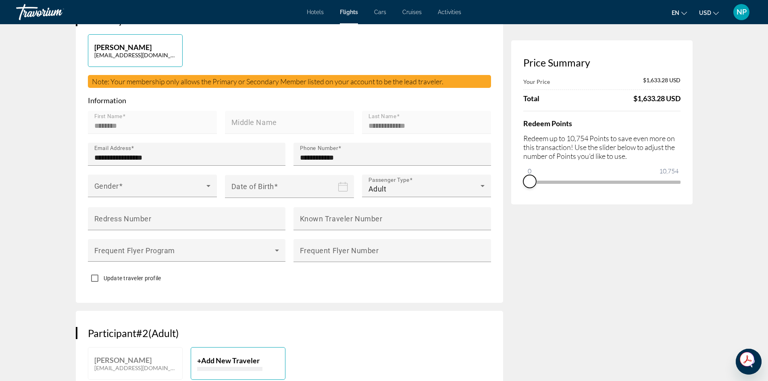
scroll to position [201, 0]
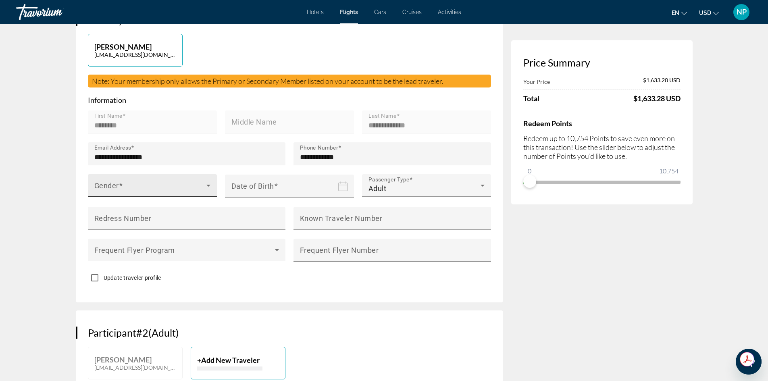
click at [214, 181] on div "Gender" at bounding box center [152, 185] width 129 height 23
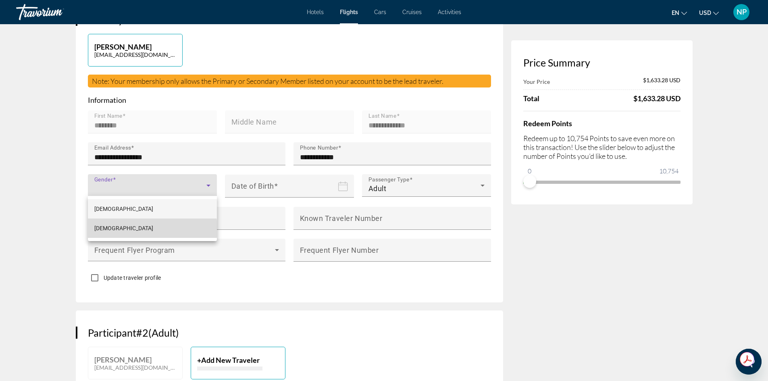
click at [116, 231] on mat-option "[DEMOGRAPHIC_DATA]" at bounding box center [152, 227] width 129 height 19
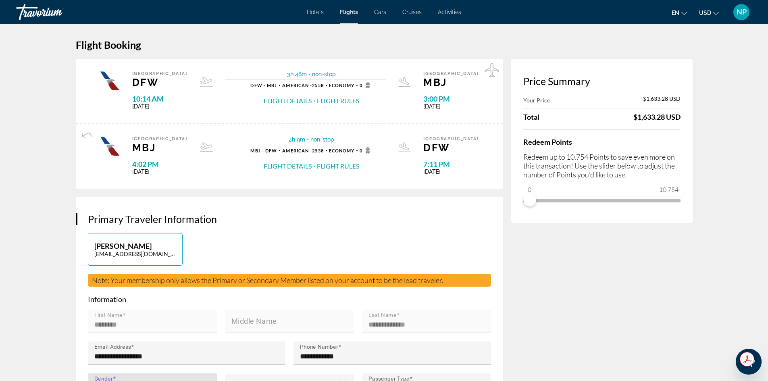
scroll to position [0, 0]
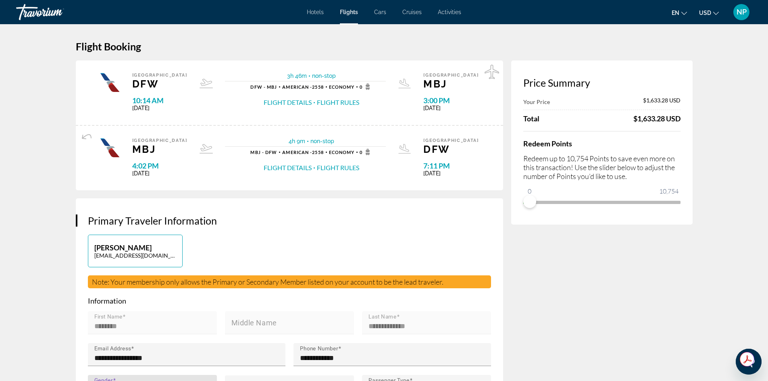
click at [301, 102] on button "Flight Details" at bounding box center [288, 102] width 48 height 9
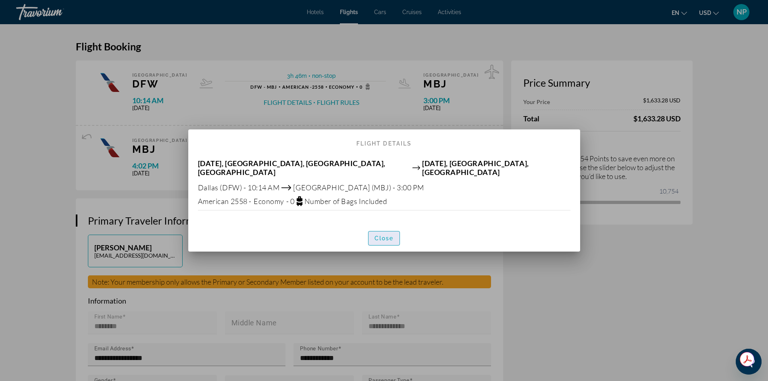
click at [385, 235] on span "Close" at bounding box center [383, 238] width 19 height 6
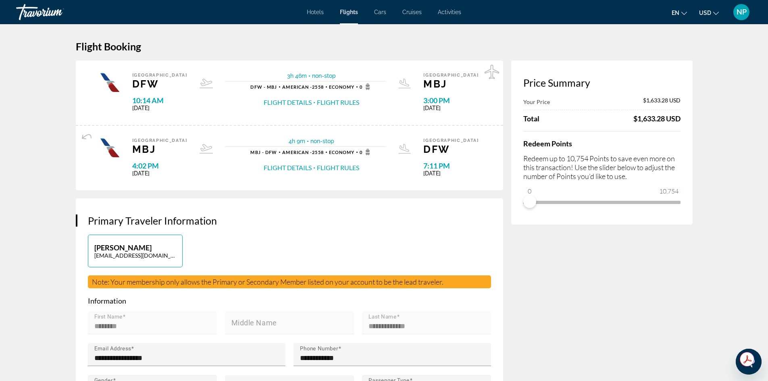
click at [335, 105] on button "Flight Rules" at bounding box center [338, 102] width 42 height 9
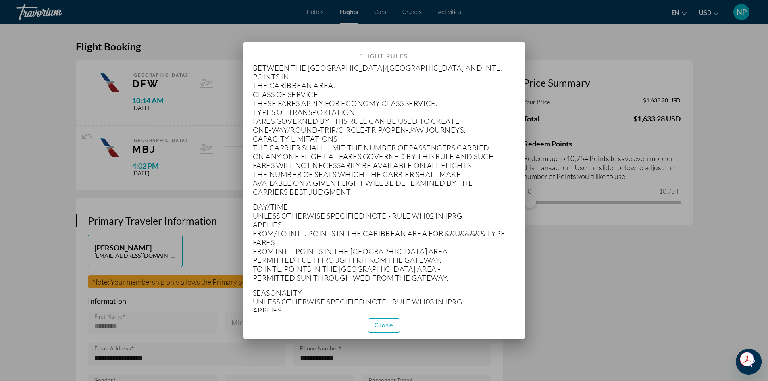
scroll to position [80, 0]
click at [382, 325] on span "Close" at bounding box center [383, 325] width 19 height 6
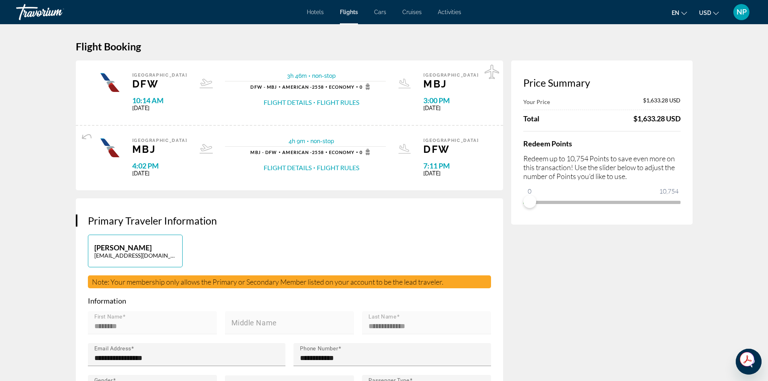
click at [332, 101] on button "Flight Rules" at bounding box center [338, 102] width 42 height 9
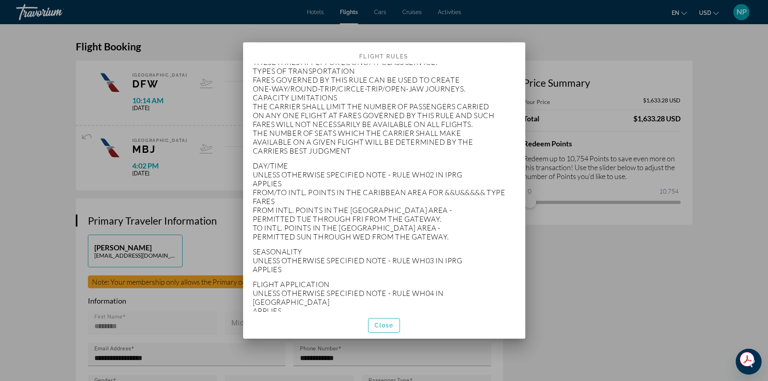
scroll to position [121, 0]
click at [380, 325] on span "Close" at bounding box center [383, 325] width 19 height 6
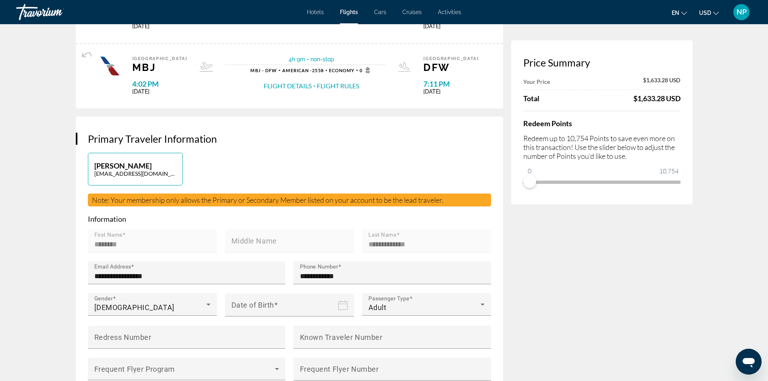
scroll to position [81, 0]
click at [447, 11] on span "Activities" at bounding box center [449, 12] width 23 height 6
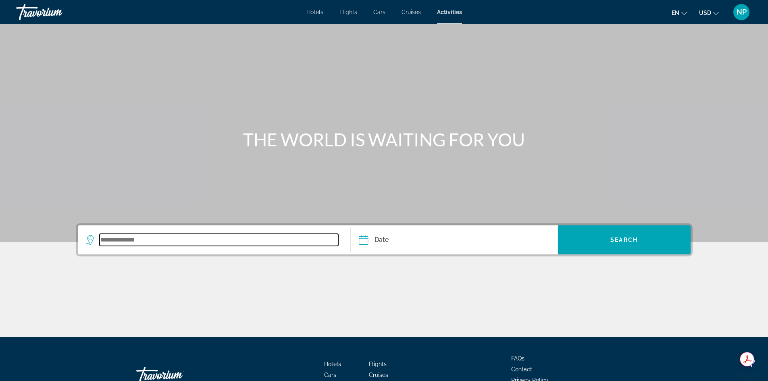
click at [176, 243] on input "Search widget" at bounding box center [219, 240] width 239 height 12
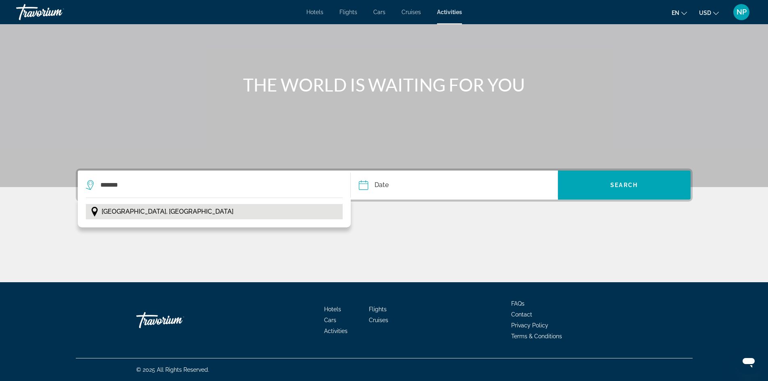
click at [149, 212] on span "[GEOGRAPHIC_DATA], [GEOGRAPHIC_DATA]" at bounding box center [168, 211] width 132 height 11
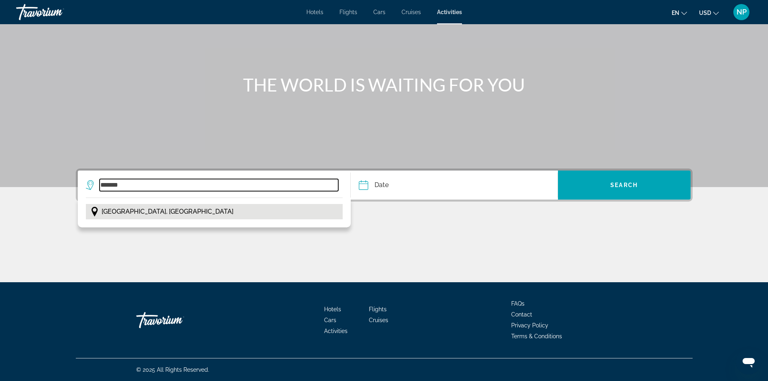
type input "**********"
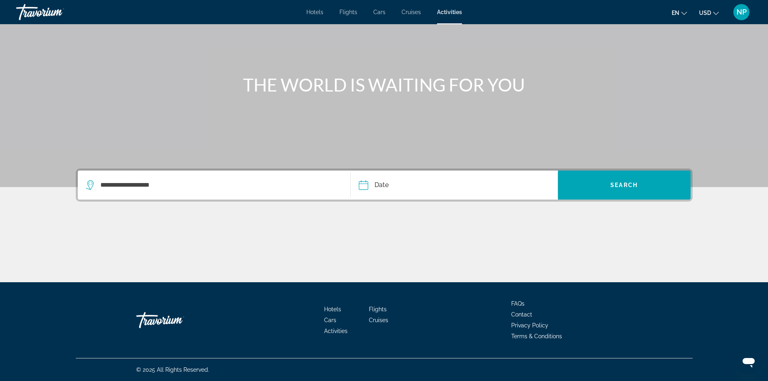
click at [382, 184] on input "Date" at bounding box center [408, 185] width 102 height 31
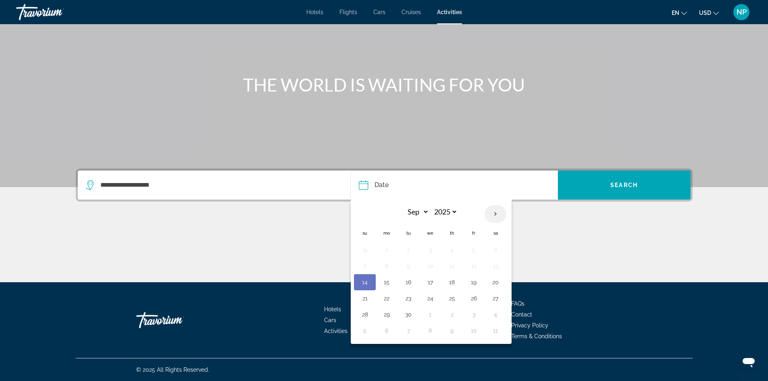
click at [496, 214] on th "Next month" at bounding box center [495, 214] width 22 height 18
select select "**"
click at [449, 297] on button "20" at bounding box center [451, 298] width 13 height 11
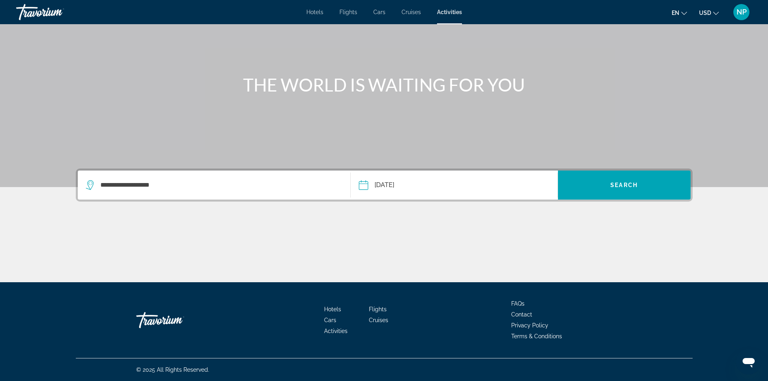
click at [464, 192] on button "**********" at bounding box center [458, 184] width 198 height 29
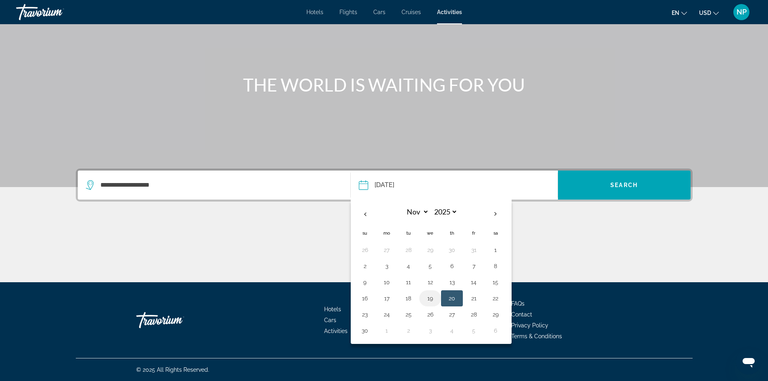
click at [433, 297] on button "19" at bounding box center [429, 298] width 13 height 11
type input "**********"
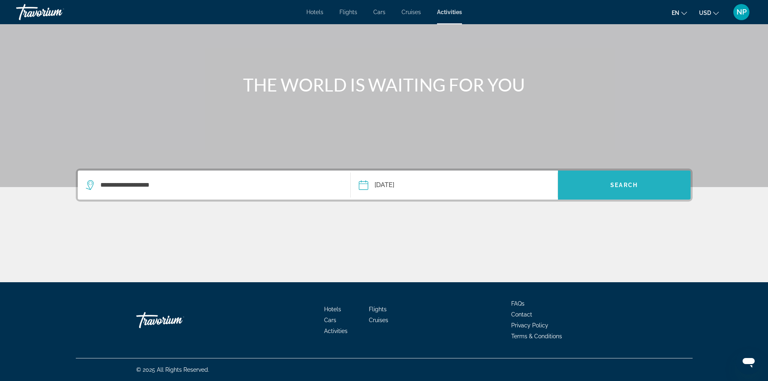
click at [612, 186] on span "Search" at bounding box center [623, 185] width 27 height 6
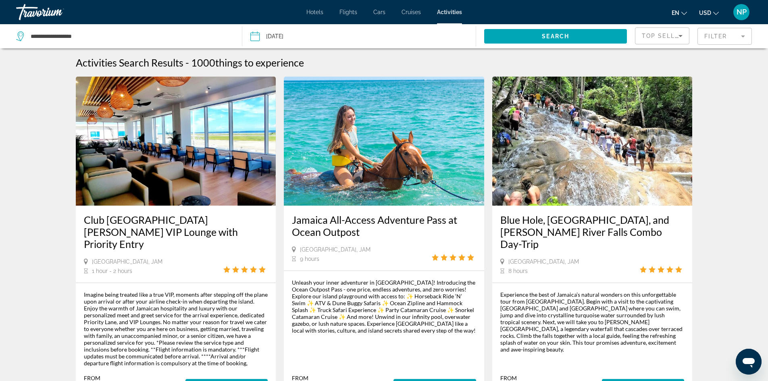
click at [742, 33] on mat-form-field "Filter" at bounding box center [724, 36] width 54 height 17
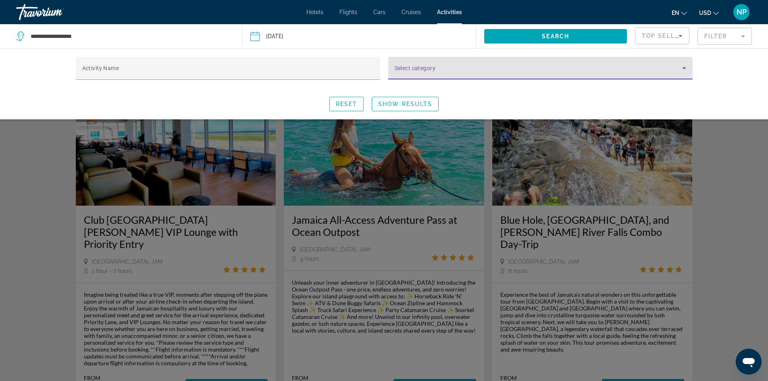
click at [684, 68] on icon "Search widget" at bounding box center [684, 68] width 4 height 2
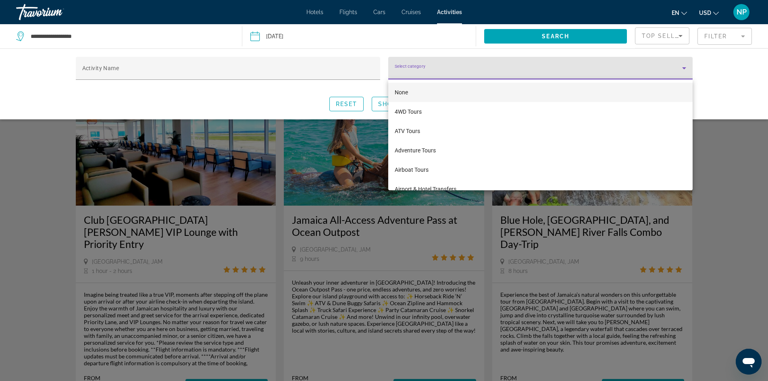
click at [736, 66] on div at bounding box center [384, 190] width 768 height 381
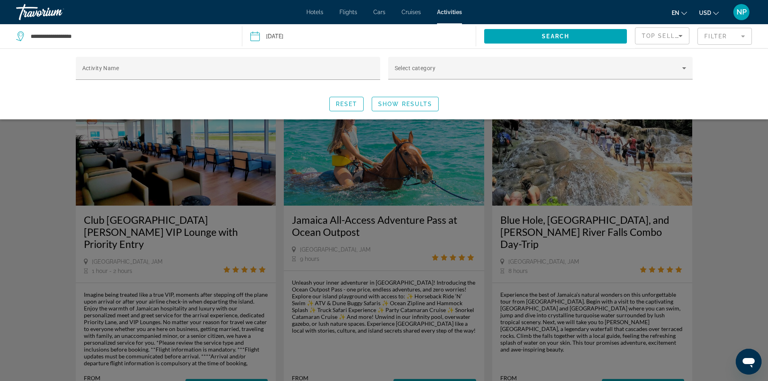
click at [676, 36] on icon "Sort by" at bounding box center [680, 36] width 10 height 10
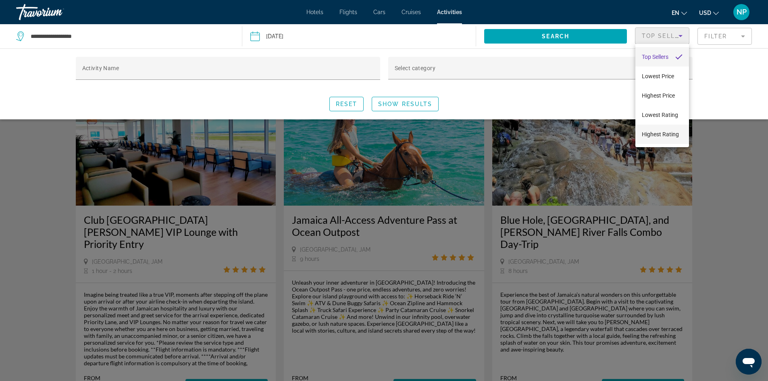
click at [659, 137] on span "Highest Rating" at bounding box center [659, 134] width 37 height 6
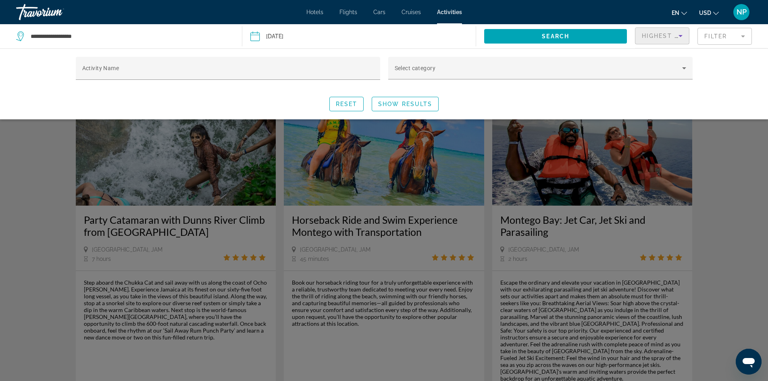
click at [716, 73] on div "Activity Name Select category Reset Show Results" at bounding box center [384, 83] width 768 height 71
click at [414, 104] on span "Show Results" at bounding box center [405, 104] width 54 height 6
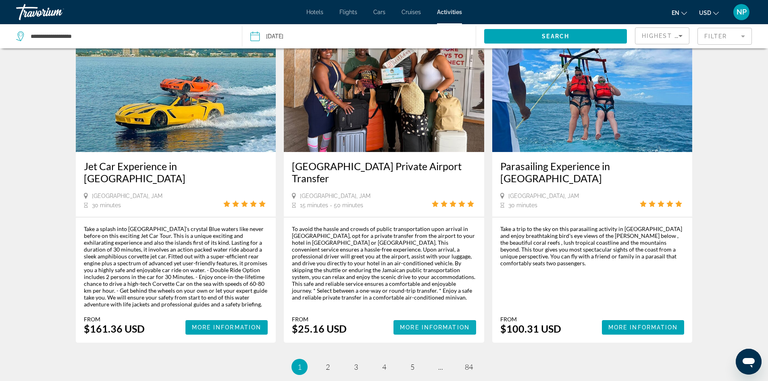
scroll to position [1126, 0]
click at [414, 324] on span "More Information" at bounding box center [435, 327] width 70 height 6
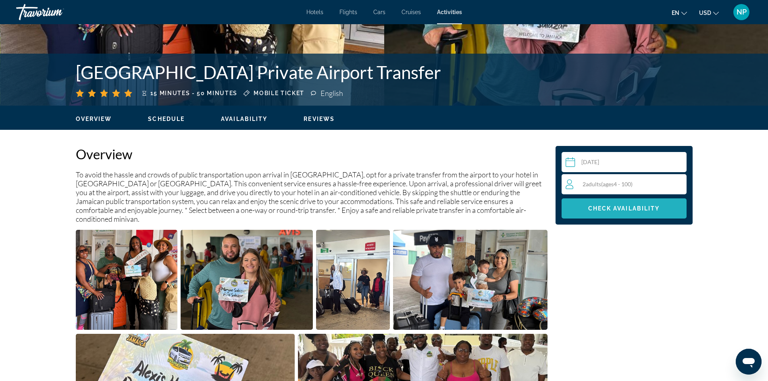
click at [598, 210] on span "Check Availability" at bounding box center [624, 208] width 72 height 6
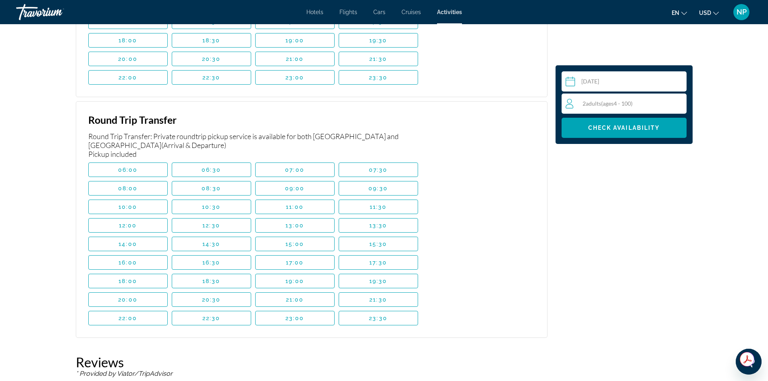
scroll to position [1296, 0]
click at [372, 235] on span "Main content" at bounding box center [378, 244] width 79 height 19
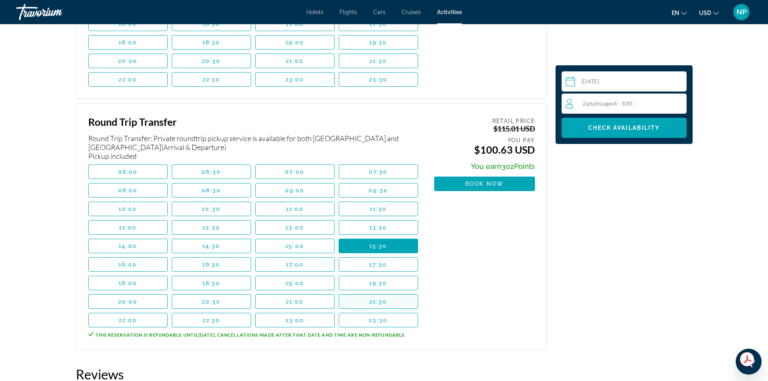
scroll to position [1295, 0]
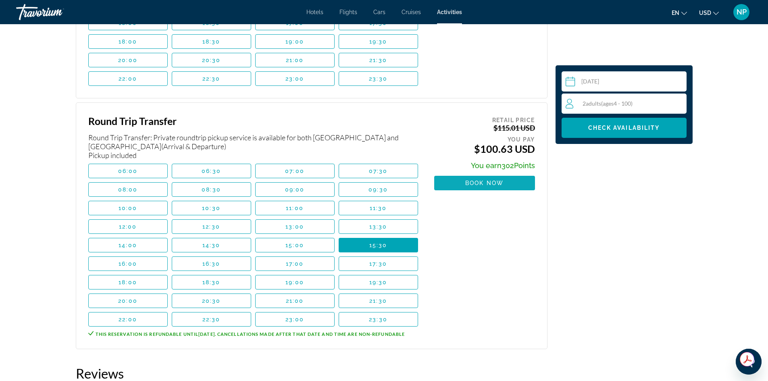
click at [473, 173] on span "Main content" at bounding box center [484, 182] width 101 height 19
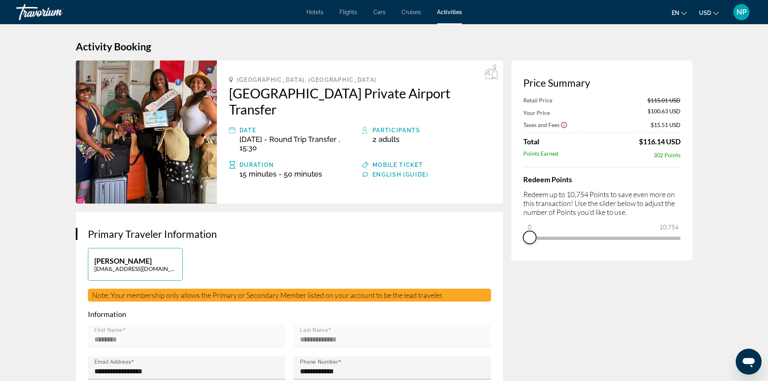
drag, startPoint x: 529, startPoint y: 238, endPoint x: 503, endPoint y: 240, distance: 25.4
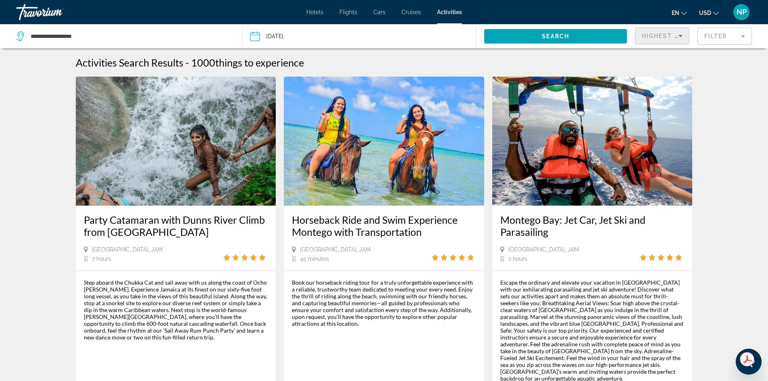
click at [682, 39] on icon "Sort by" at bounding box center [680, 36] width 10 height 10
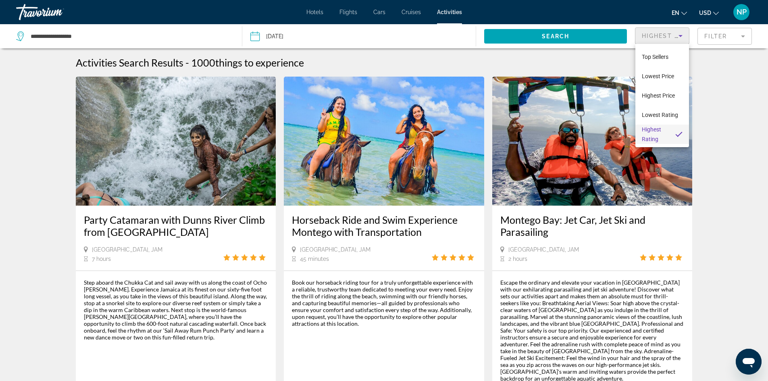
click at [718, 69] on div at bounding box center [384, 190] width 768 height 381
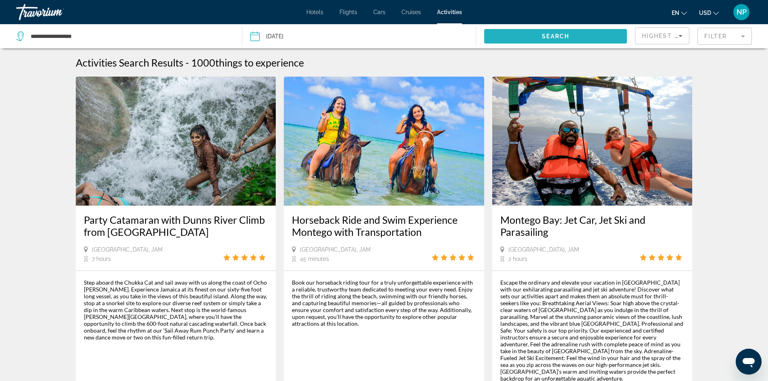
click at [561, 34] on span "Search" at bounding box center [555, 36] width 27 height 6
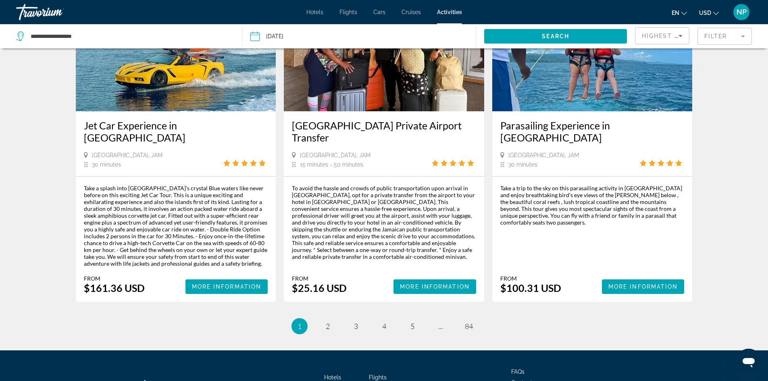
scroll to position [1167, 0]
click at [323, 319] on link "page 2" at bounding box center [327, 326] width 14 height 14
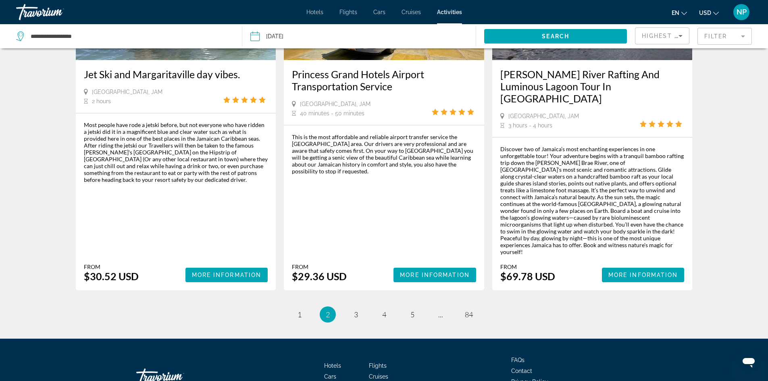
scroll to position [1206, 0]
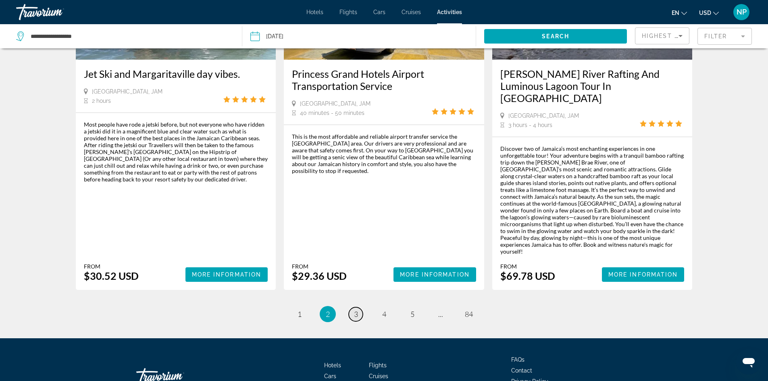
click at [355, 309] on span "3" at bounding box center [356, 313] width 4 height 9
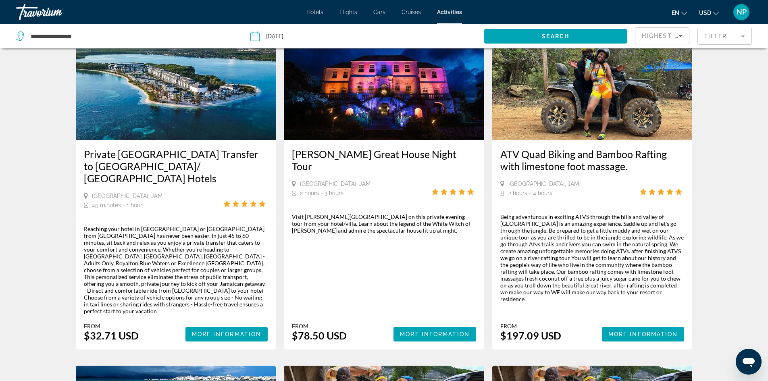
scroll to position [765, 0]
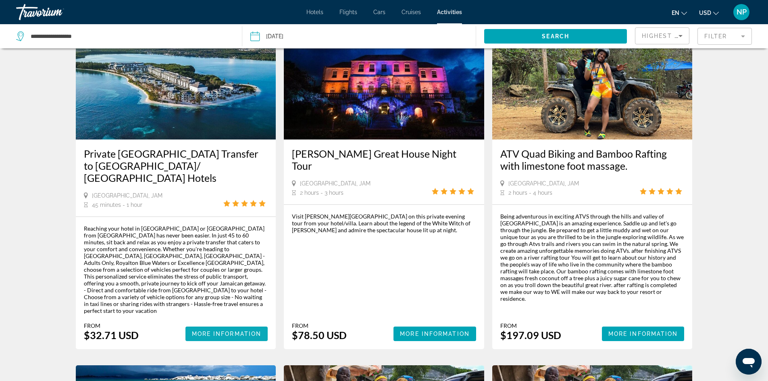
click at [209, 330] on span "More Information" at bounding box center [227, 333] width 70 height 6
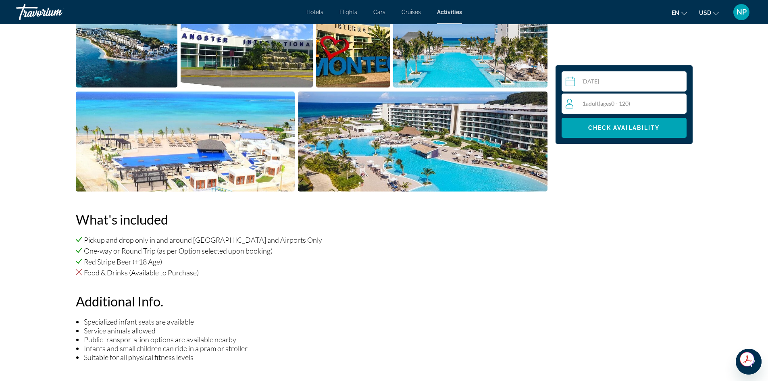
scroll to position [403, 0]
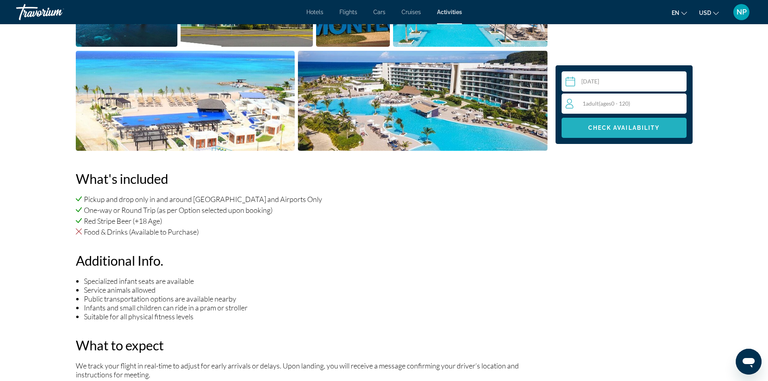
click at [606, 133] on span "Main content" at bounding box center [623, 127] width 125 height 19
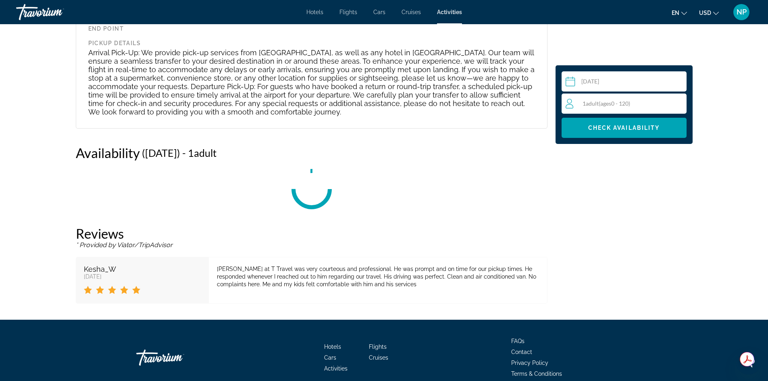
scroll to position [1100, 0]
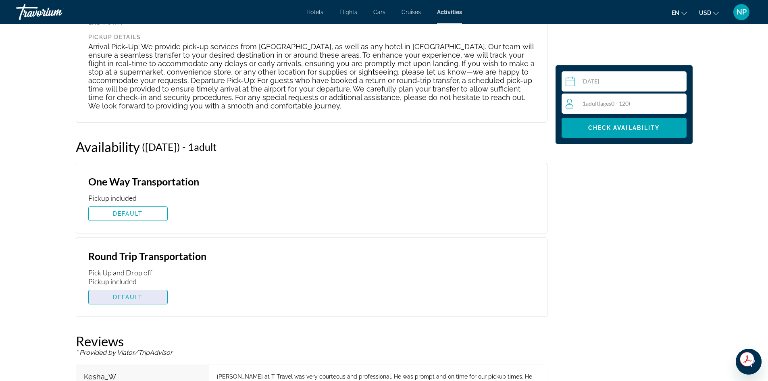
click at [135, 295] on span "DEFAULT" at bounding box center [128, 297] width 30 height 6
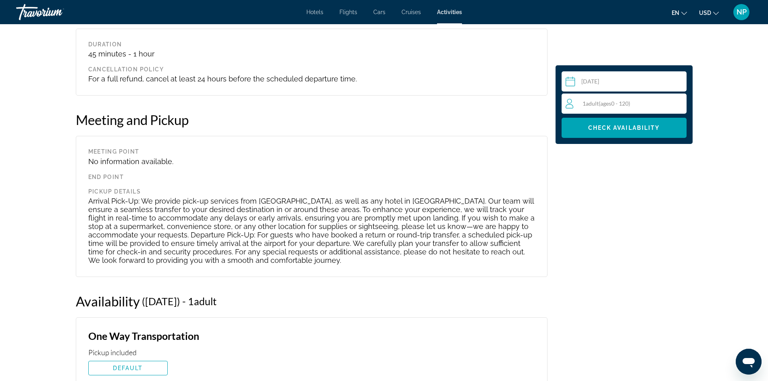
scroll to position [946, 0]
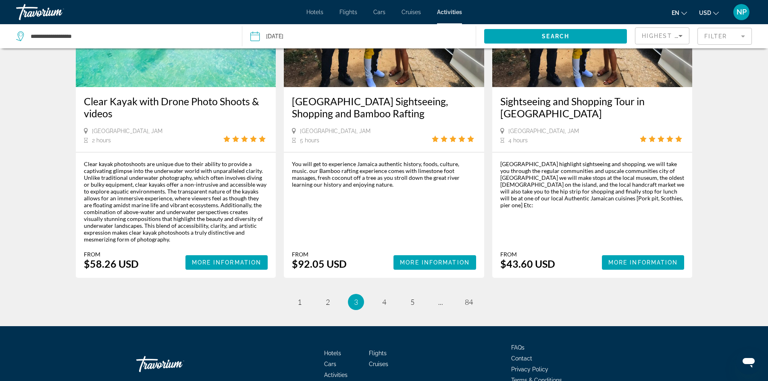
scroll to position [1176, 0]
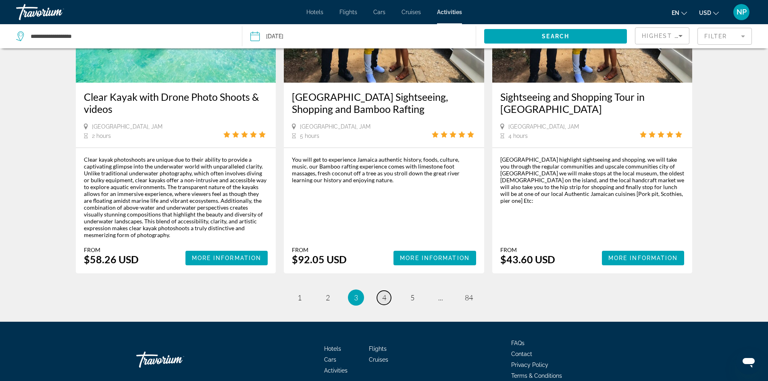
click at [386, 291] on link "page 4" at bounding box center [384, 298] width 14 height 14
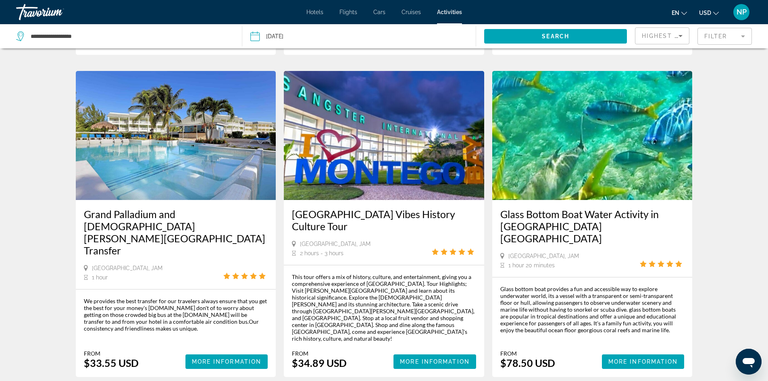
scroll to position [684, 0]
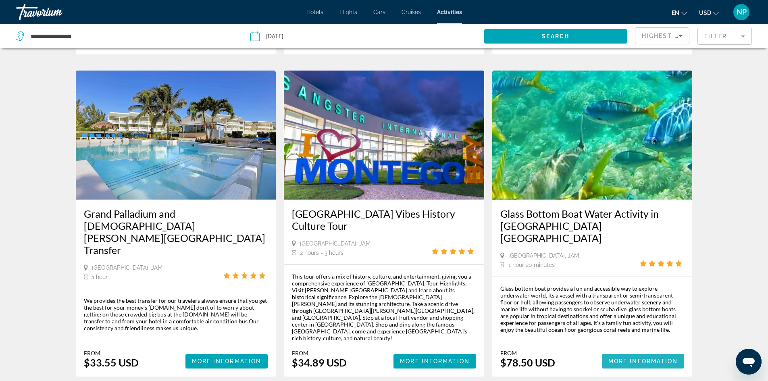
click at [619, 358] on span "More Information" at bounding box center [643, 361] width 70 height 6
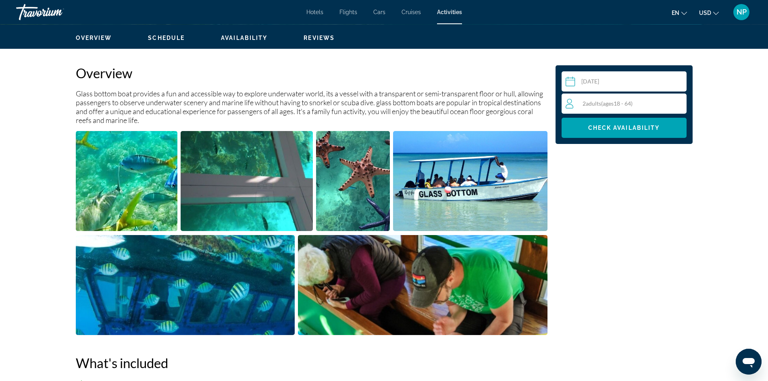
scroll to position [242, 0]
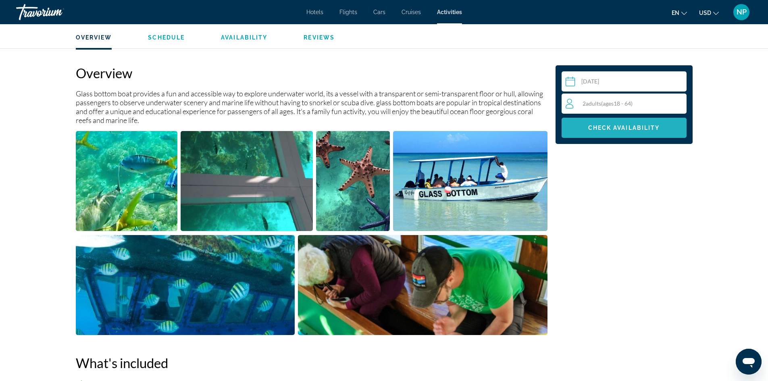
click at [611, 131] on span "Check Availability" at bounding box center [624, 128] width 72 height 6
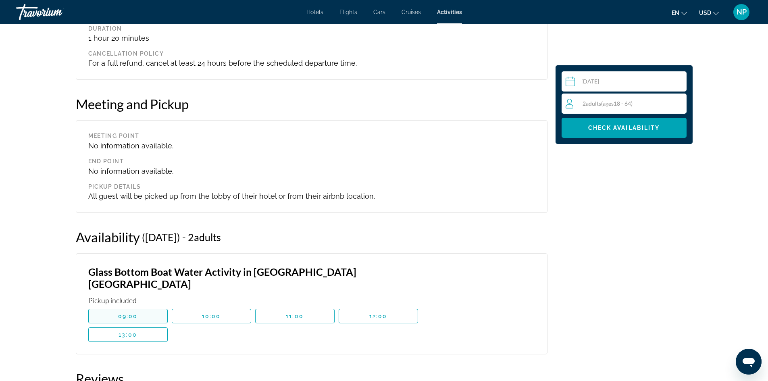
scroll to position [741, 0]
click at [218, 313] on span "10:00" at bounding box center [211, 316] width 19 height 6
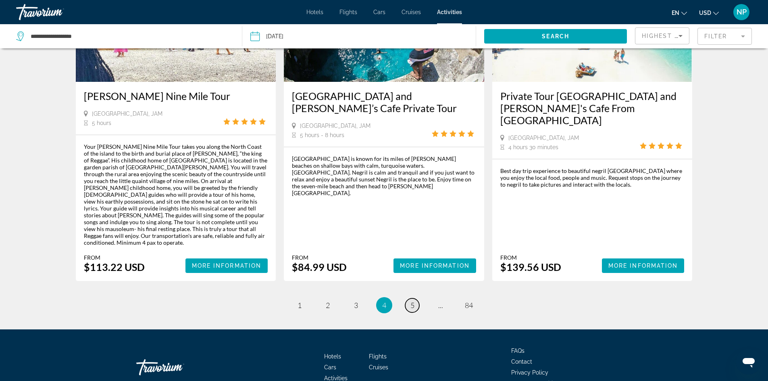
scroll to position [1125, 0]
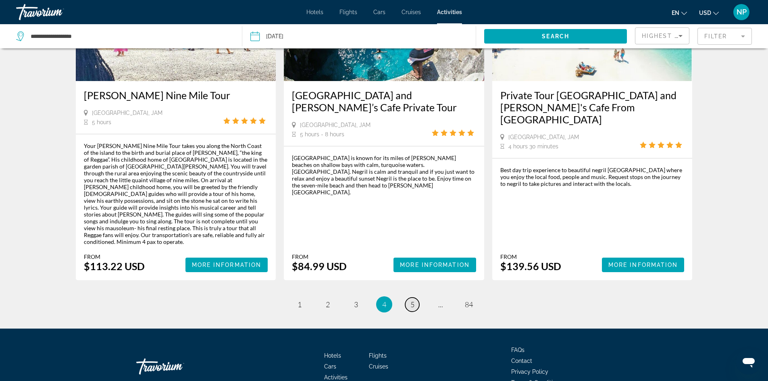
click at [410, 300] on span "5" at bounding box center [412, 304] width 4 height 9
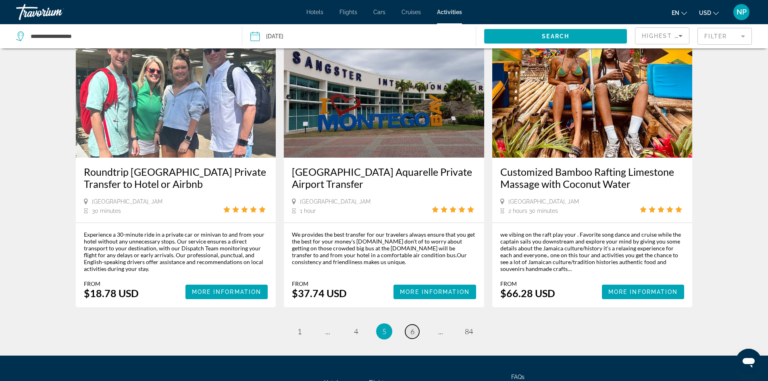
scroll to position [1115, 0]
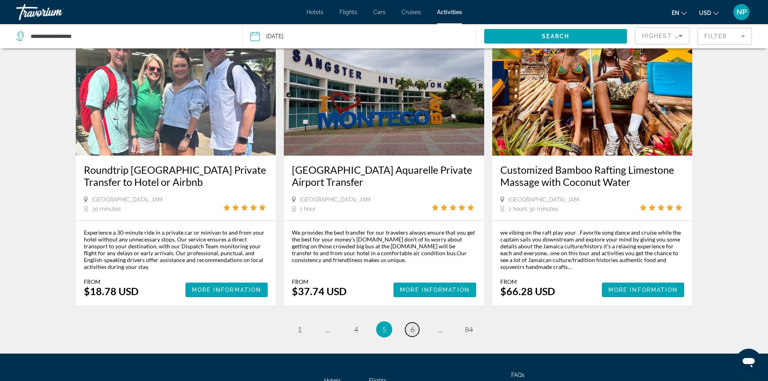
click at [411, 325] on span "6" at bounding box center [412, 329] width 4 height 9
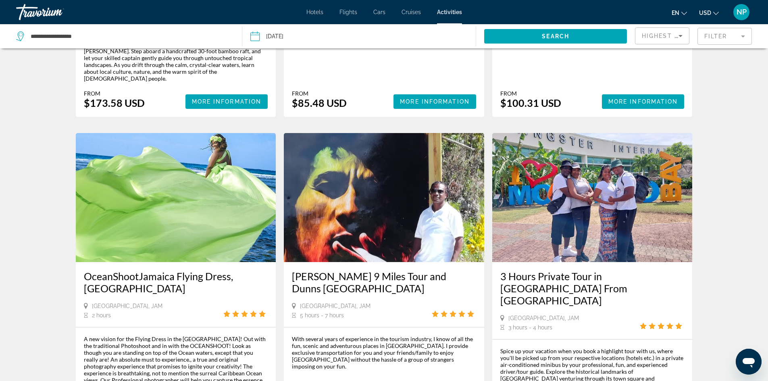
scroll to position [1018, 0]
